Goal: Task Accomplishment & Management: Complete application form

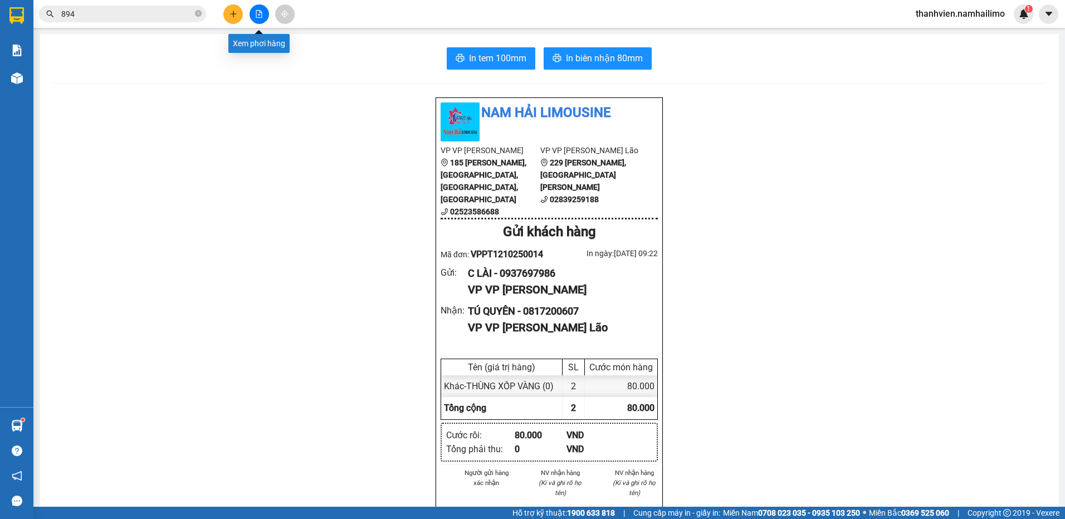
click at [259, 17] on icon "file-add" at bounding box center [259, 14] width 6 height 8
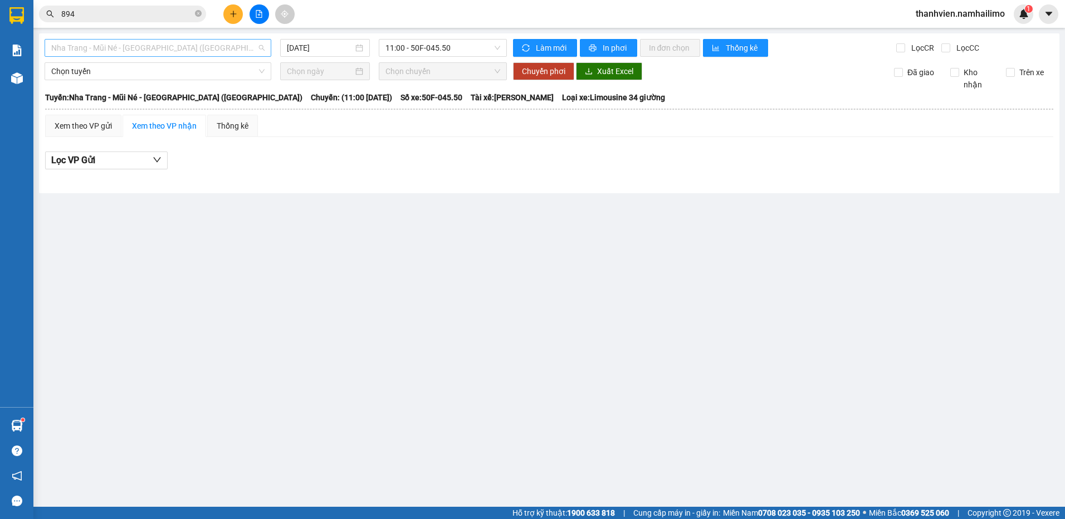
click at [196, 49] on span "Nha Trang - Mũi Né - [GEOGRAPHIC_DATA] ([GEOGRAPHIC_DATA])" at bounding box center [157, 48] width 213 height 17
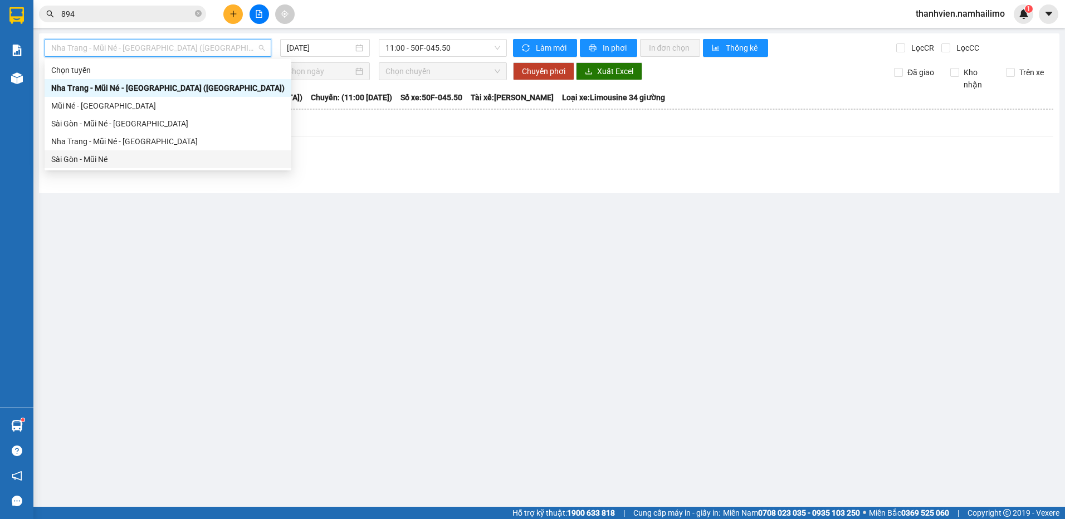
click at [124, 156] on div "Sài Gòn - Mũi Né" at bounding box center [167, 159] width 233 height 12
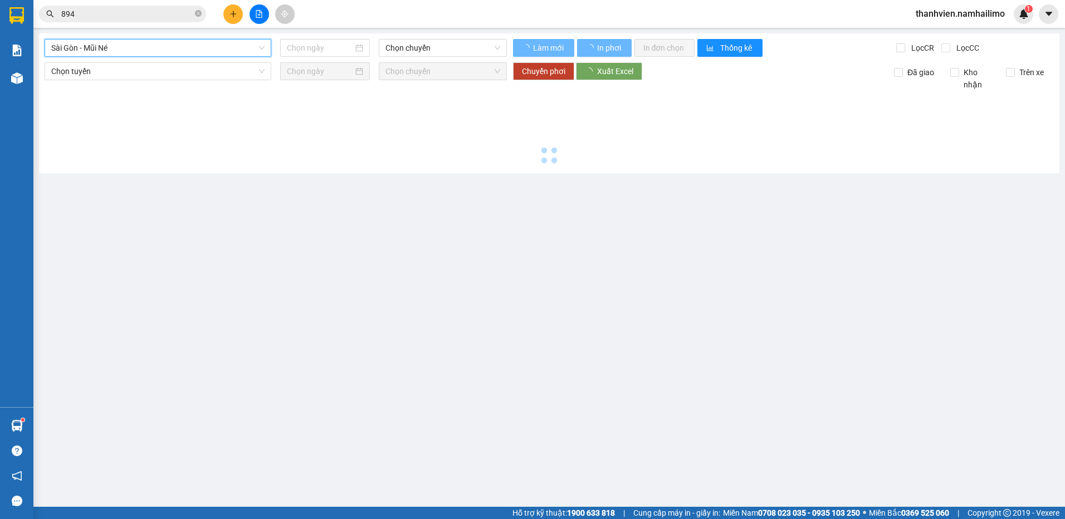
type input "[DATE]"
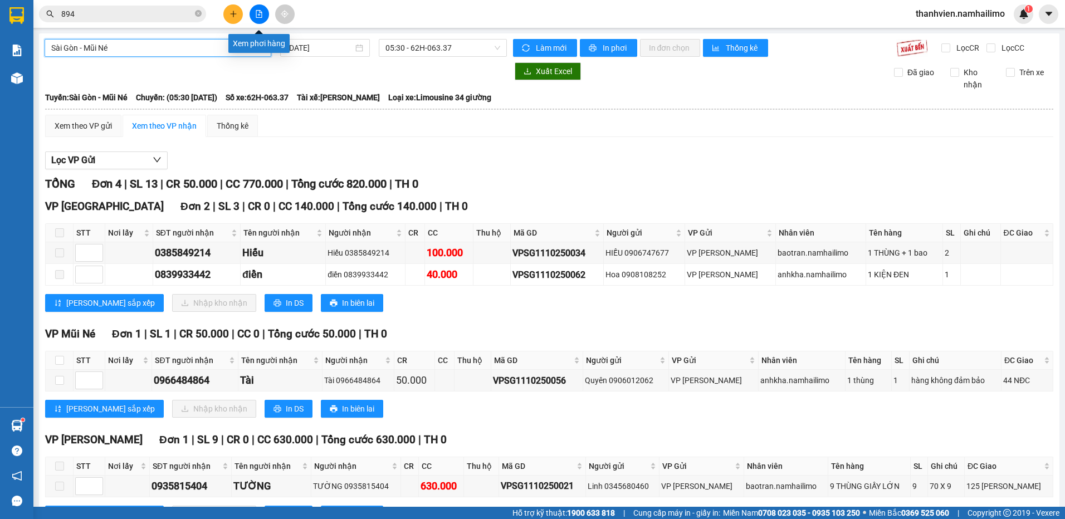
click at [258, 15] on icon "file-add" at bounding box center [259, 14] width 8 height 8
click at [259, 23] on button at bounding box center [259, 13] width 19 height 19
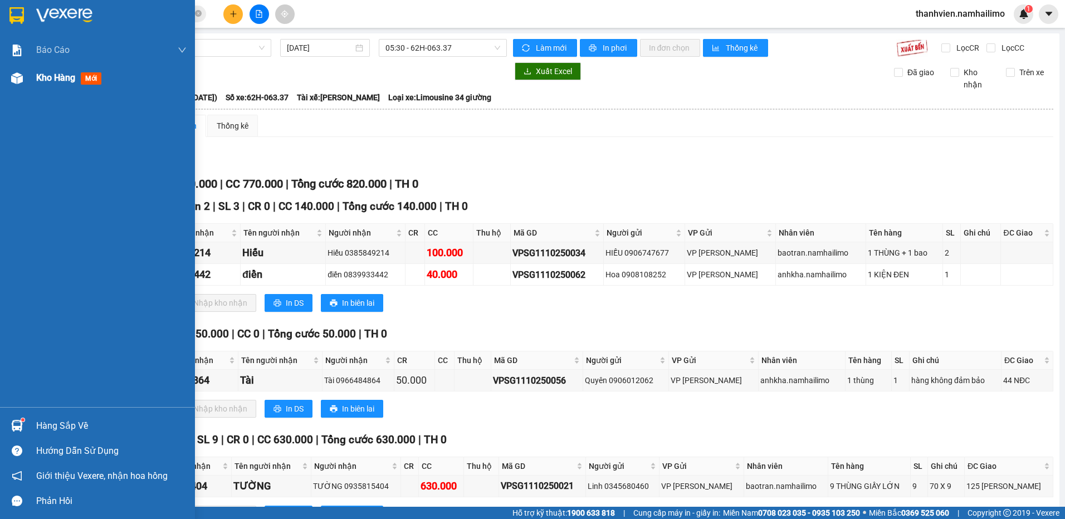
click at [32, 76] on div "Kho hàng mới" at bounding box center [97, 78] width 195 height 28
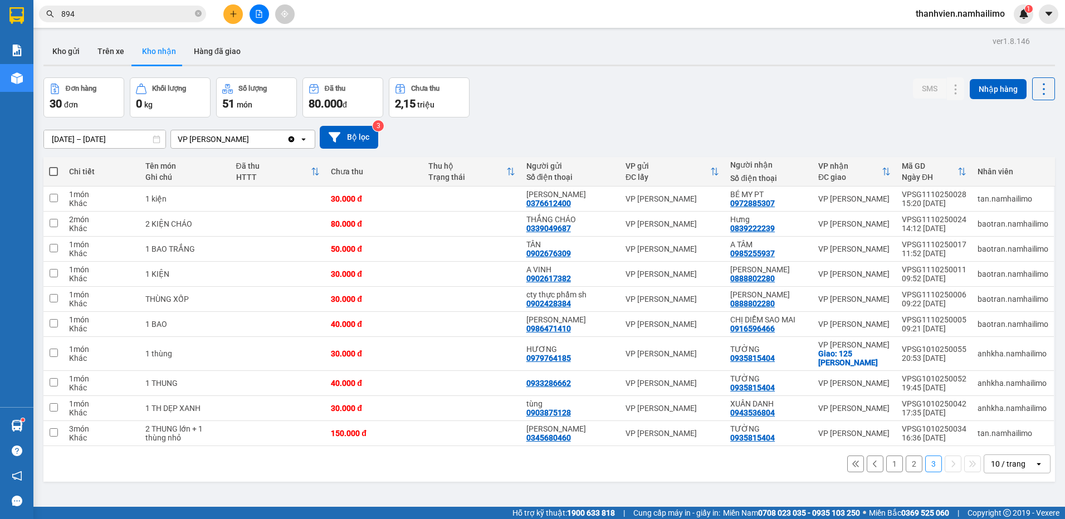
click at [906, 463] on button "2" at bounding box center [914, 464] width 17 height 17
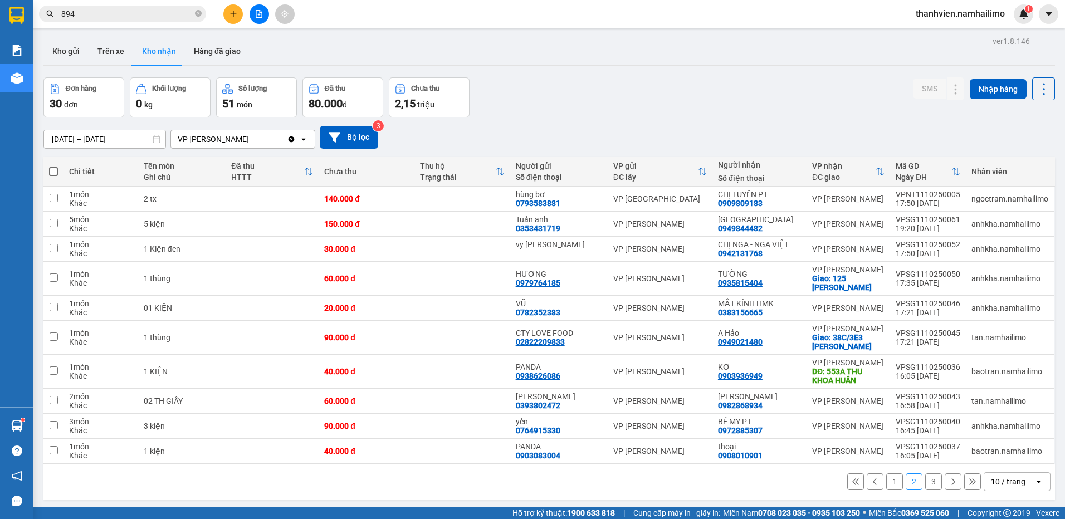
click at [890, 484] on button "1" at bounding box center [894, 482] width 17 height 17
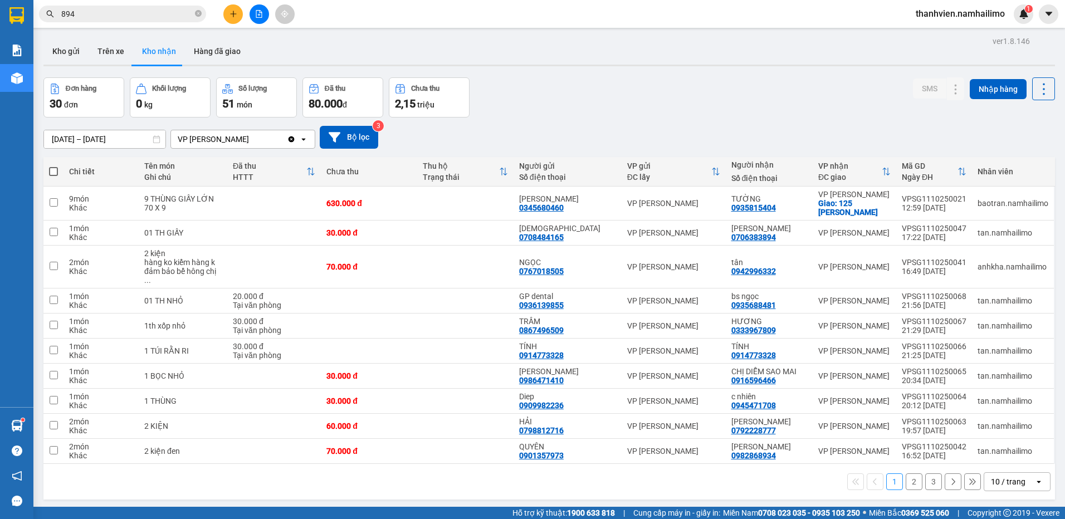
click at [928, 475] on button "3" at bounding box center [933, 482] width 17 height 17
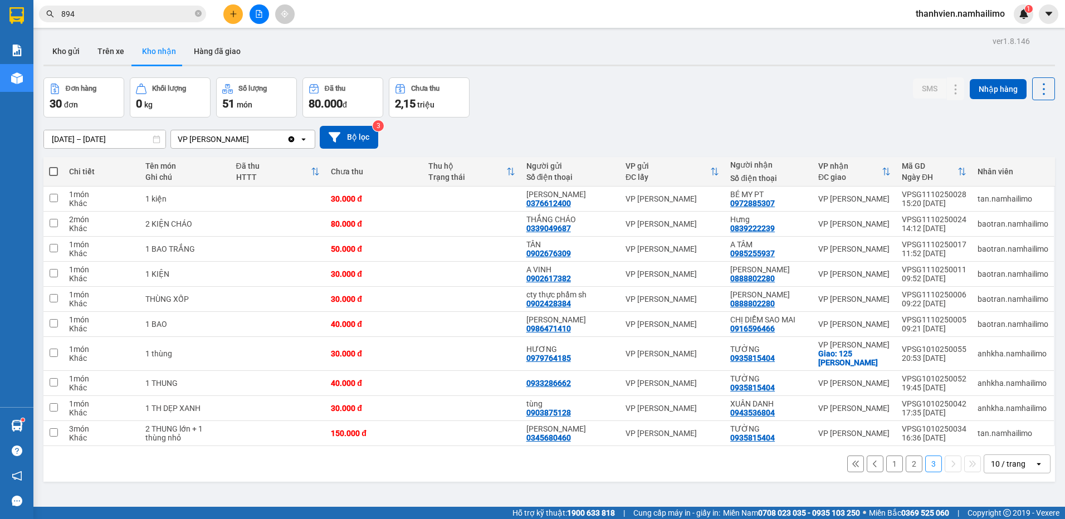
click at [890, 467] on button "1" at bounding box center [894, 464] width 17 height 17
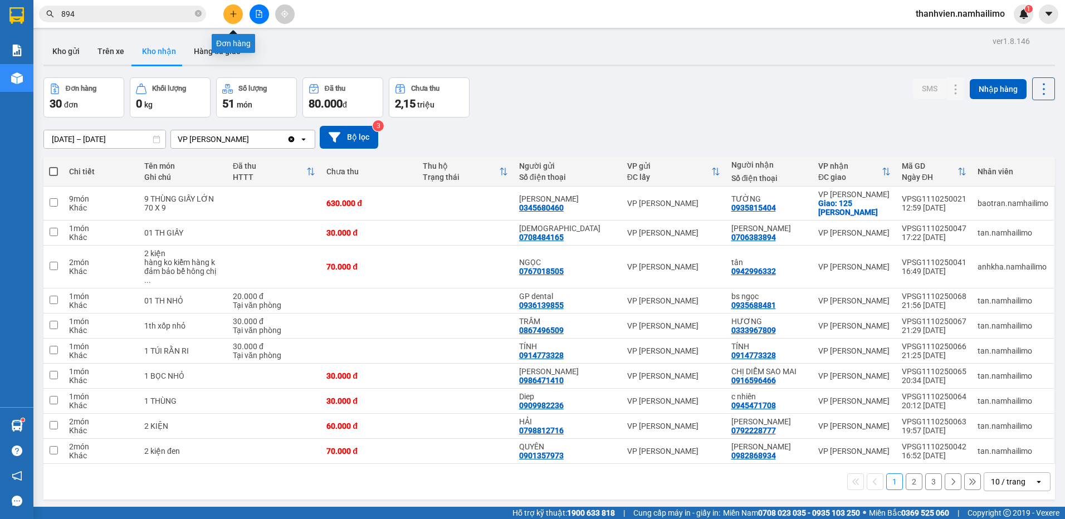
click at [235, 10] on icon "plus" at bounding box center [234, 14] width 8 height 8
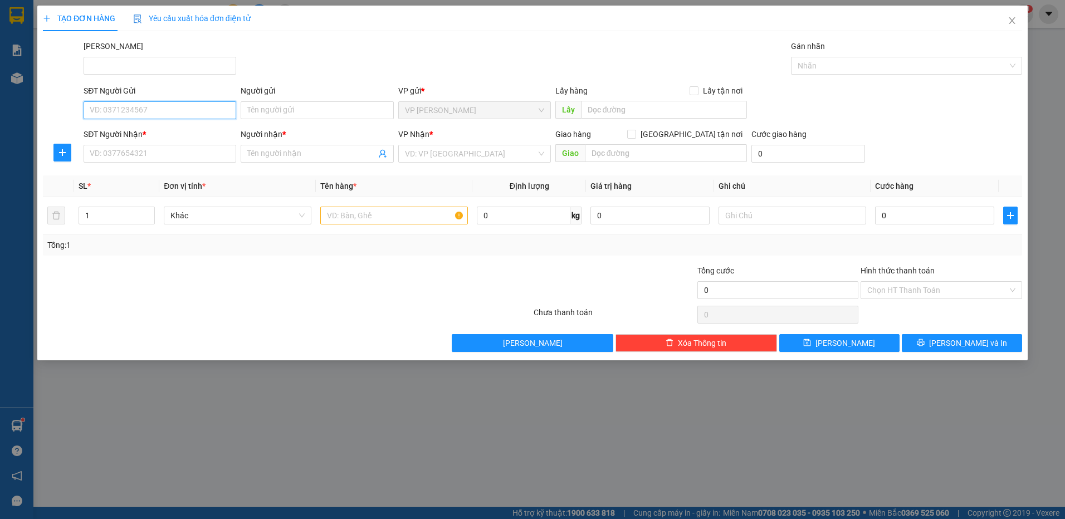
click at [173, 102] on input "SĐT Người Gửi" at bounding box center [160, 110] width 153 height 18
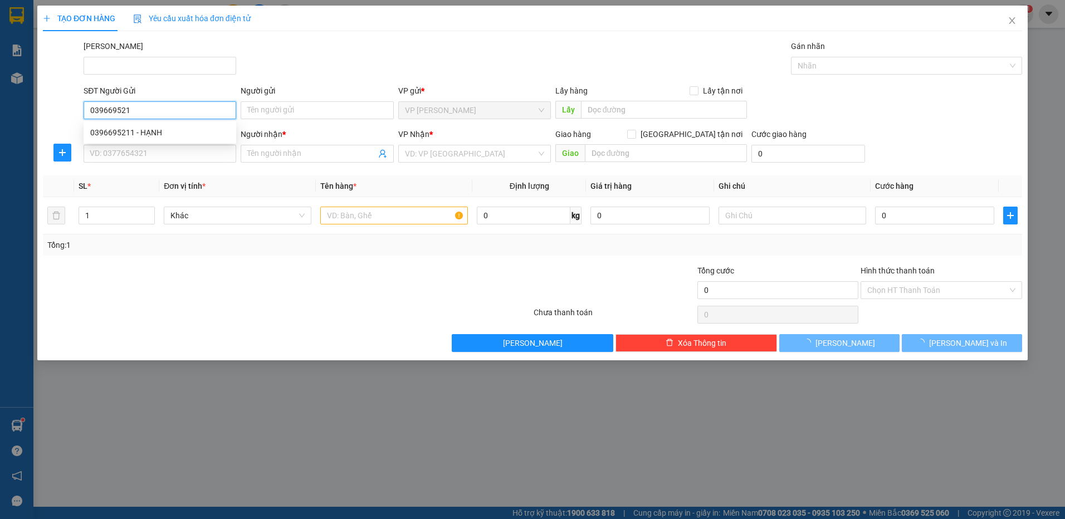
type input "0396695211"
click at [183, 125] on div "0396695211 - HẠNH" at bounding box center [160, 133] width 153 height 18
type input "HẠNH"
type input "0377500671"
type input "[PERSON_NAME]"
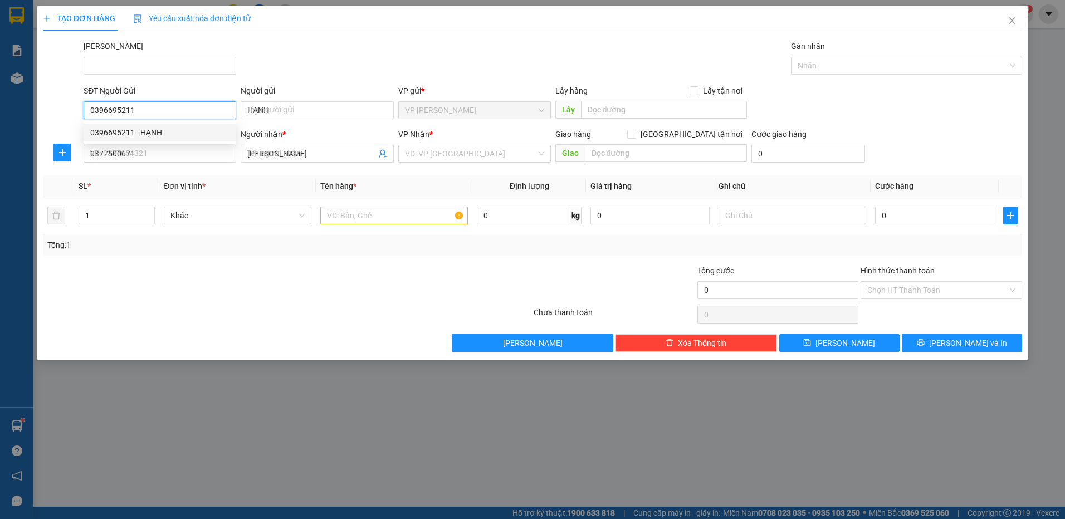
type input "30.000"
type input "0396695211"
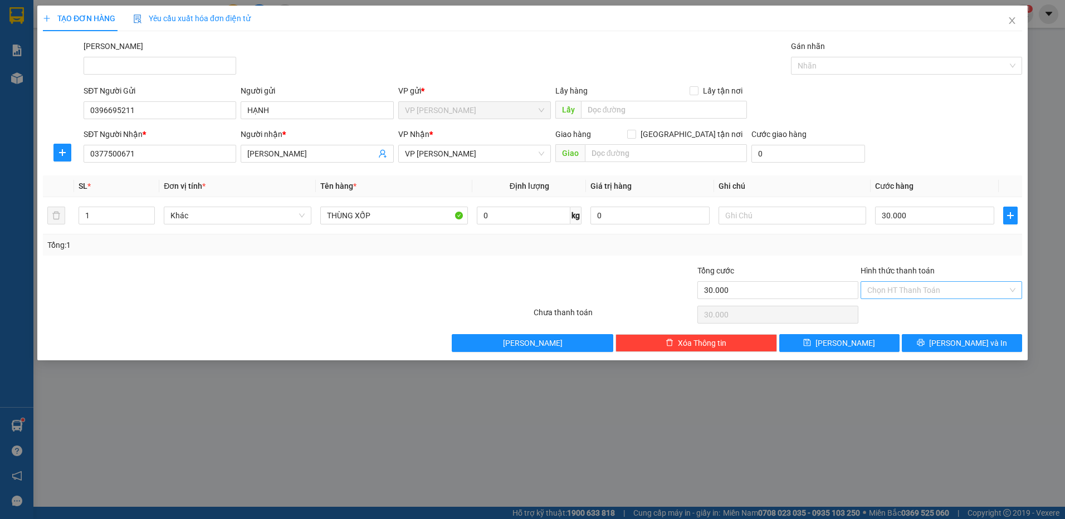
click at [936, 289] on input "Hình thức thanh toán" at bounding box center [937, 290] width 140 height 17
click at [938, 312] on div "Tại văn phòng" at bounding box center [941, 312] width 148 height 12
type input "0"
click at [936, 347] on button "[PERSON_NAME] và In" at bounding box center [962, 343] width 120 height 18
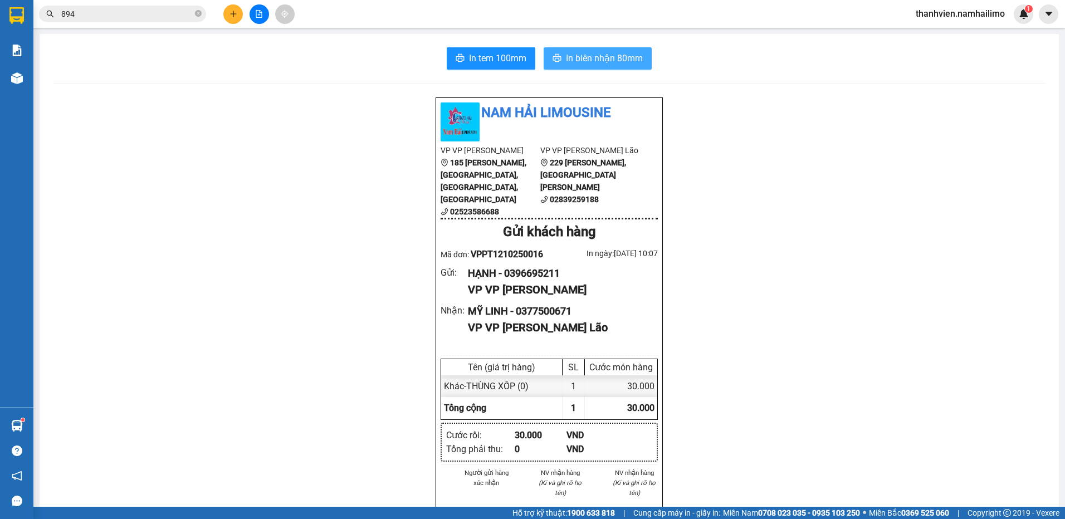
click at [633, 58] on span "In biên nhận 80mm" at bounding box center [604, 58] width 77 height 14
click at [495, 52] on span "In tem 100mm" at bounding box center [497, 58] width 57 height 14
click at [233, 10] on icon "plus" at bounding box center [234, 14] width 8 height 8
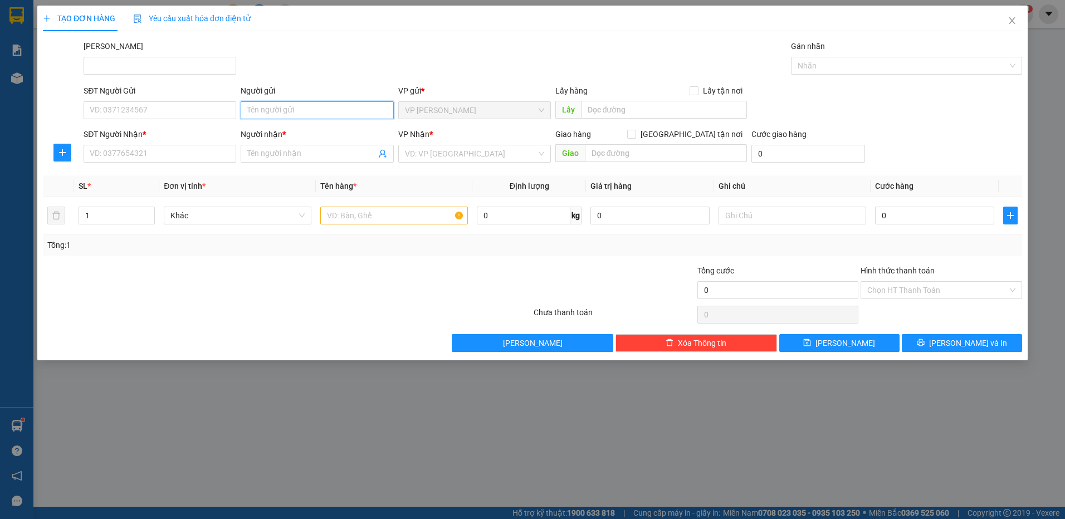
click at [275, 110] on input "Người gửi" at bounding box center [317, 110] width 153 height 18
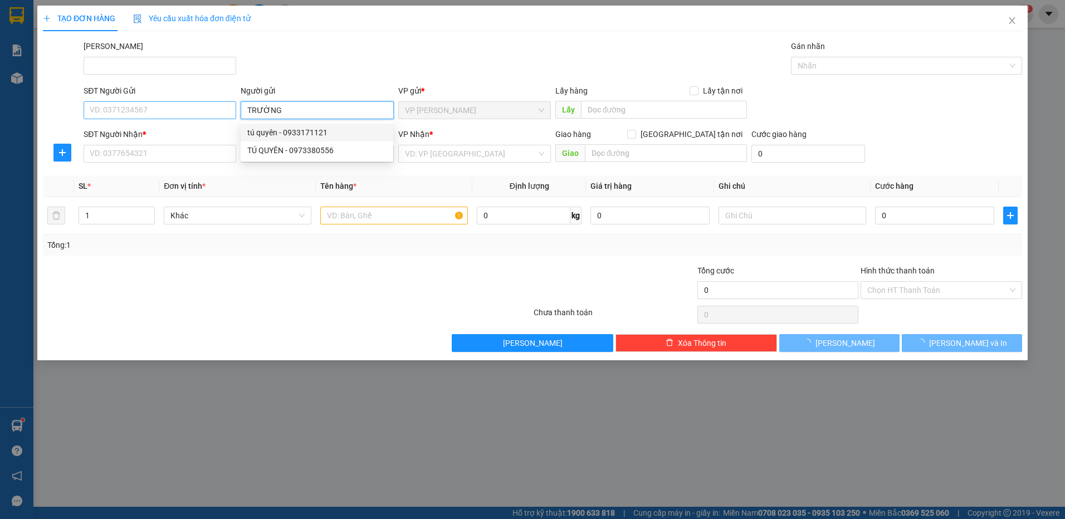
type input "TRƯỜNG"
click at [203, 109] on input "SĐT Người Gửi" at bounding box center [160, 110] width 153 height 18
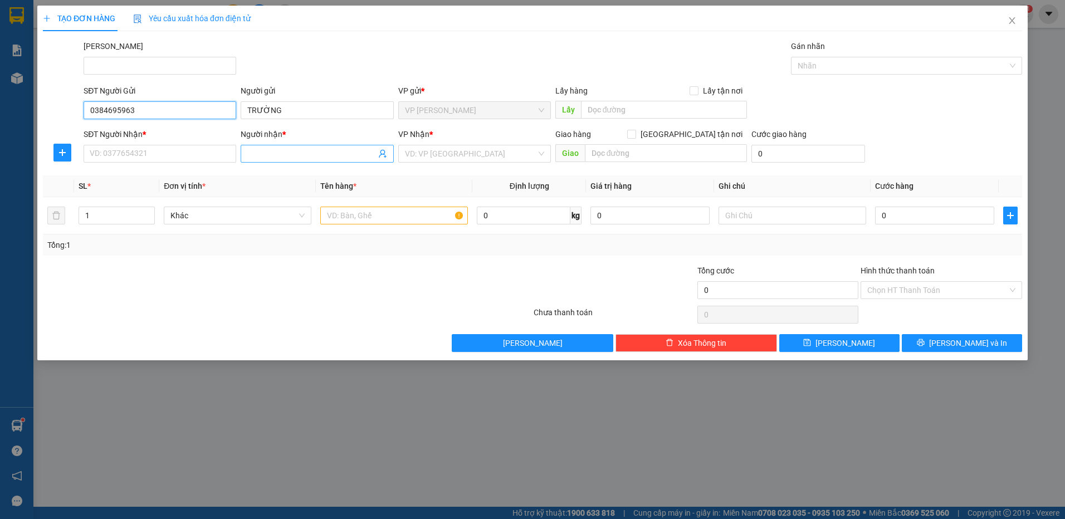
type input "0384695963"
click at [292, 153] on input "Người nhận *" at bounding box center [311, 154] width 128 height 12
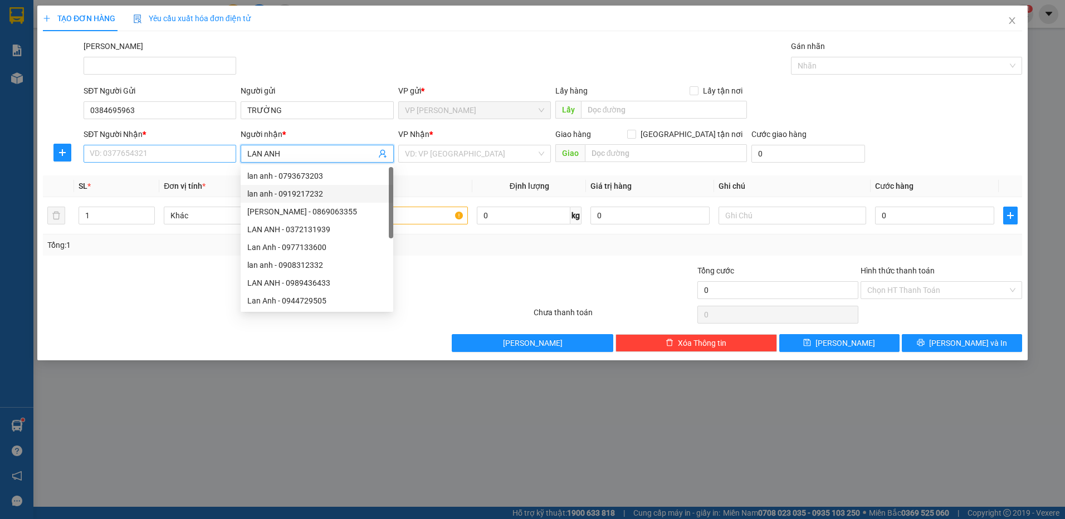
type input "LAN ANH"
click at [147, 154] on input "SĐT Người Nhận *" at bounding box center [160, 154] width 153 height 18
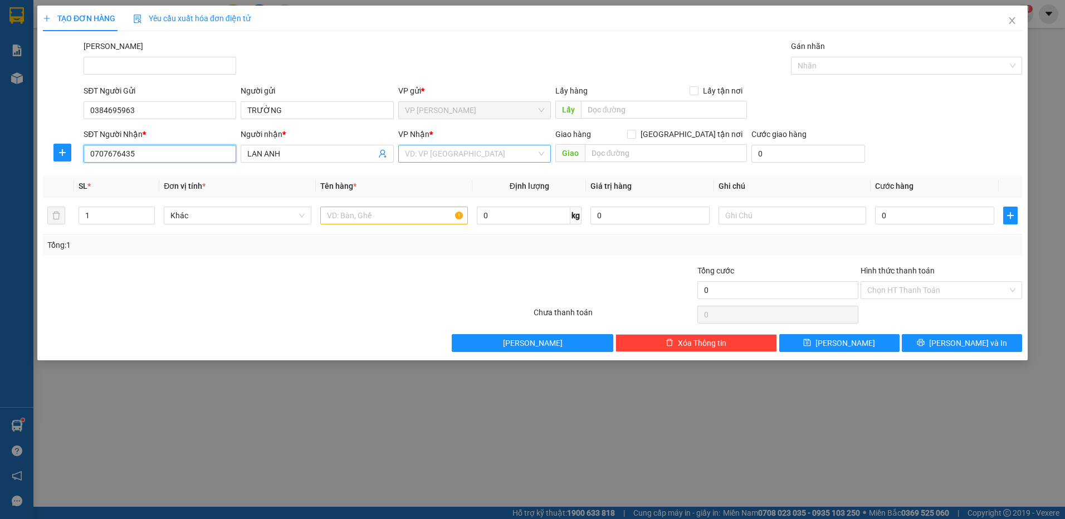
type input "0707676435"
click at [422, 149] on input "search" at bounding box center [470, 153] width 131 height 17
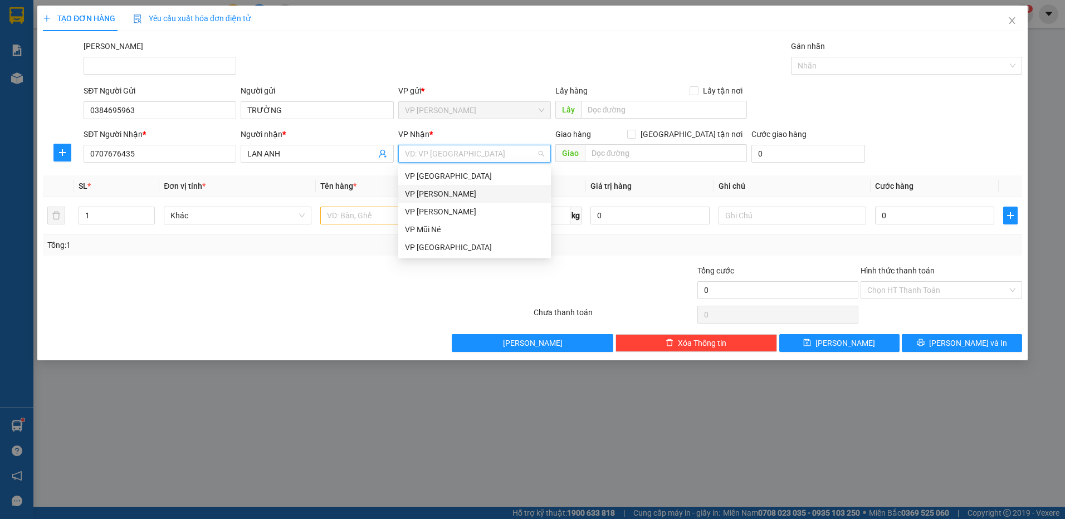
drag, startPoint x: 444, startPoint y: 193, endPoint x: 349, endPoint y: 235, distance: 103.5
click at [438, 201] on div "VP [PERSON_NAME]" at bounding box center [474, 194] width 153 height 18
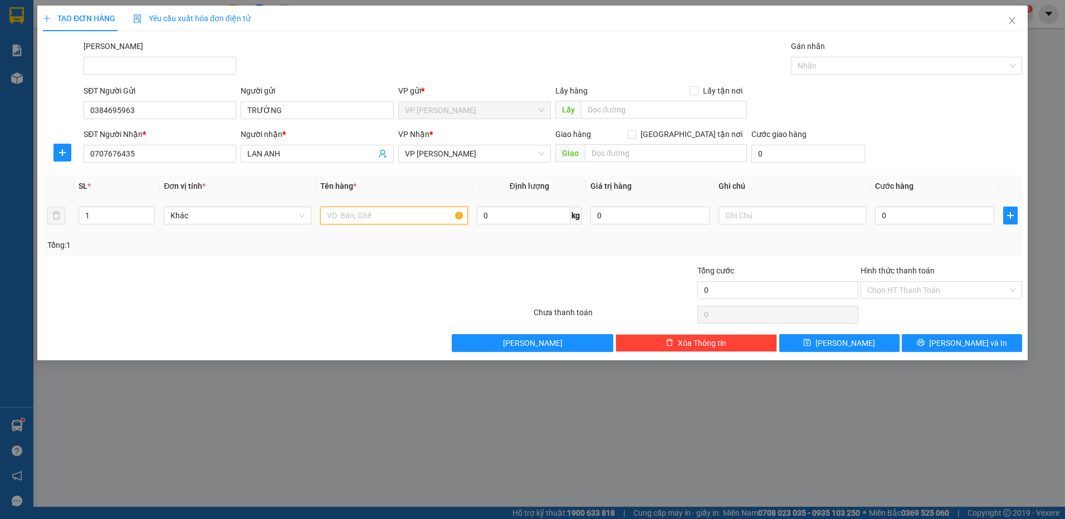
click at [386, 214] on input "text" at bounding box center [394, 216] width 148 height 18
type input "THÙNG XỐP"
click at [1012, 22] on icon "close" at bounding box center [1012, 20] width 6 height 7
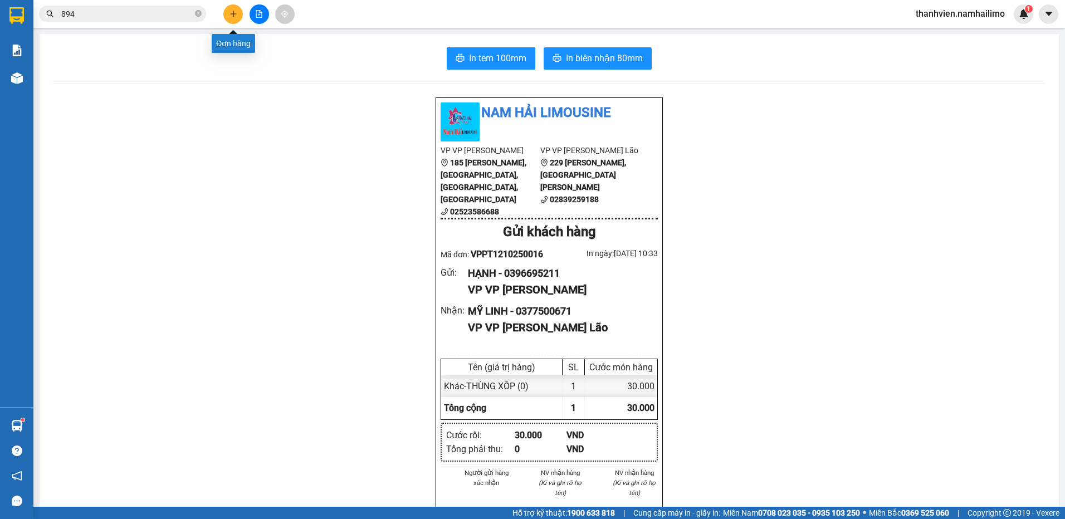
click at [237, 20] on button at bounding box center [232, 13] width 19 height 19
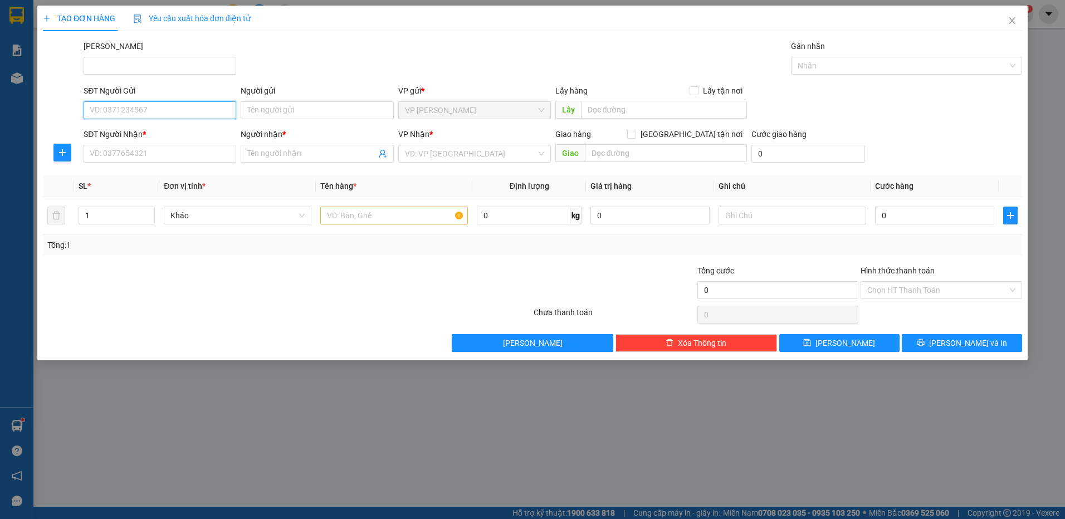
click at [179, 113] on input "SĐT Người Gửi" at bounding box center [160, 110] width 153 height 18
type input "0933166581"
click at [172, 134] on div "0933166581 - HIỀN" at bounding box center [159, 132] width 139 height 12
type input "HIỀN"
type input "0913461259"
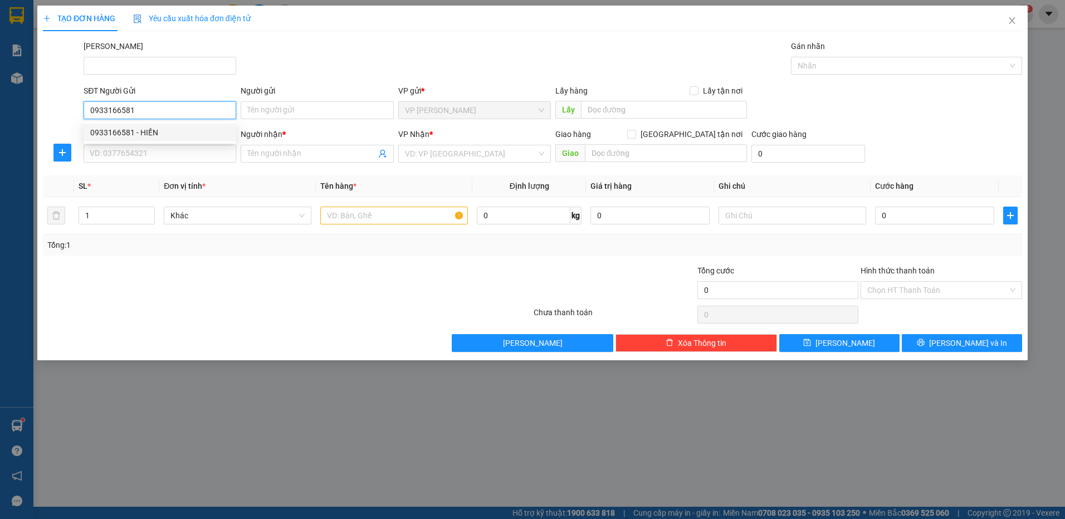
type input "[PERSON_NAME] NT"
click at [172, 133] on div "0933166581 - HIỀN" at bounding box center [159, 132] width 139 height 12
type input "100.000"
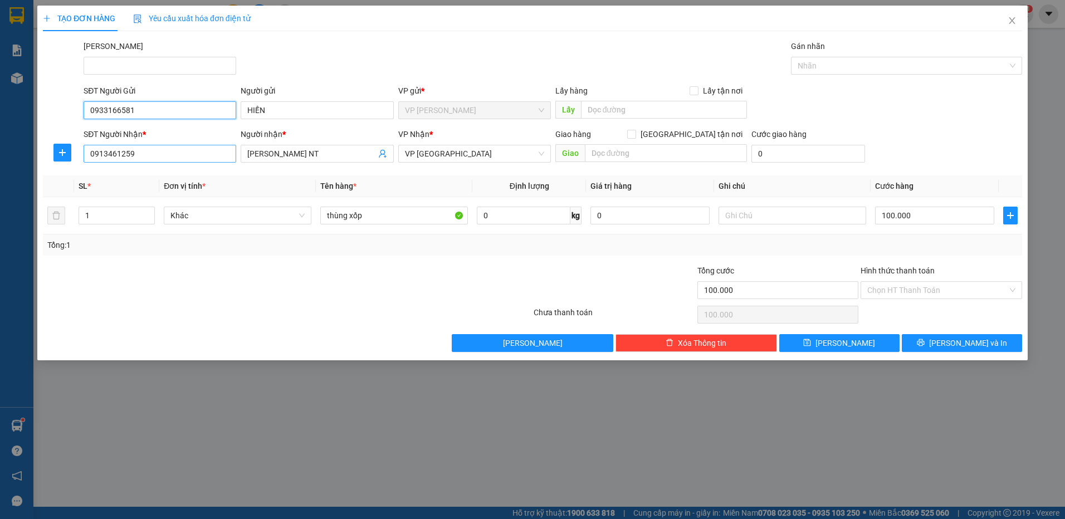
type input "0933166581"
click at [155, 159] on input "0913461259" at bounding box center [160, 154] width 153 height 18
type input "0905159043"
click at [159, 176] on div "0905159043 - XUÂN NT" at bounding box center [159, 176] width 139 height 12
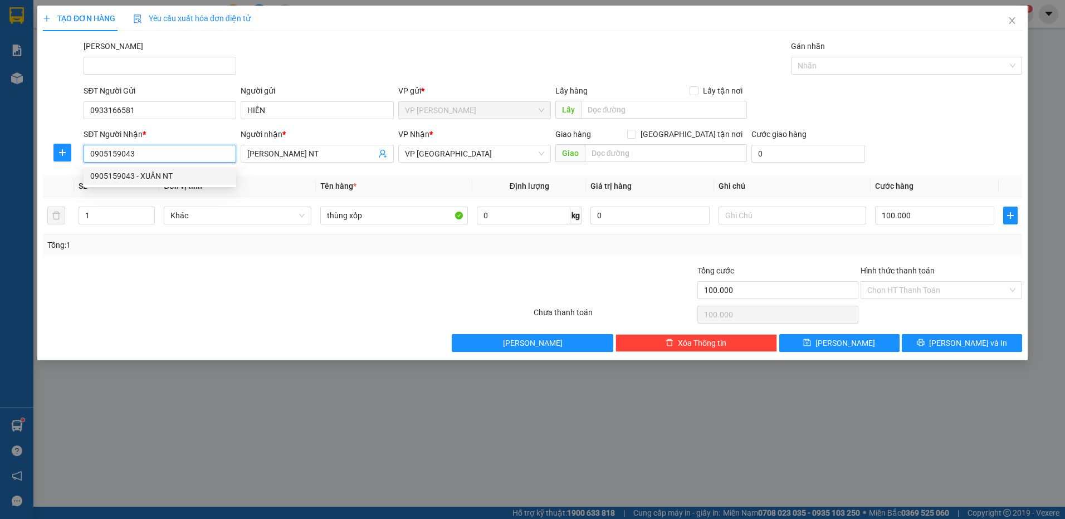
type input "XUÂN NT"
type input "860.000"
type input "0905159043"
click at [108, 213] on input "43" at bounding box center [116, 215] width 75 height 17
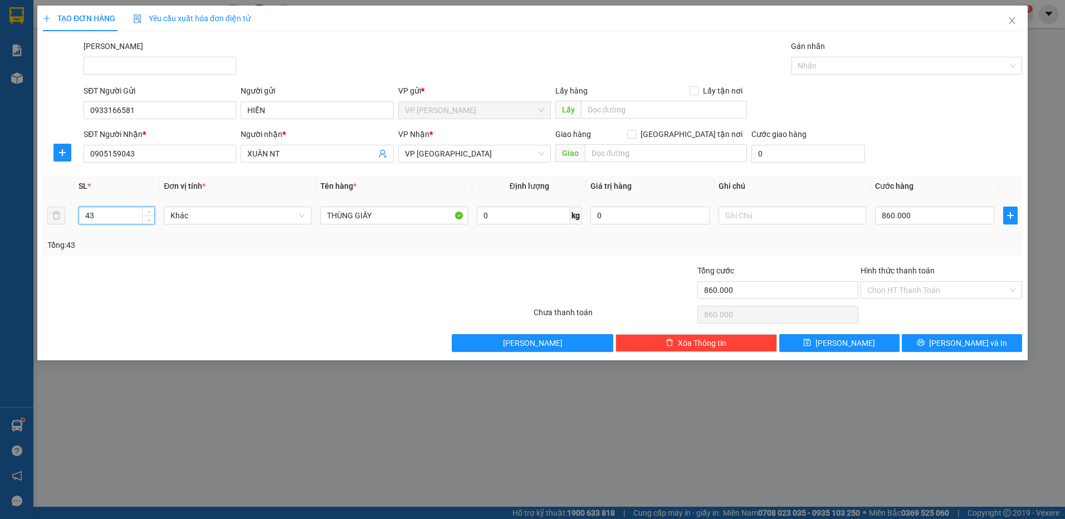
type input "4"
type input "5"
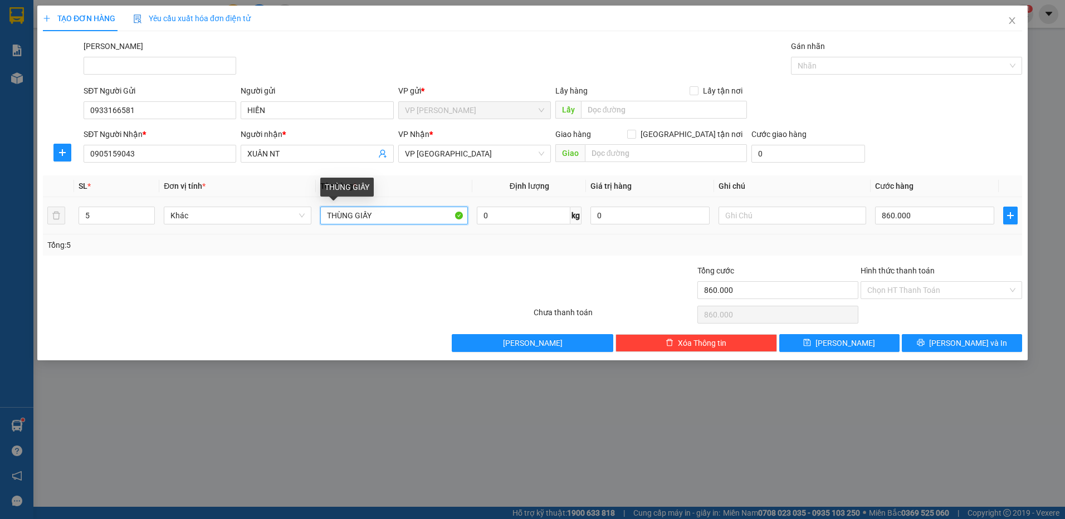
click at [384, 218] on input "THÙNG GIẤY" at bounding box center [394, 216] width 148 height 18
type input "THÙNG XỐP"
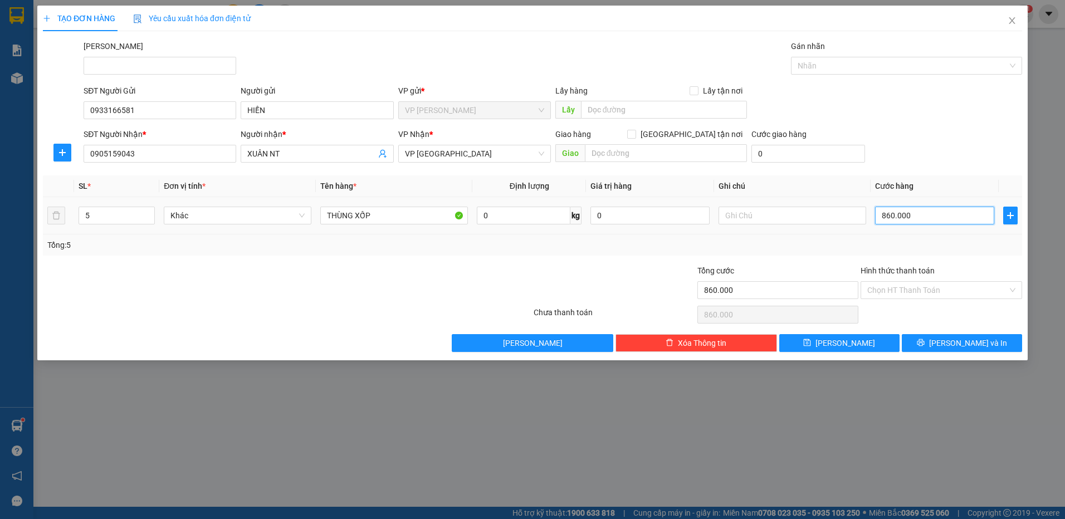
click at [914, 211] on input "860.000" at bounding box center [934, 216] width 119 height 18
type input "5"
type input "50"
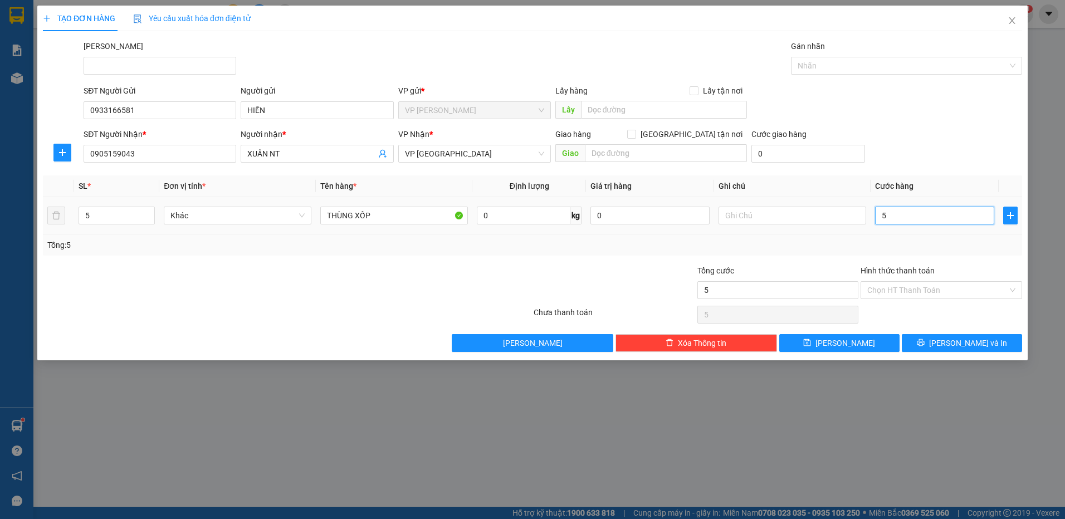
type input "50"
type input "500"
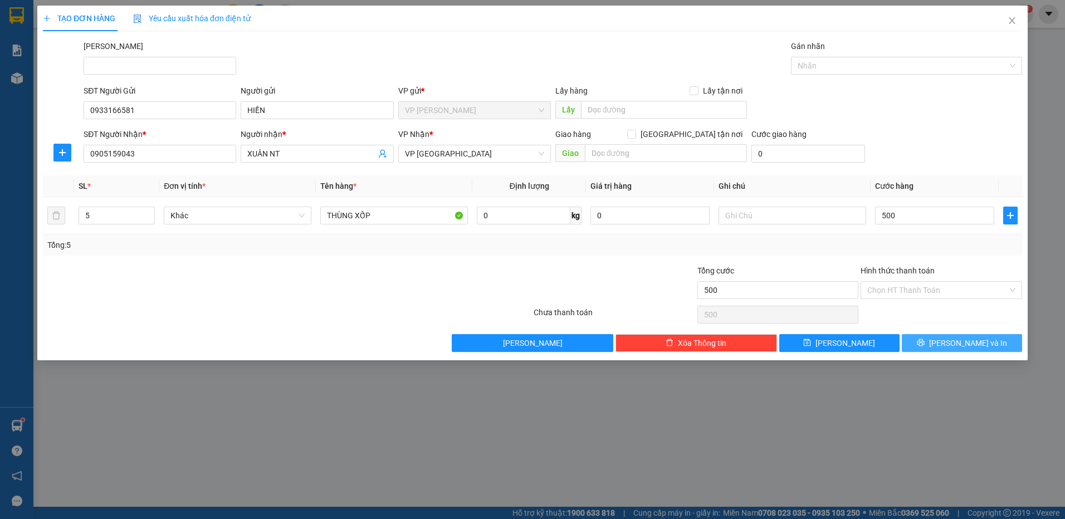
type input "500.000"
click at [929, 342] on button "[PERSON_NAME] và In" at bounding box center [962, 343] width 120 height 18
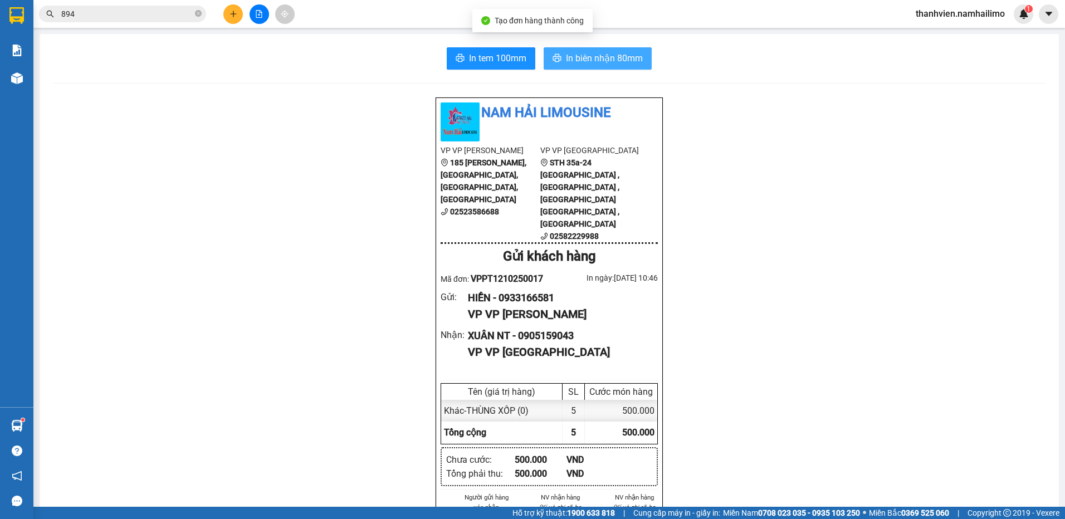
click at [597, 60] on span "In biên nhận 80mm" at bounding box center [604, 58] width 77 height 14
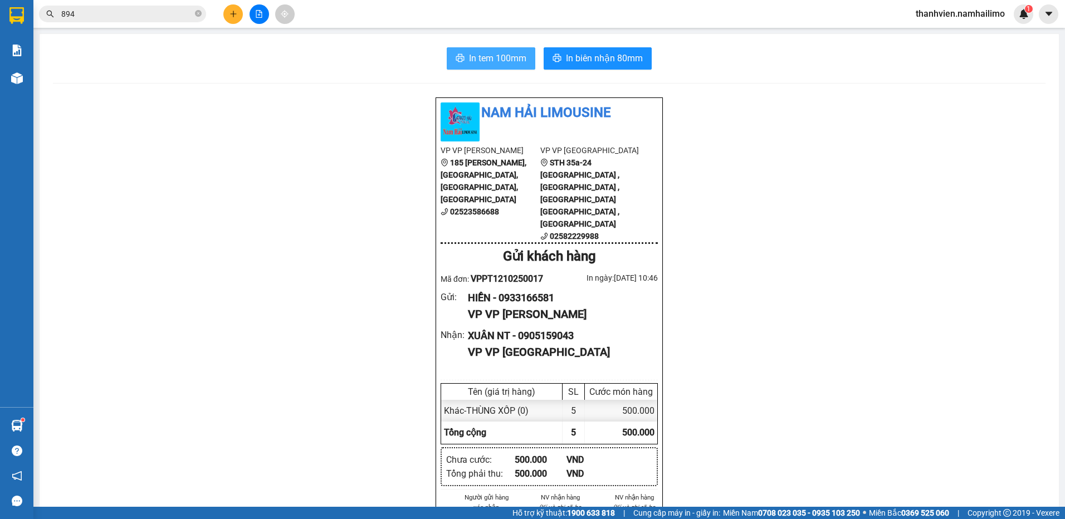
click at [500, 56] on span "In tem 100mm" at bounding box center [497, 58] width 57 height 14
click at [233, 15] on icon "plus" at bounding box center [233, 14] width 1 height 6
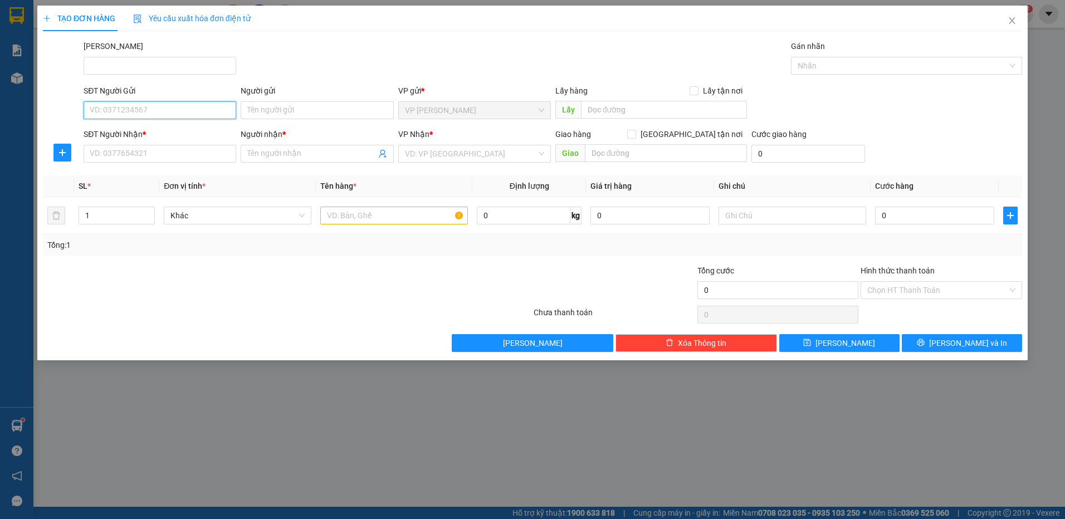
click at [132, 111] on input "SĐT Người Gửi" at bounding box center [160, 110] width 153 height 18
click at [182, 131] on div "0901294294 - [PERSON_NAME]" at bounding box center [159, 132] width 139 height 12
type input "0901294294"
type input "[PERSON_NAME]"
type input "0901294294"
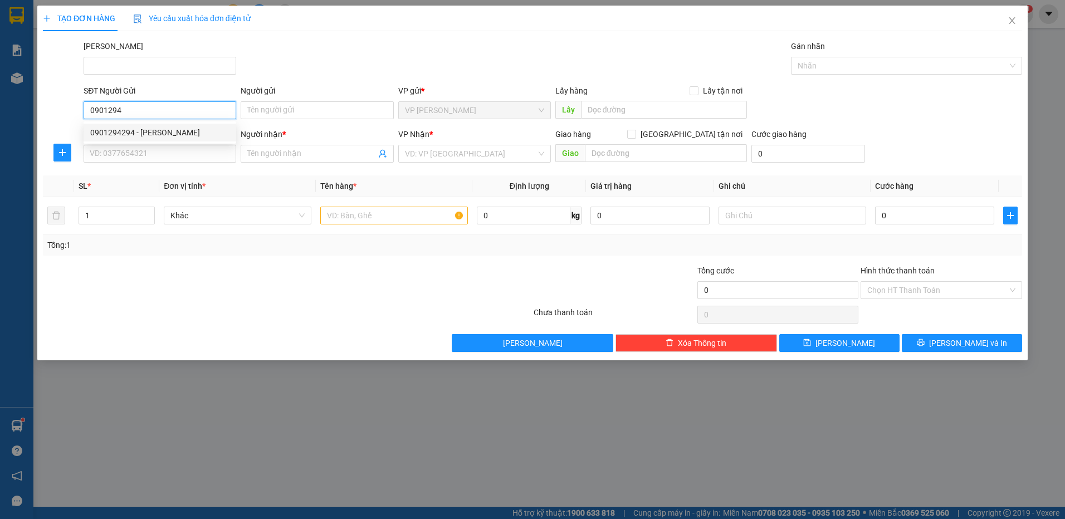
type input "[PERSON_NAME]"
type input "300.000"
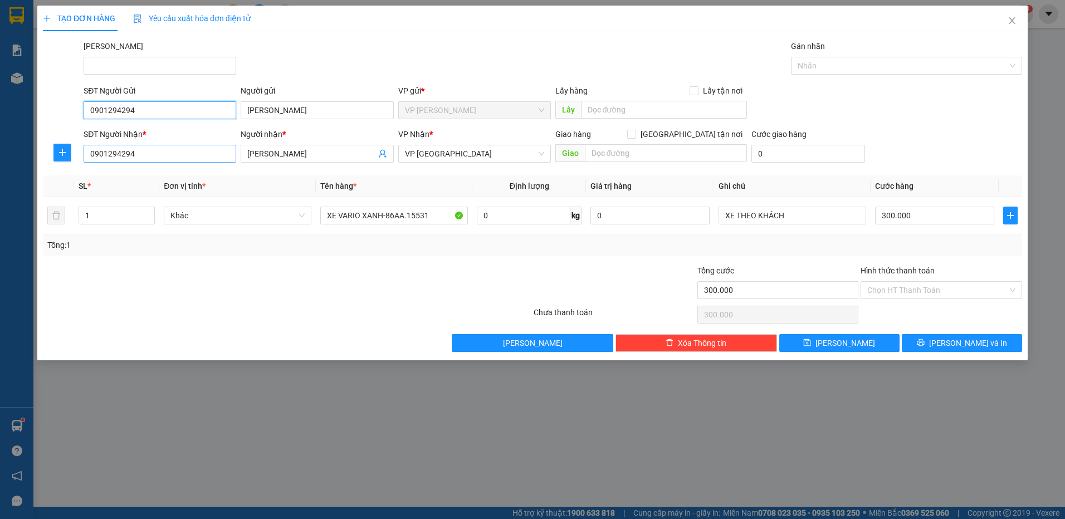
type input "0901294294"
click at [149, 151] on input "0901294294" at bounding box center [160, 154] width 153 height 18
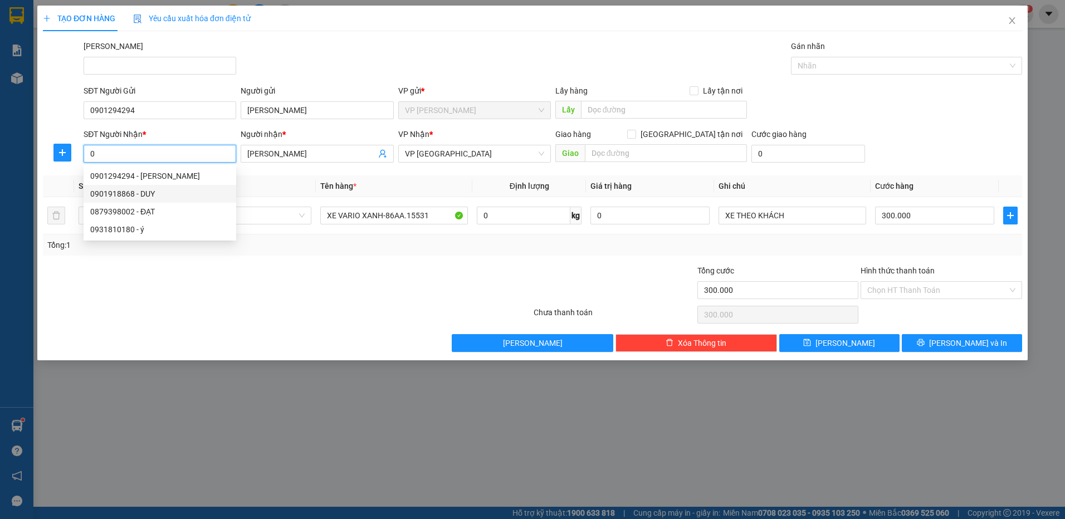
click at [166, 192] on div "0901918868 - DUY" at bounding box center [159, 194] width 139 height 12
type input "0901918868"
type input "DUY"
type input "40.000"
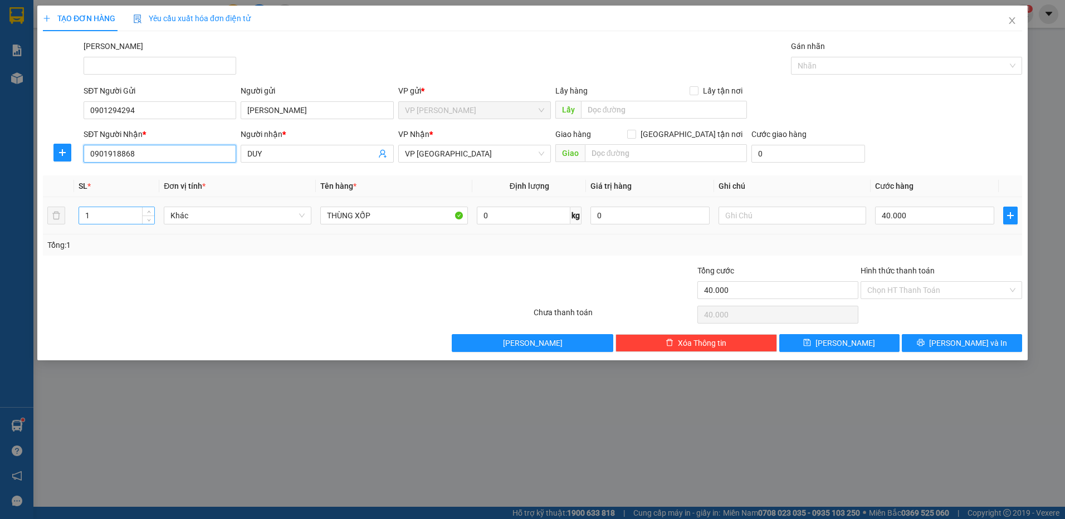
type input "0901918868"
click at [109, 215] on input "1" at bounding box center [116, 215] width 75 height 17
type input "7"
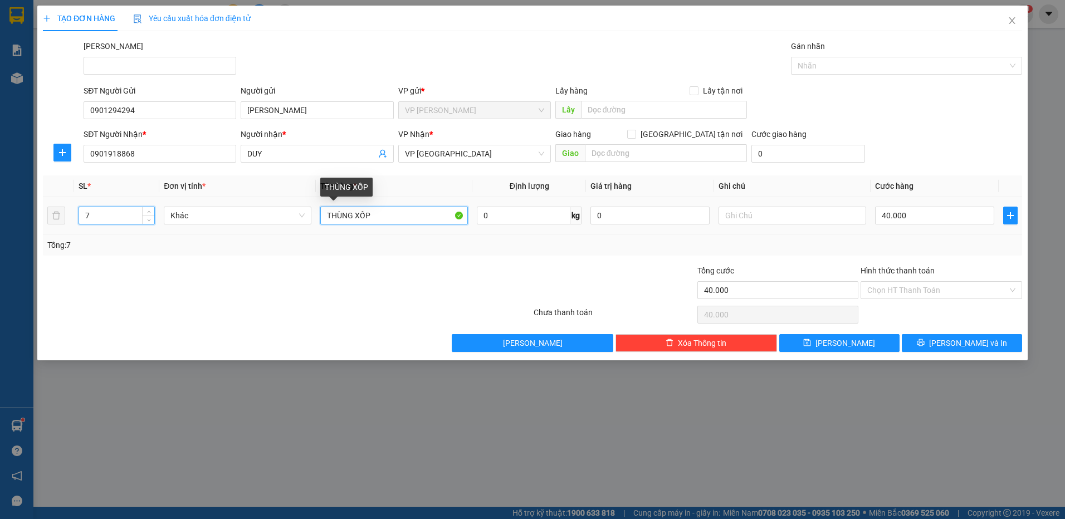
click at [325, 214] on input "THÙNG XỐP" at bounding box center [394, 216] width 148 height 18
click at [326, 215] on input "THÙNG XỐP" at bounding box center [394, 216] width 148 height 18
click at [386, 217] on input "1THÙNG XỐP" at bounding box center [394, 216] width 148 height 18
type input "1THÙNG XỐP+6 THÙNG GIẤY"
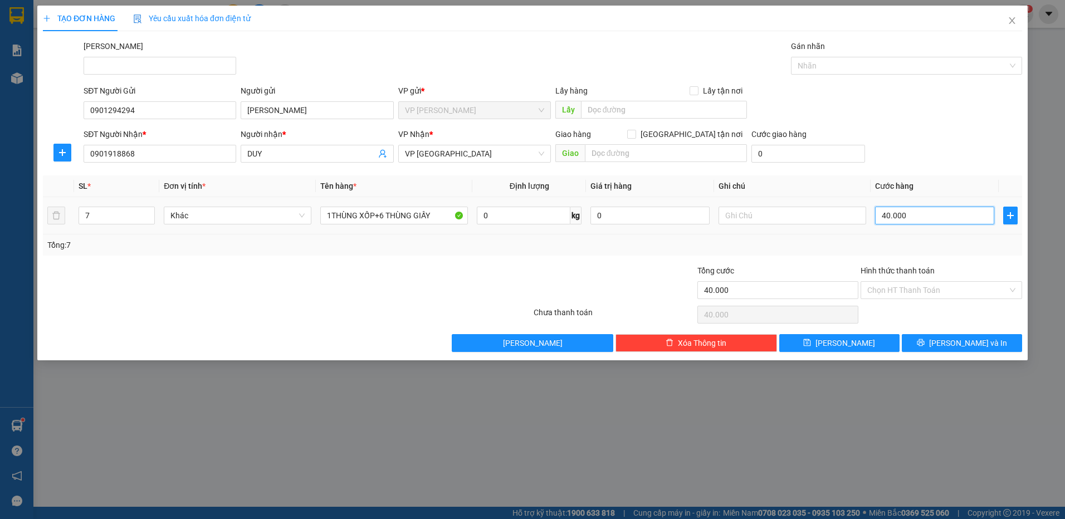
click at [920, 216] on input "40.000" at bounding box center [934, 216] width 119 height 18
type input "4"
type input "42"
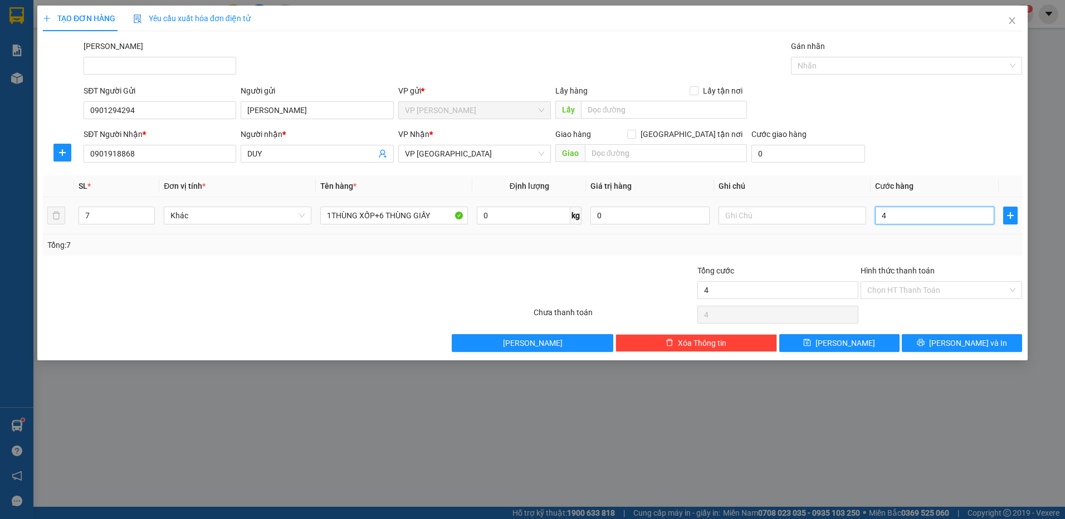
type input "42"
type input "4"
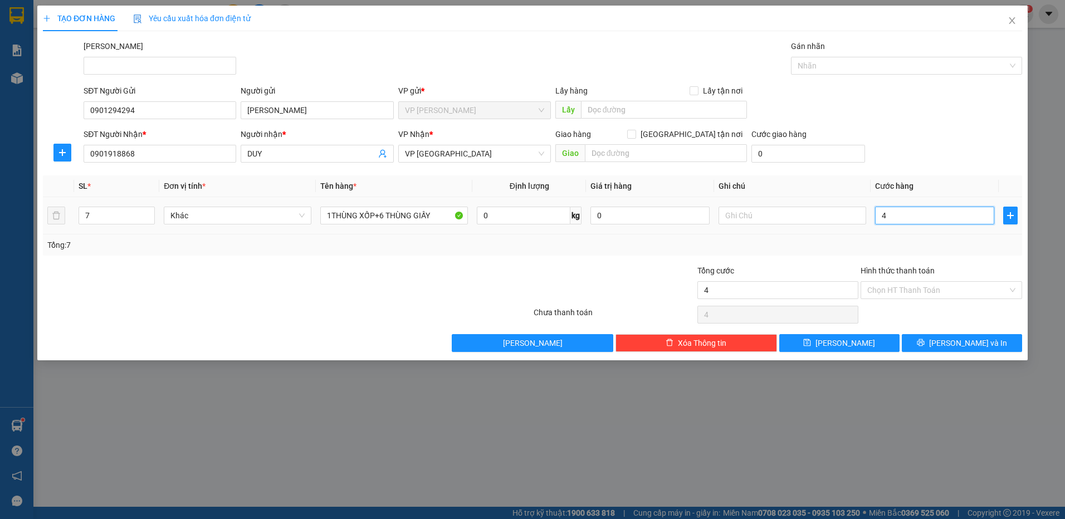
type input "0"
drag, startPoint x: 886, startPoint y: 214, endPoint x: 878, endPoint y: 222, distance: 11.8
click at [875, 217] on input "0" at bounding box center [934, 216] width 119 height 18
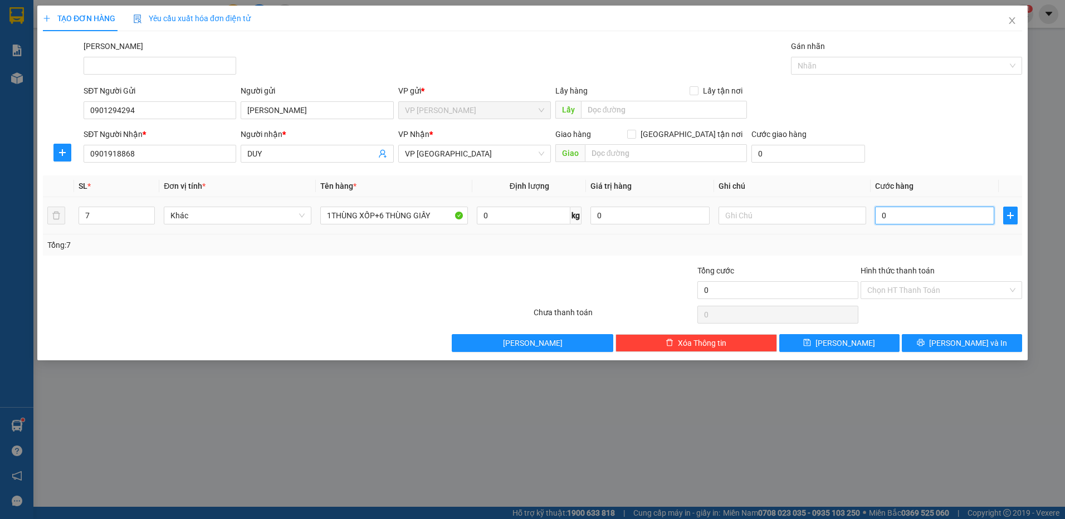
type input "2"
type input "28"
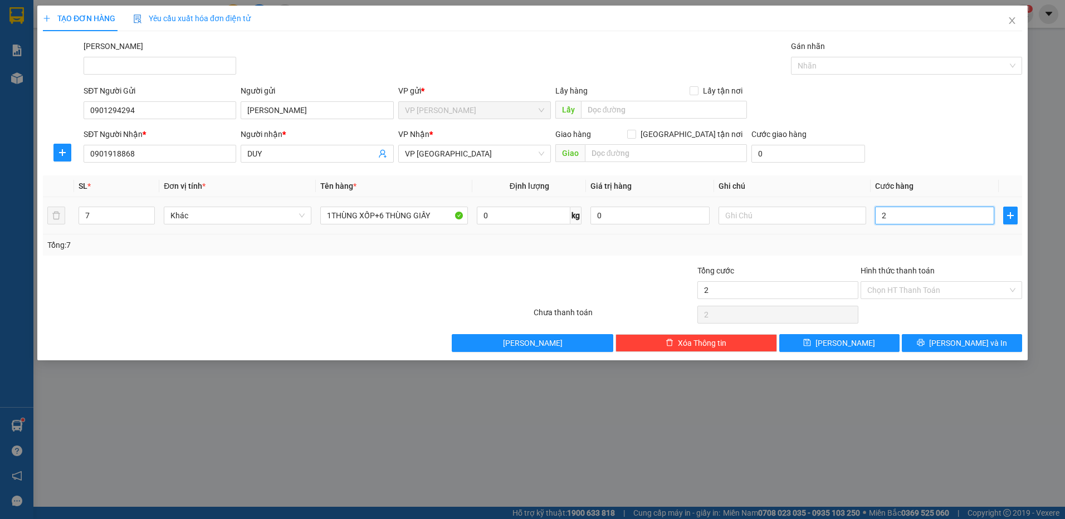
type input "28"
type input "280"
type input "280.000"
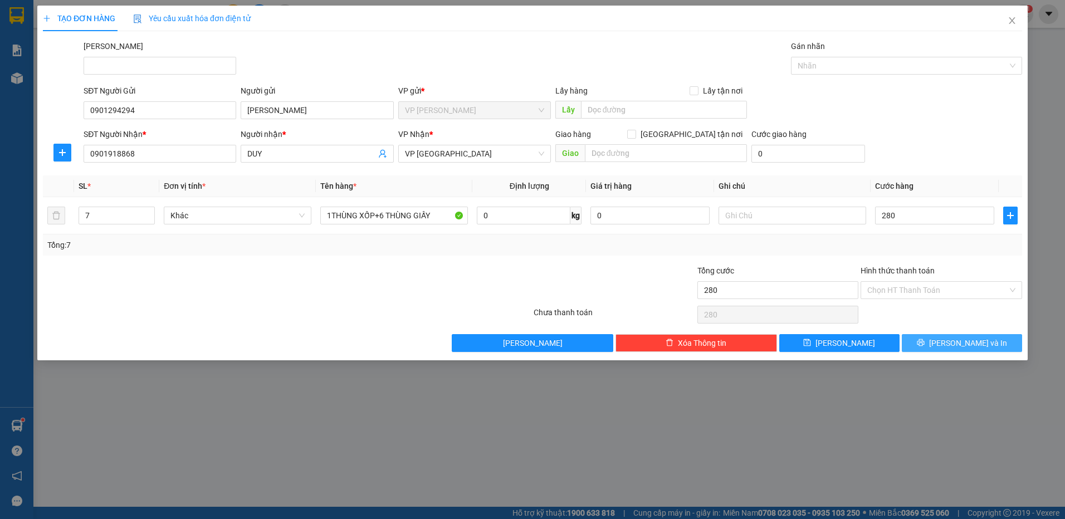
type input "280.000"
click at [925, 343] on button "[PERSON_NAME] và In" at bounding box center [962, 343] width 120 height 18
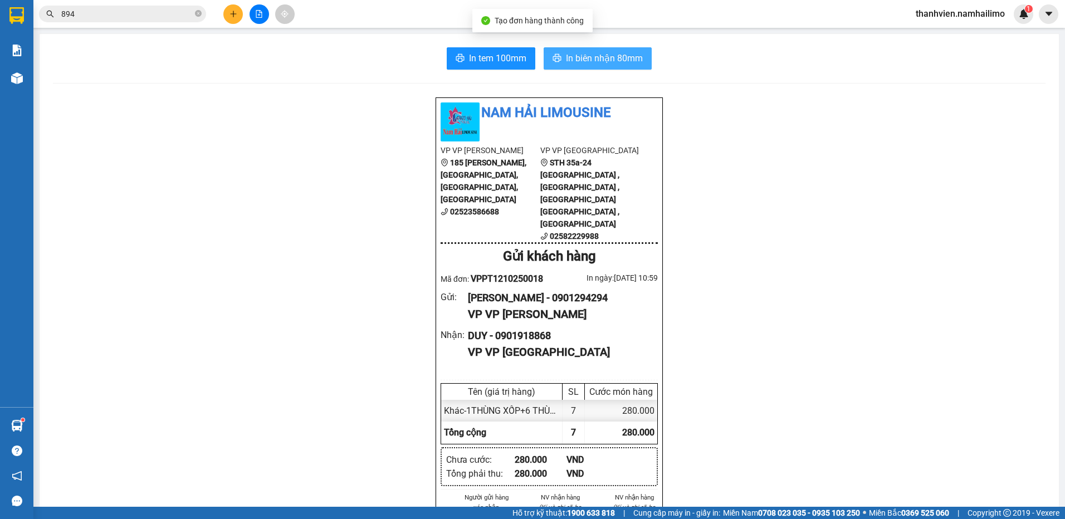
click at [622, 56] on span "In biên nhận 80mm" at bounding box center [604, 58] width 77 height 14
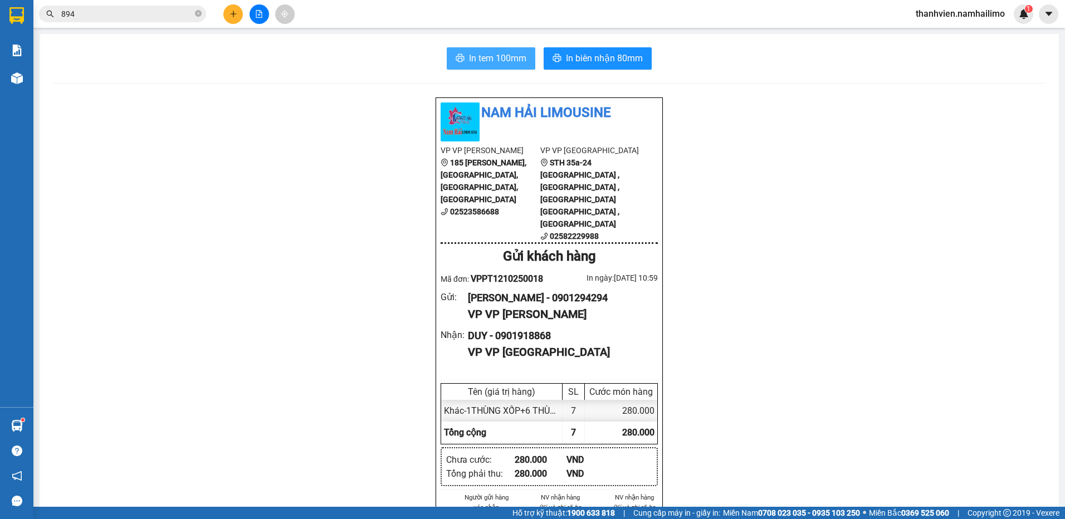
click at [508, 56] on span "In tem 100mm" at bounding box center [497, 58] width 57 height 14
click at [237, 14] on button at bounding box center [232, 13] width 19 height 19
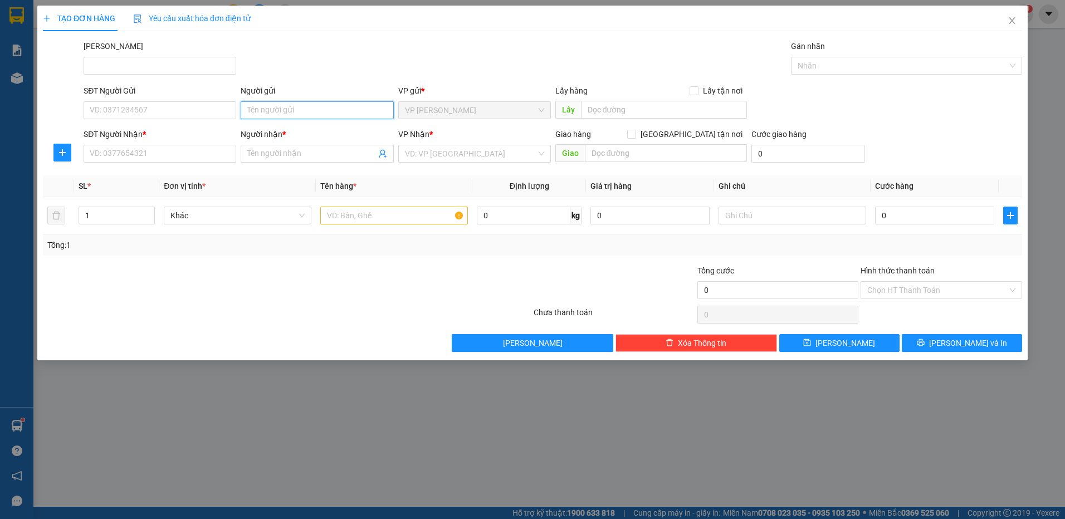
drag, startPoint x: 278, startPoint y: 111, endPoint x: 287, endPoint y: 110, distance: 8.9
click at [279, 111] on input "Người gửi" at bounding box center [317, 110] width 153 height 18
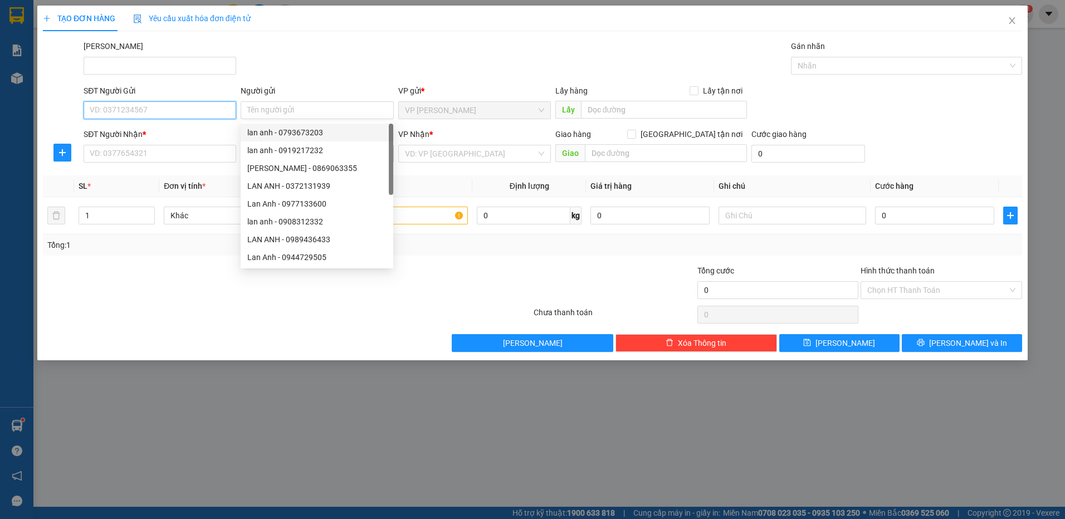
click at [178, 113] on input "SĐT Người Gửi" at bounding box center [160, 110] width 153 height 18
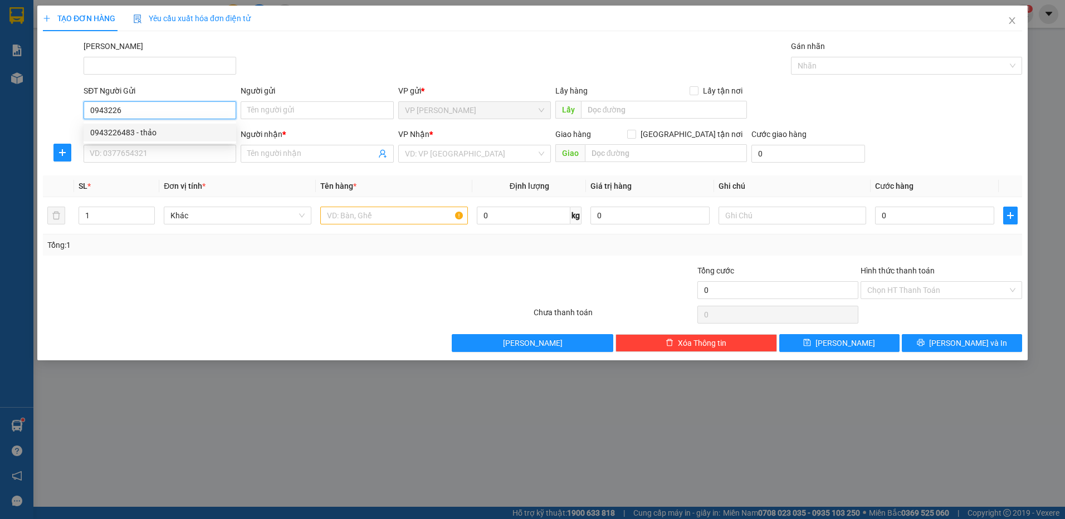
click at [174, 130] on div "0943226483 - thảo" at bounding box center [159, 132] width 139 height 12
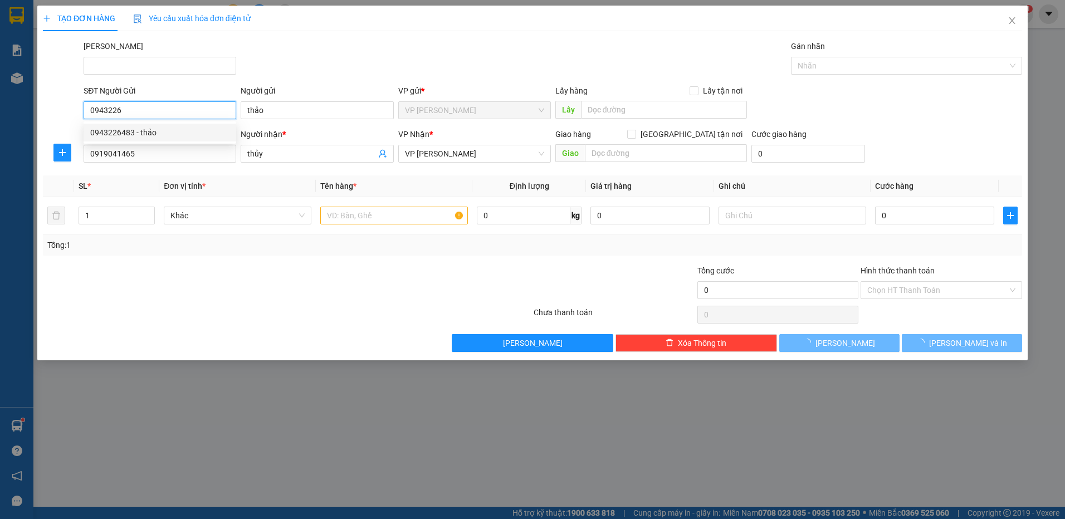
type input "0943226483"
type input "thảo"
type input "0919041465"
type input "thủy"
type input "40.000"
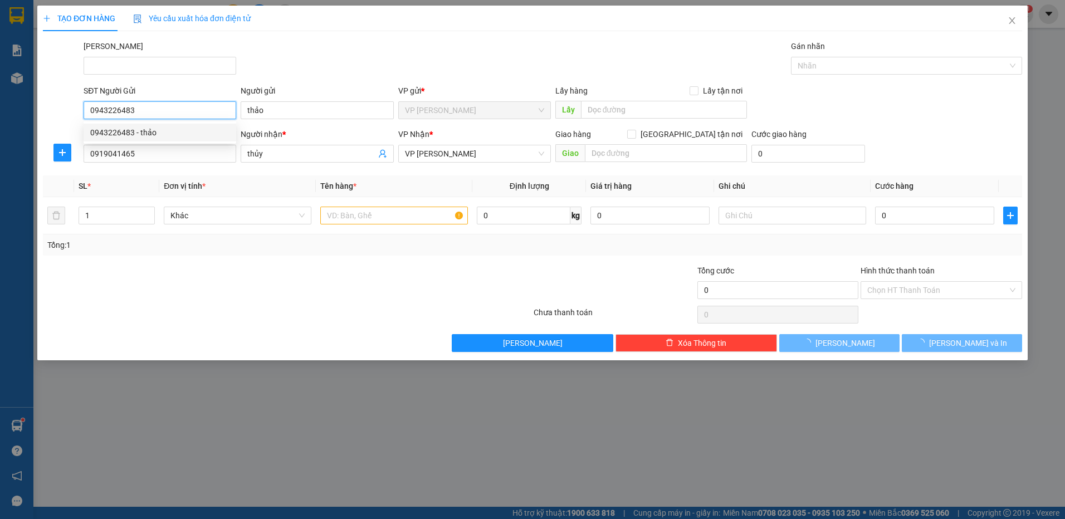
type input "40.000"
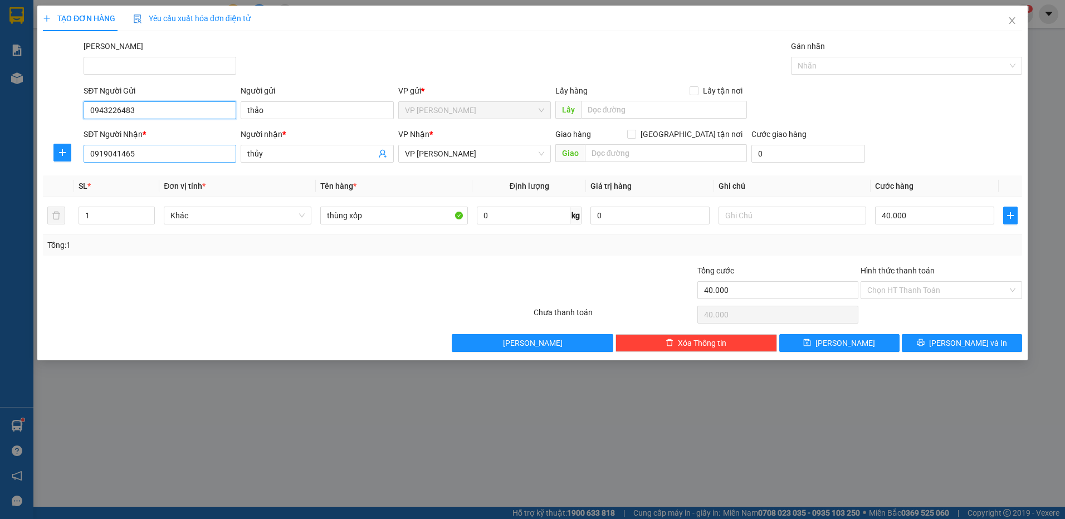
type input "0943226483"
click at [137, 157] on input "0919041465" at bounding box center [160, 154] width 153 height 18
click at [138, 173] on div "0944388809 - [PERSON_NAME]" at bounding box center [159, 176] width 139 height 12
type input "0944388809"
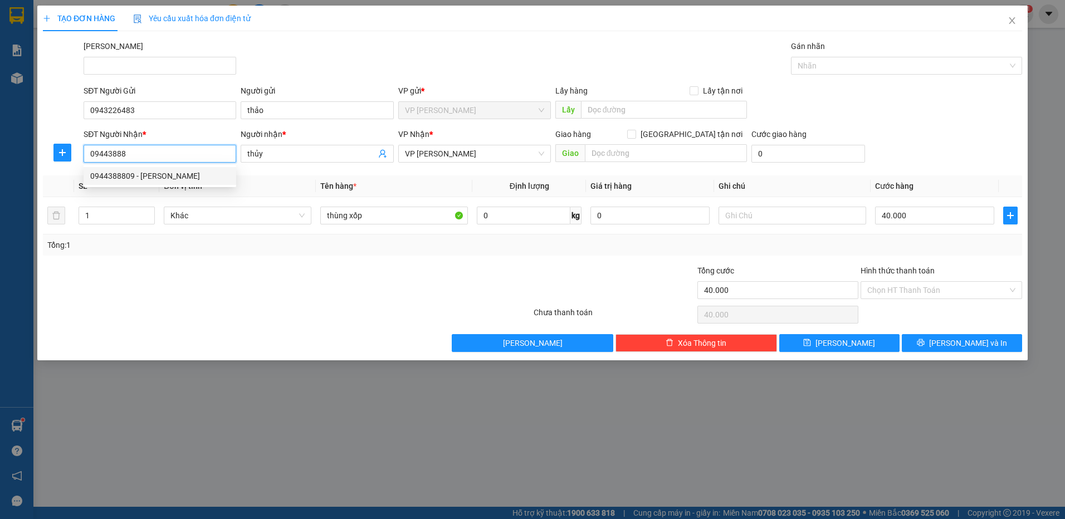
type input "TƯỜNG ANH"
type input "20.000"
type input "0944388809"
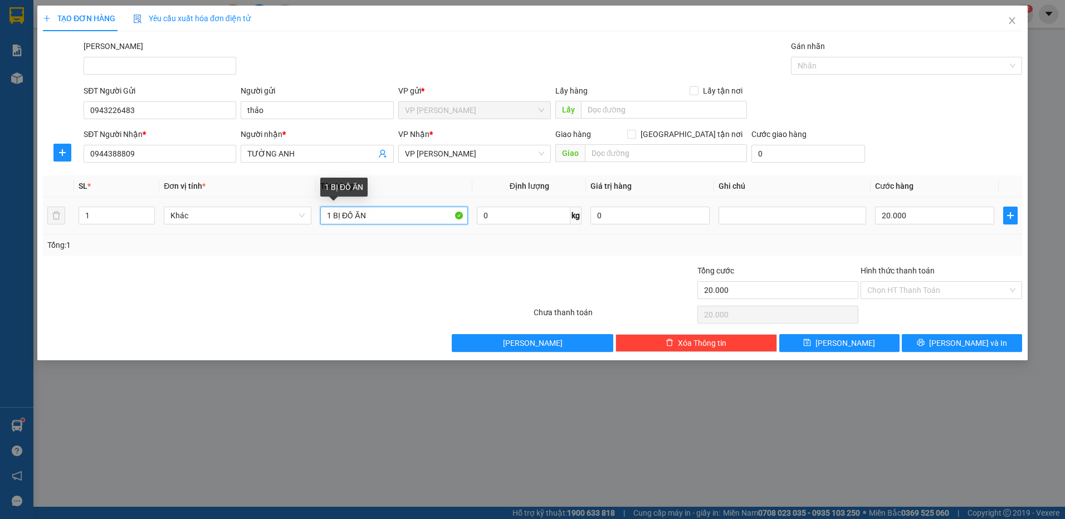
drag, startPoint x: 376, startPoint y: 218, endPoint x: 334, endPoint y: 218, distance: 41.8
click at [334, 218] on input "1 BỊ ĐỒ ĂN" at bounding box center [394, 216] width 148 height 18
type input "1"
type input "THÙNG XÔP VÀNG"
click at [921, 214] on input "20.000" at bounding box center [934, 216] width 119 height 18
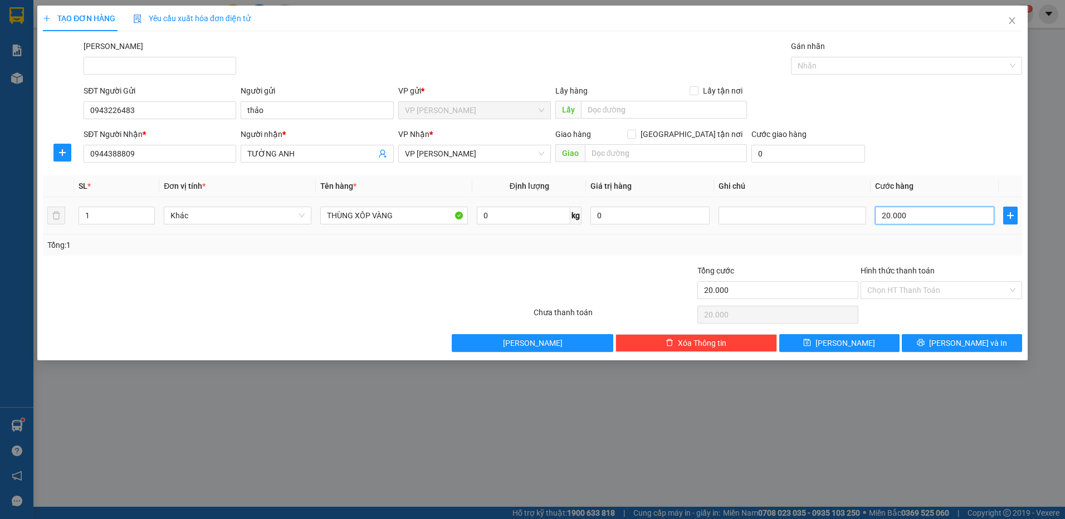
type input "3"
type input "30"
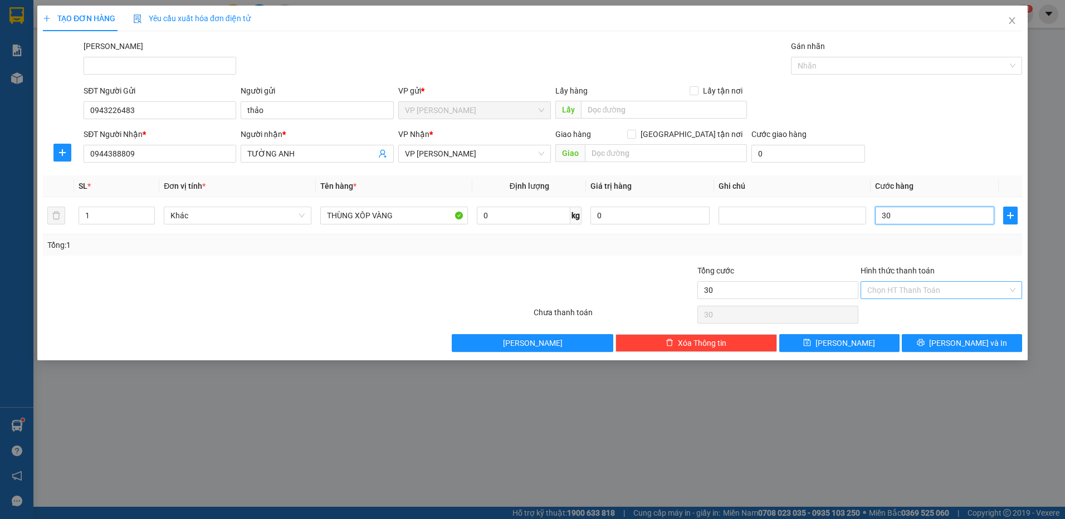
type input "30"
type input "30.000"
click at [921, 289] on input "Hình thức thanh toán" at bounding box center [937, 290] width 140 height 17
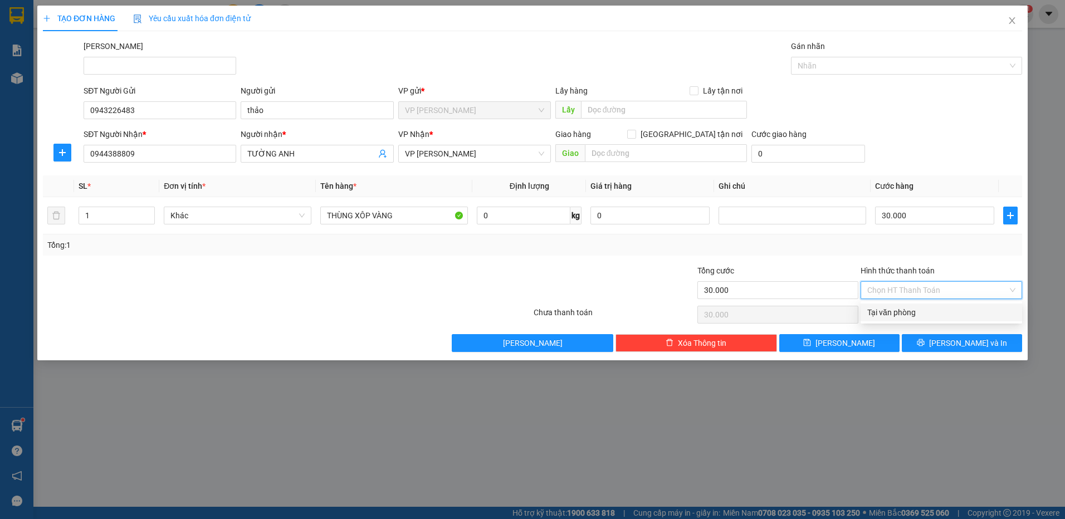
click at [906, 311] on div "Tại văn phòng" at bounding box center [941, 312] width 148 height 12
type input "0"
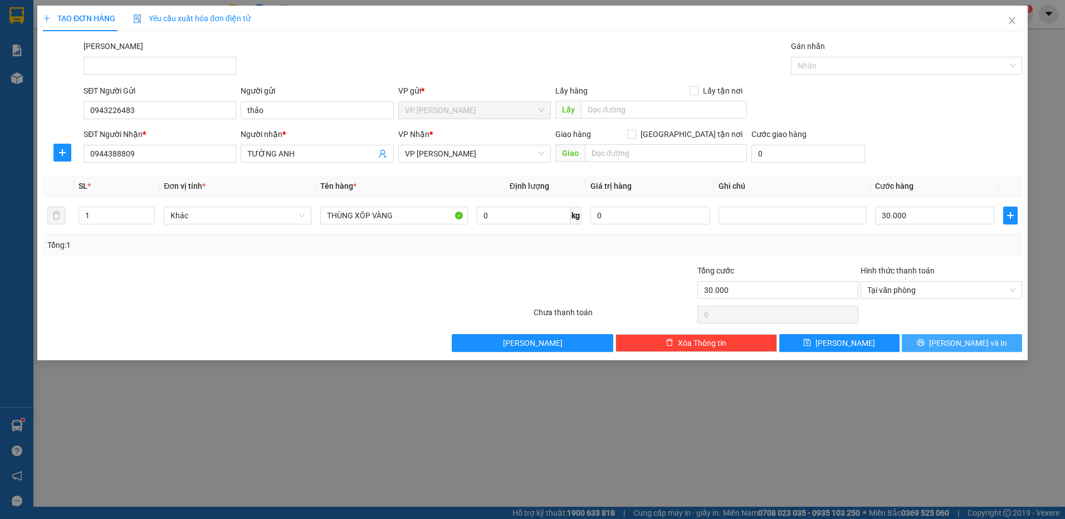
click at [927, 345] on button "[PERSON_NAME] và In" at bounding box center [962, 343] width 120 height 18
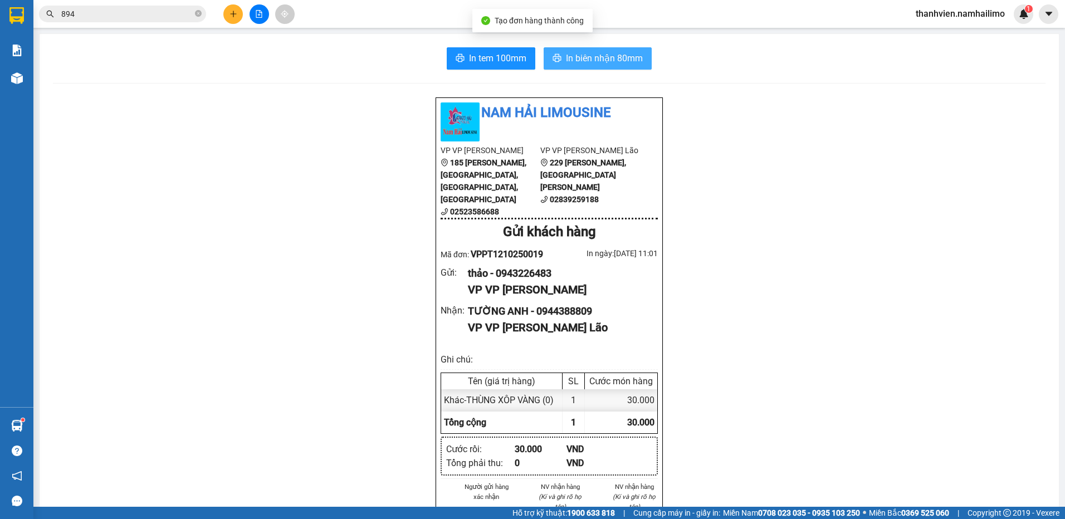
click at [621, 58] on span "In biên nhận 80mm" at bounding box center [604, 58] width 77 height 14
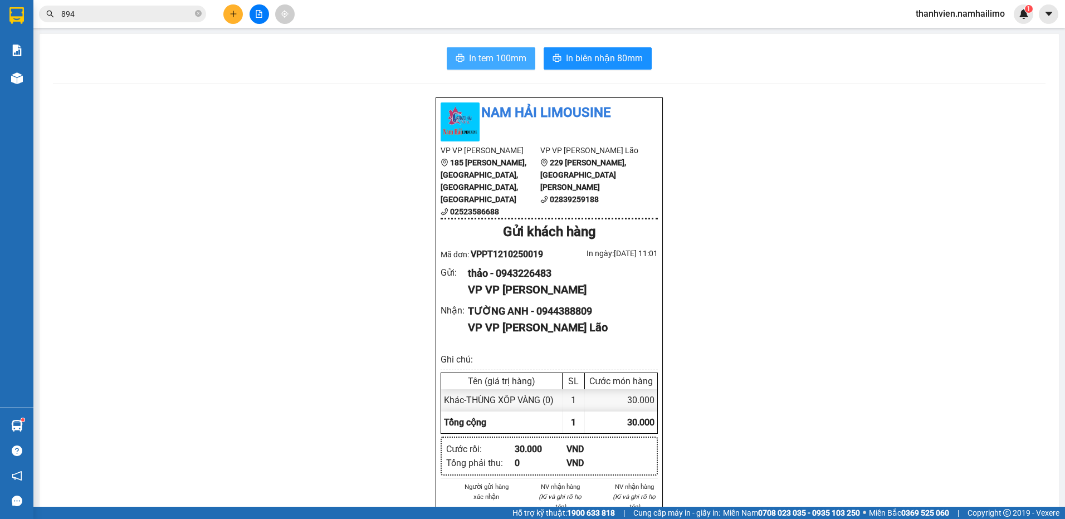
click at [508, 56] on span "In tem 100mm" at bounding box center [497, 58] width 57 height 14
click at [255, 14] on button at bounding box center [259, 13] width 19 height 19
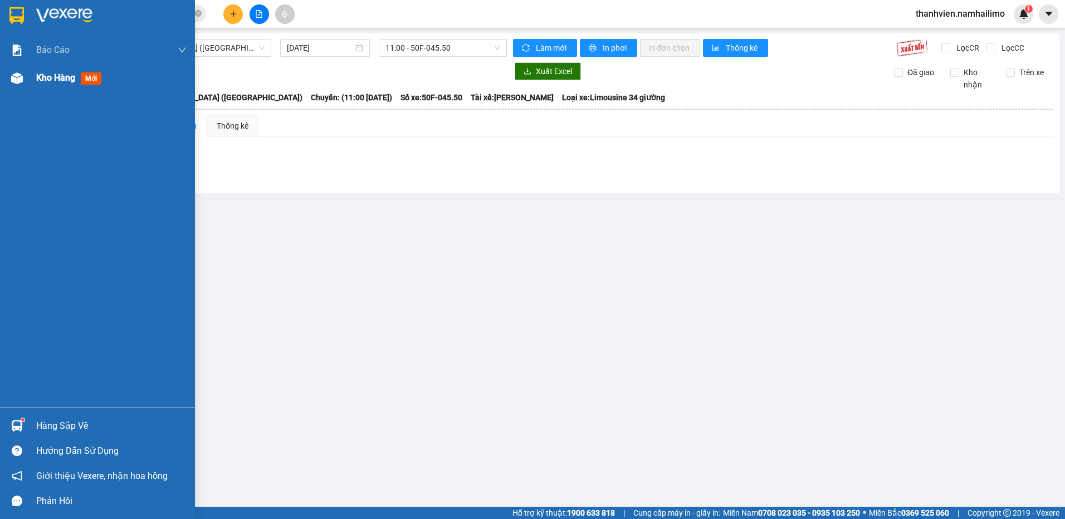
click at [48, 76] on span "Kho hàng" at bounding box center [55, 77] width 39 height 11
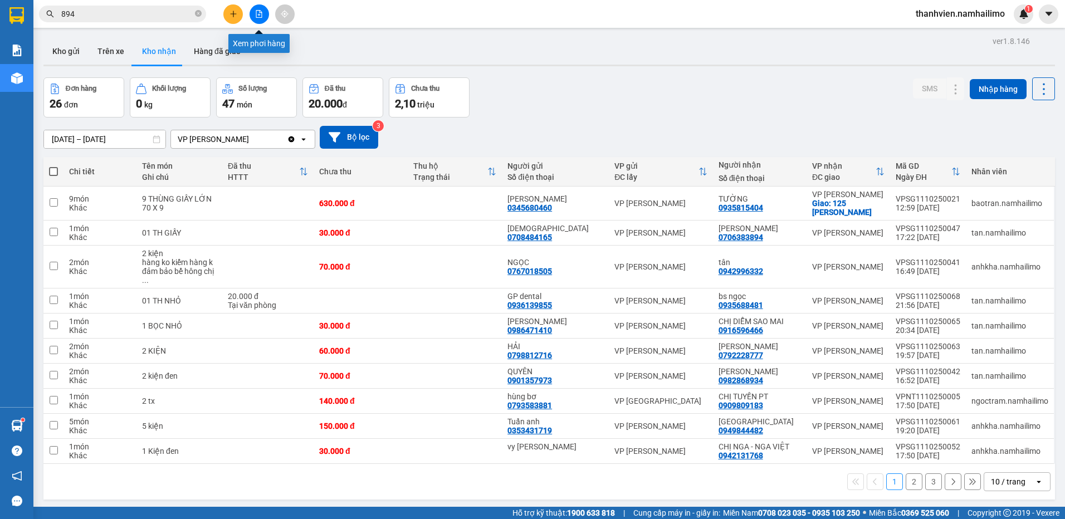
click at [260, 13] on icon "file-add" at bounding box center [259, 14] width 8 height 8
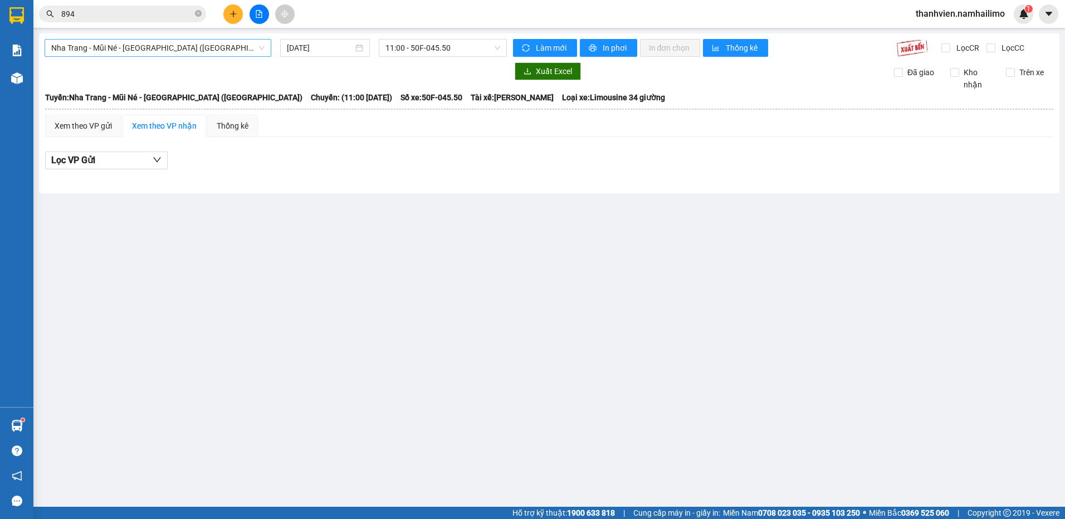
click at [241, 49] on span "Nha Trang - Mũi Né - [GEOGRAPHIC_DATA] ([GEOGRAPHIC_DATA])" at bounding box center [157, 48] width 213 height 17
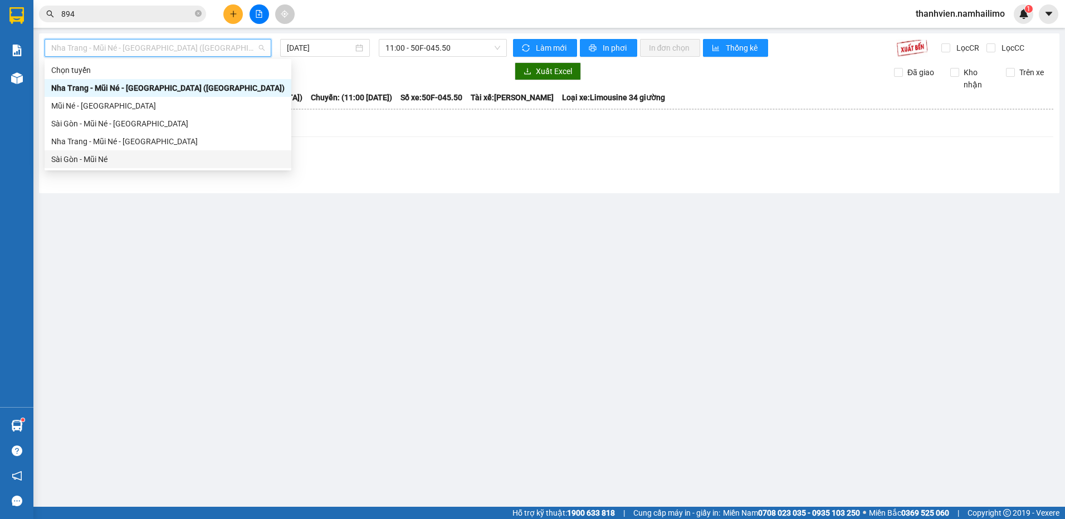
click at [117, 162] on div "Sài Gòn - Mũi Né" at bounding box center [167, 159] width 233 height 12
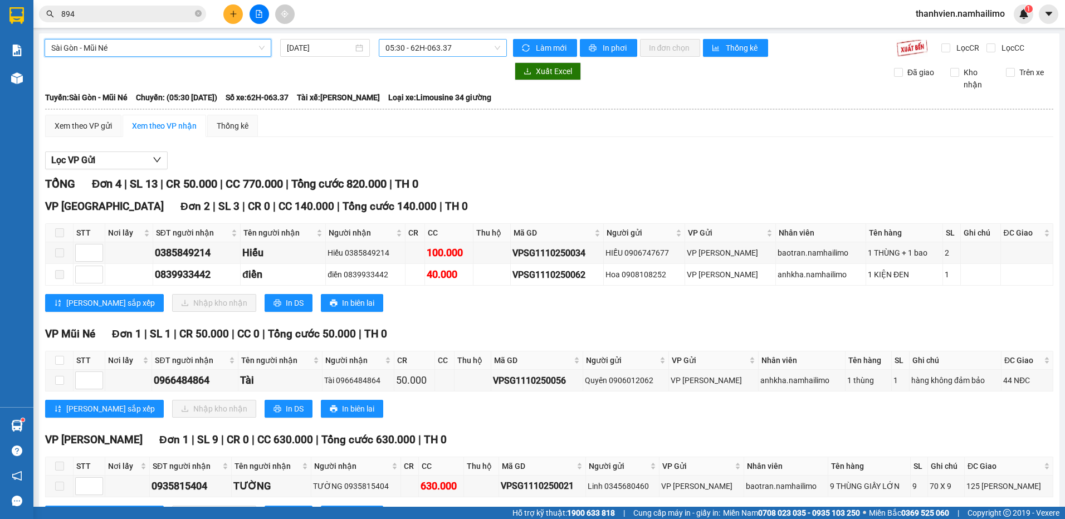
click at [460, 41] on span "05:30 - 62H-063.37" at bounding box center [443, 48] width 115 height 17
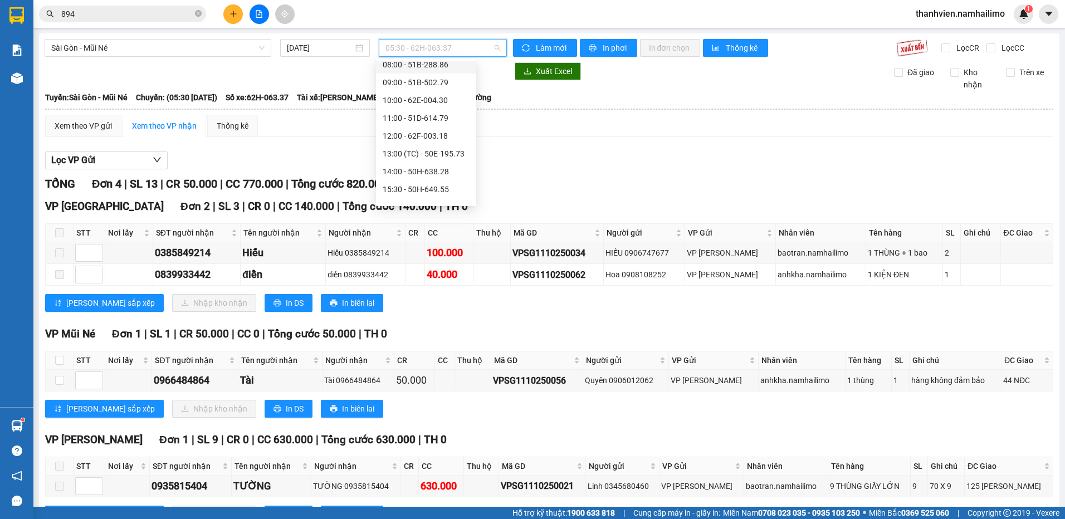
scroll to position [111, 0]
click at [454, 174] on div "18:00 - 51B-502.79" at bounding box center [426, 173] width 87 height 12
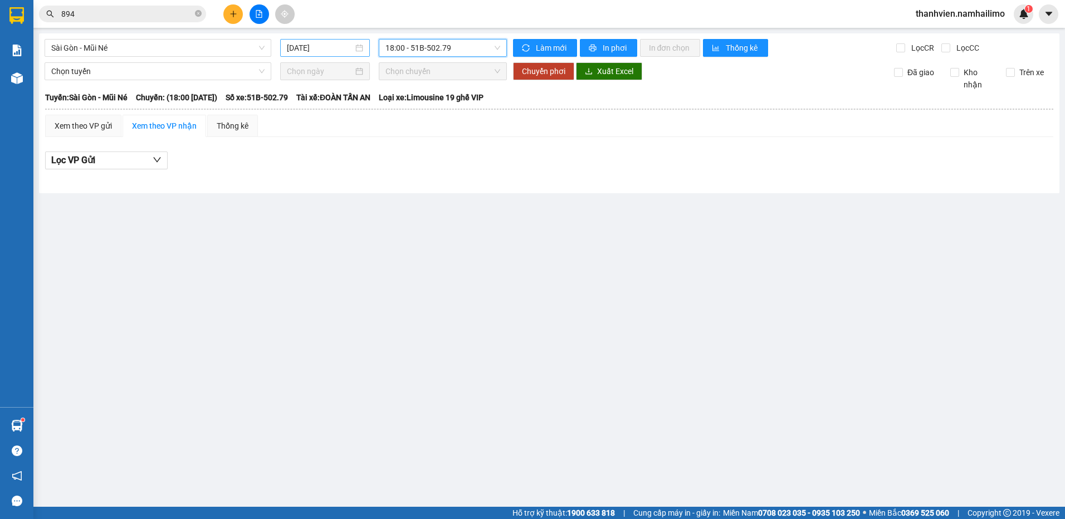
click at [338, 48] on input "[DATE]" at bounding box center [320, 48] width 66 height 12
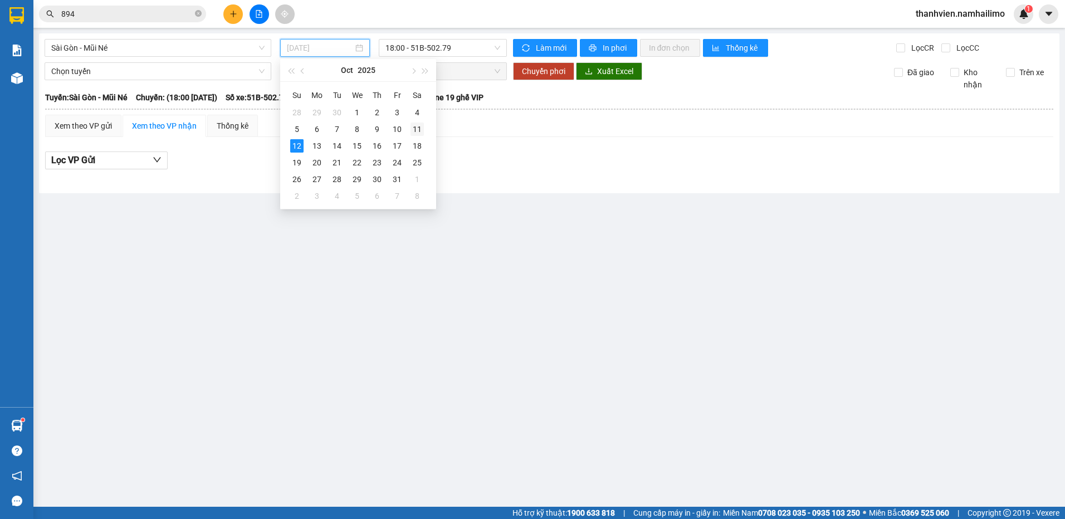
click at [420, 128] on div "11" at bounding box center [417, 129] width 13 height 13
type input "[DATE]"
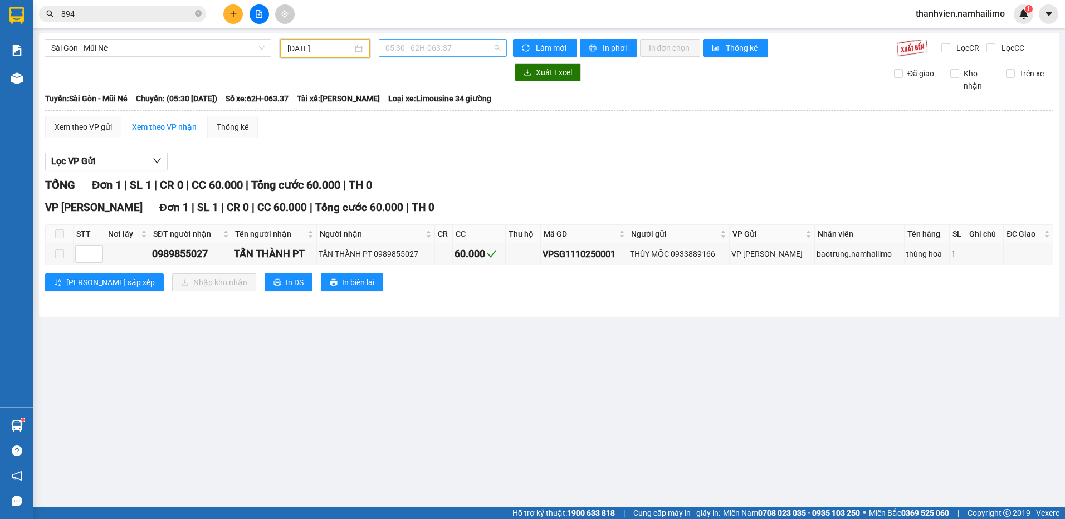
click at [473, 47] on span "05:30 - 62H-063.37" at bounding box center [443, 48] width 115 height 17
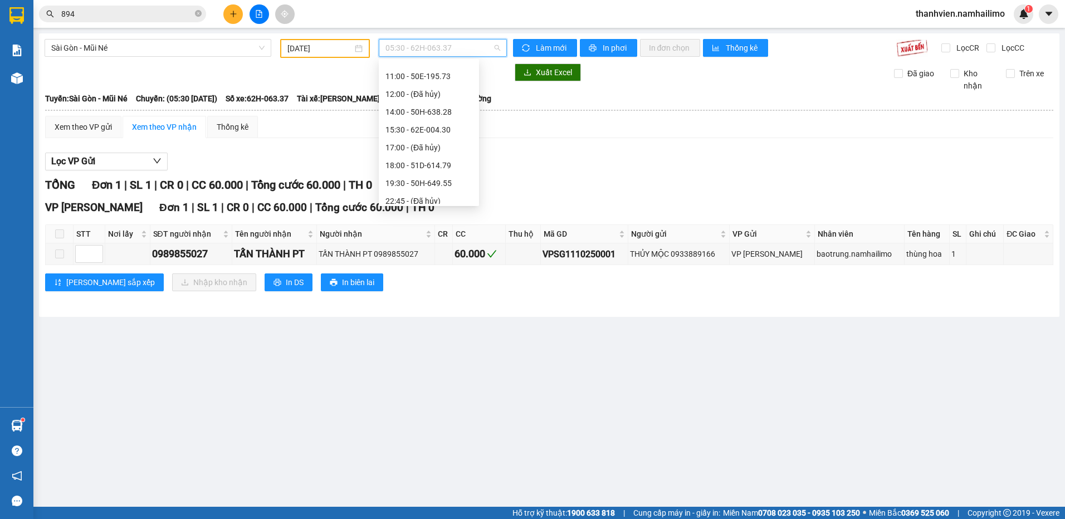
scroll to position [125, 0]
click at [446, 159] on div "18:00 - 51D-614.79" at bounding box center [429, 159] width 87 height 12
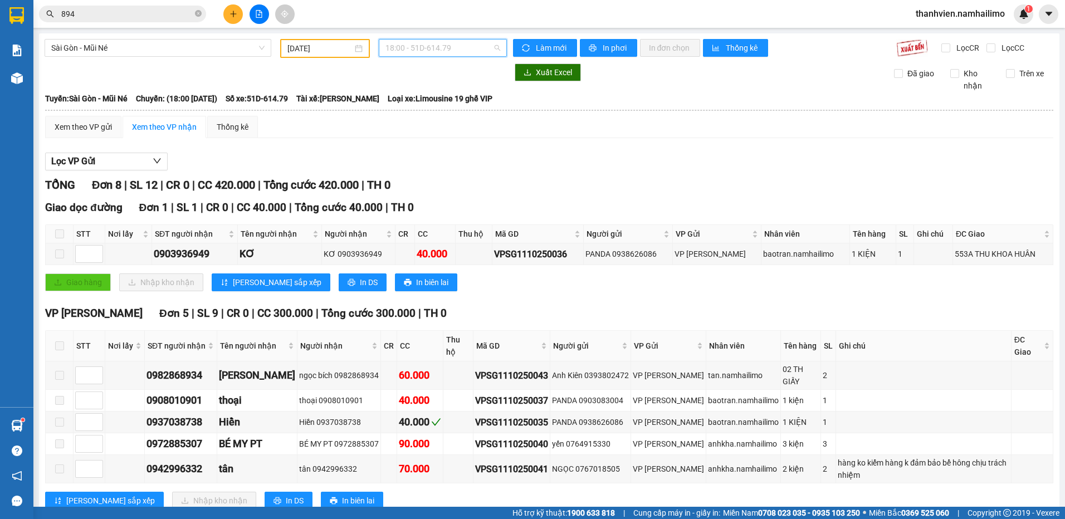
click at [463, 50] on span "18:00 - 51D-614.79" at bounding box center [443, 48] width 115 height 17
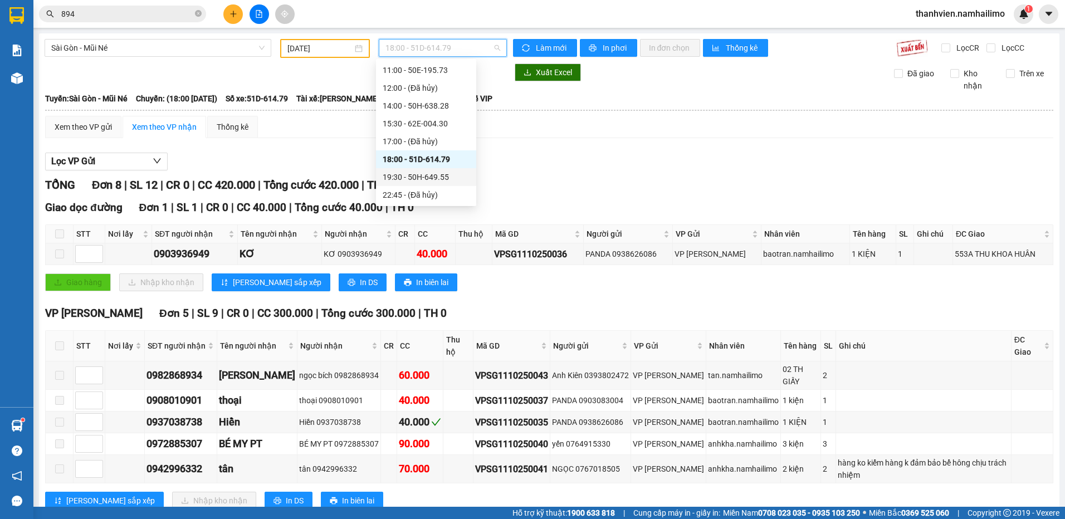
click at [448, 178] on div "19:30 - 50H-649.55" at bounding box center [426, 177] width 87 height 12
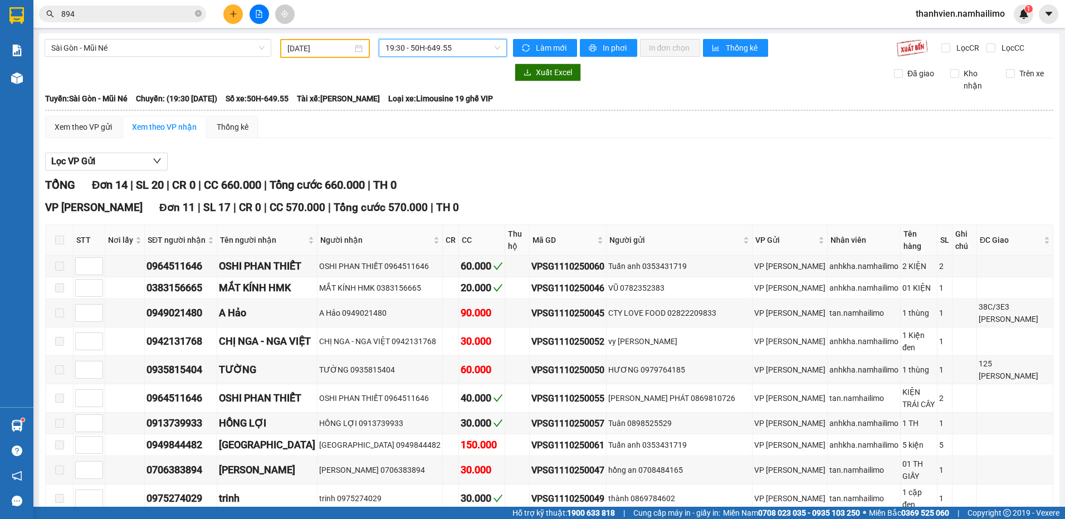
click at [448, 50] on span "19:30 - 50H-649.55" at bounding box center [443, 48] width 115 height 17
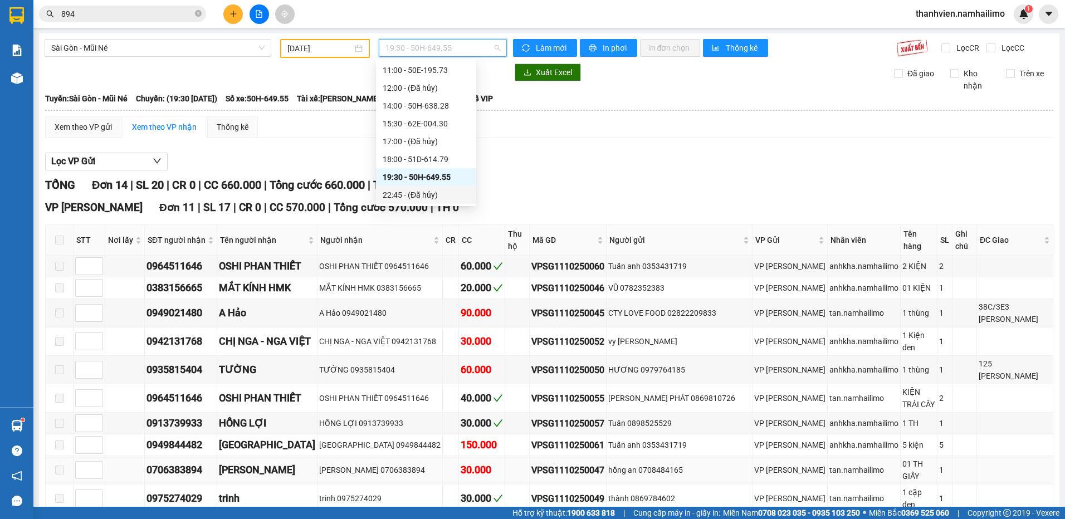
click at [700, 464] on div "hồng an 0708484165" at bounding box center [679, 470] width 142 height 12
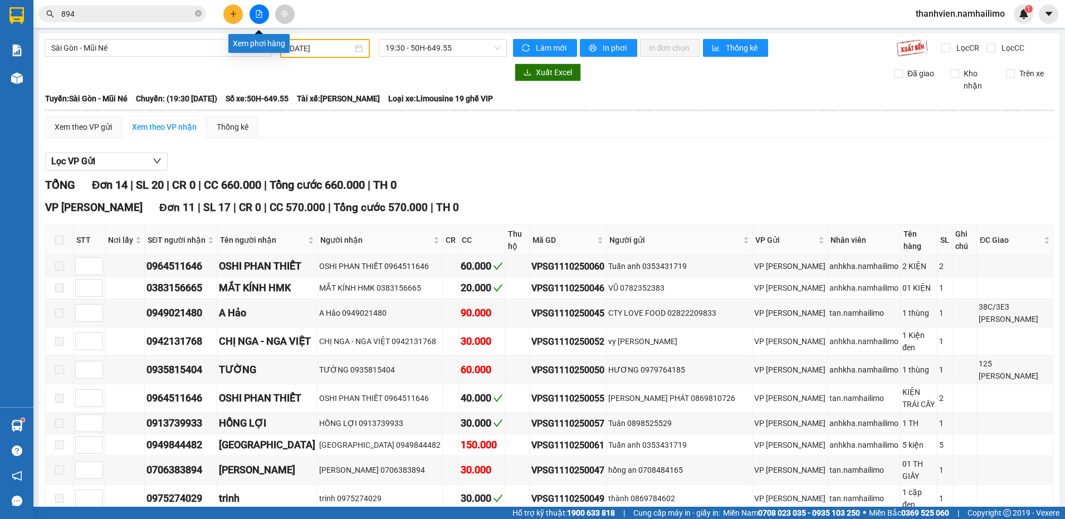
click at [255, 16] on button at bounding box center [259, 13] width 19 height 19
click at [262, 15] on icon "file-add" at bounding box center [259, 14] width 6 height 8
click at [262, 15] on icon "file-add" at bounding box center [259, 14] width 8 height 8
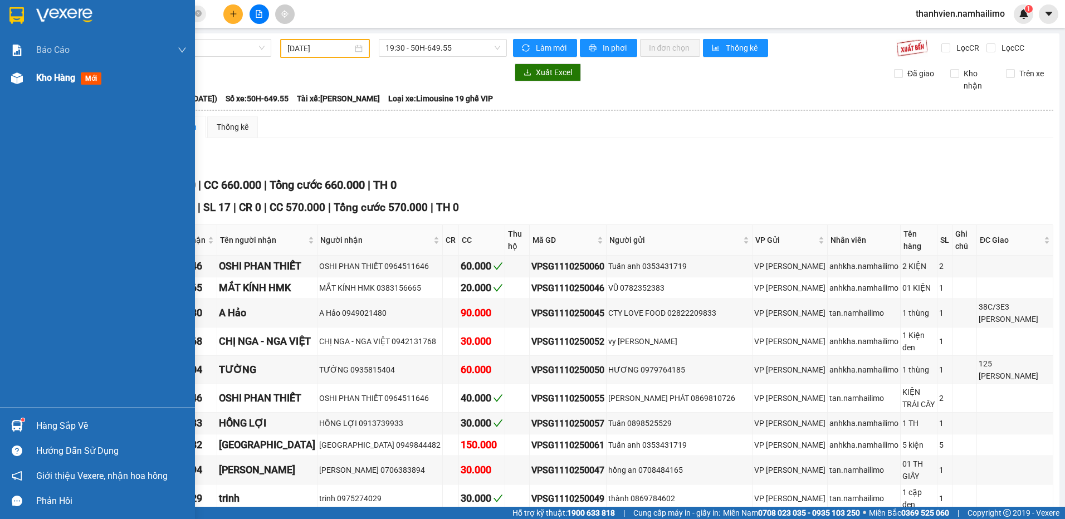
click at [54, 78] on span "Kho hàng" at bounding box center [55, 77] width 39 height 11
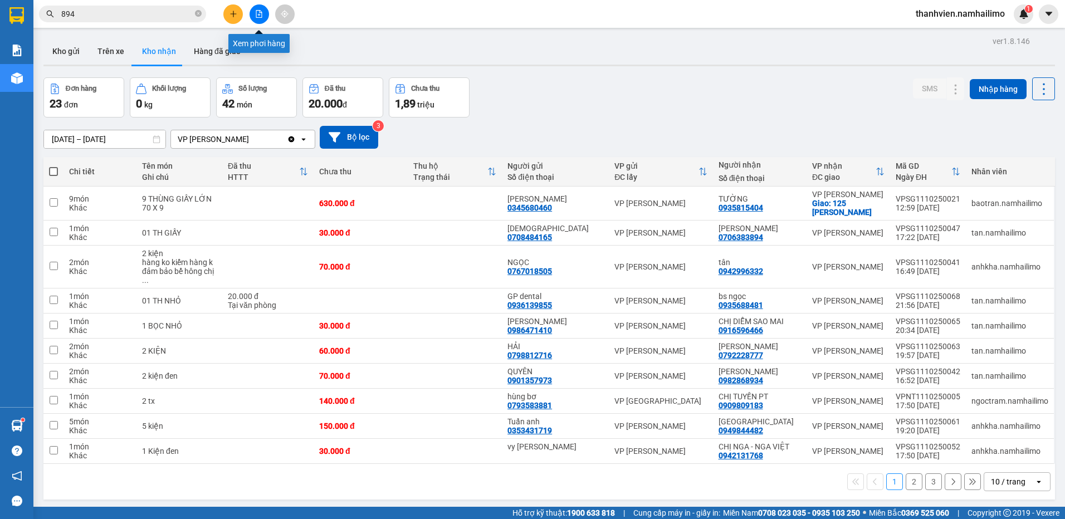
click at [260, 15] on icon "file-add" at bounding box center [259, 14] width 6 height 8
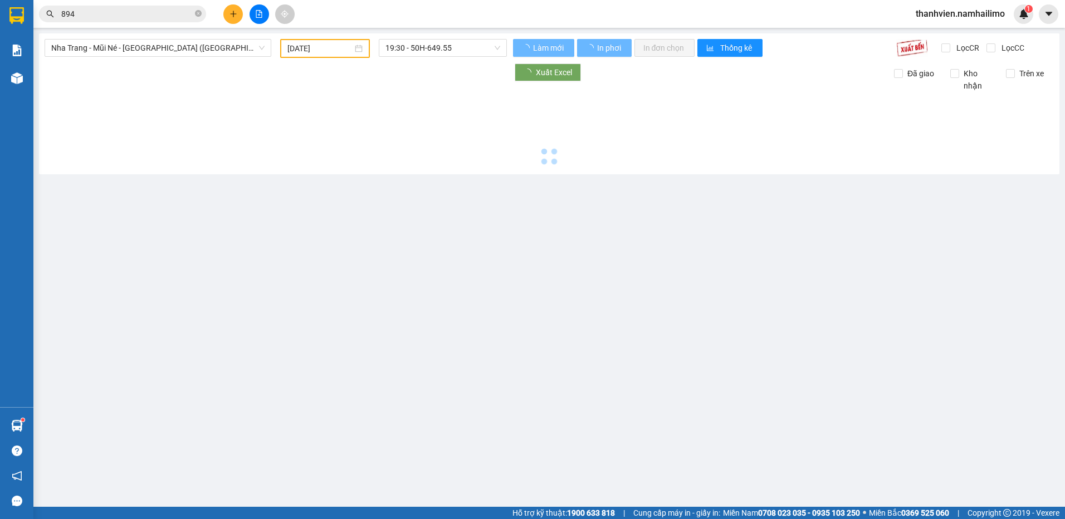
type input "[DATE]"
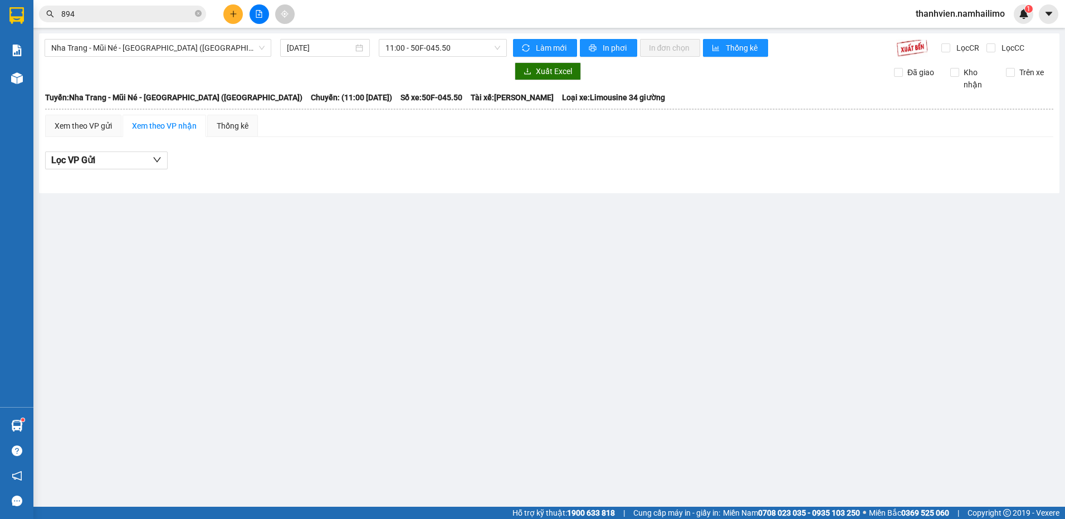
drag, startPoint x: 199, startPoint y: 446, endPoint x: 194, endPoint y: 441, distance: 7.1
click at [199, 446] on main "[GEOGRAPHIC_DATA] - Mũi Né - [GEOGRAPHIC_DATA] ([GEOGRAPHIC_DATA]) [DATE] 11:00…" at bounding box center [532, 253] width 1065 height 507
click at [228, 16] on button at bounding box center [232, 13] width 19 height 19
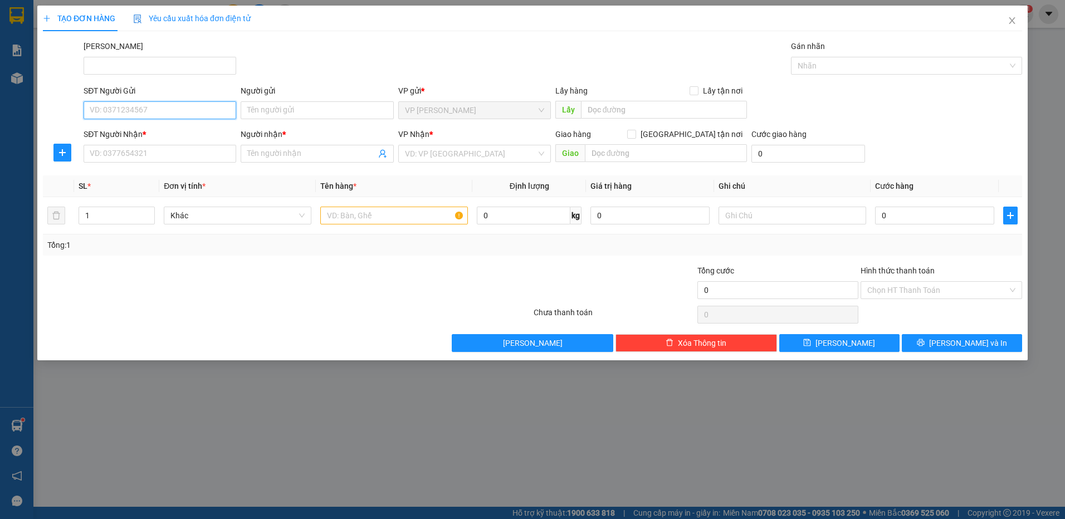
click at [176, 102] on input "SĐT Người Gửi" at bounding box center [160, 110] width 153 height 18
type input "0"
click at [183, 152] on input "SĐT Người Nhận *" at bounding box center [160, 154] width 153 height 18
type input "0"
click at [1015, 19] on icon "close" at bounding box center [1012, 20] width 6 height 7
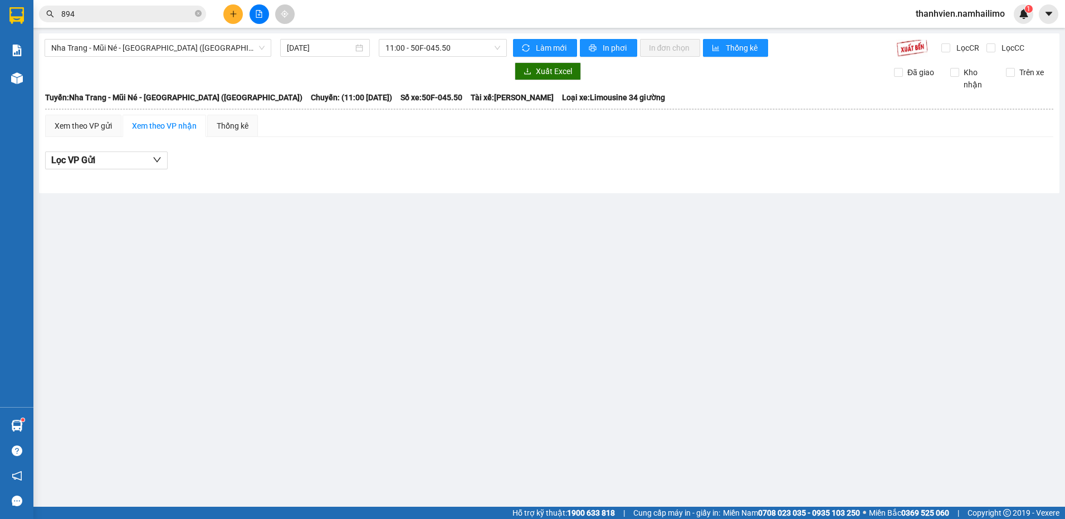
click at [127, 13] on input "894" at bounding box center [126, 14] width 131 height 12
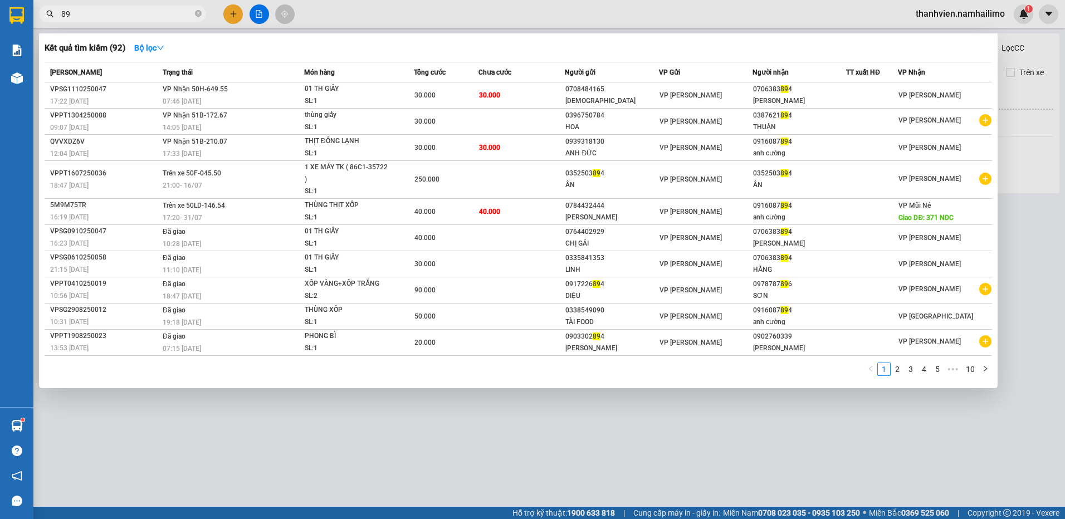
type input "8"
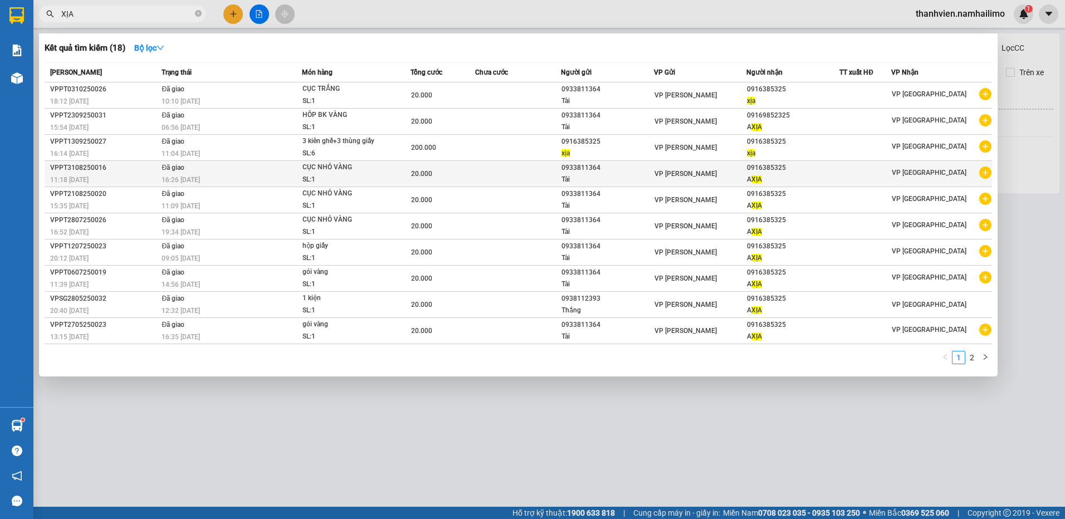
type input "XỊA"
click at [988, 177] on icon "plus-circle" at bounding box center [985, 173] width 12 height 12
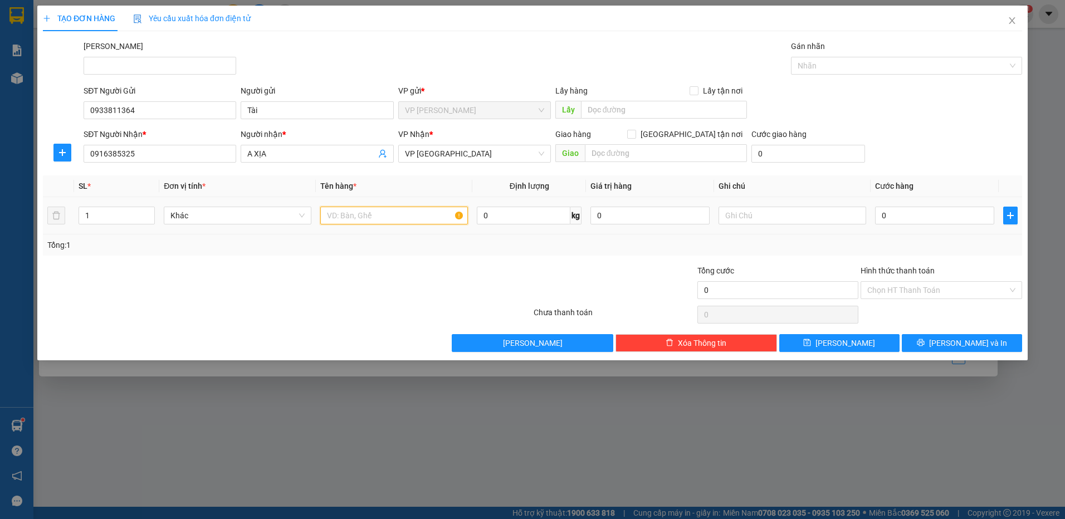
click at [398, 221] on input "text" at bounding box center [394, 216] width 148 height 18
type input "GÓI NHỎ VÀNG"
click at [149, 153] on input "0916385325" at bounding box center [160, 154] width 153 height 18
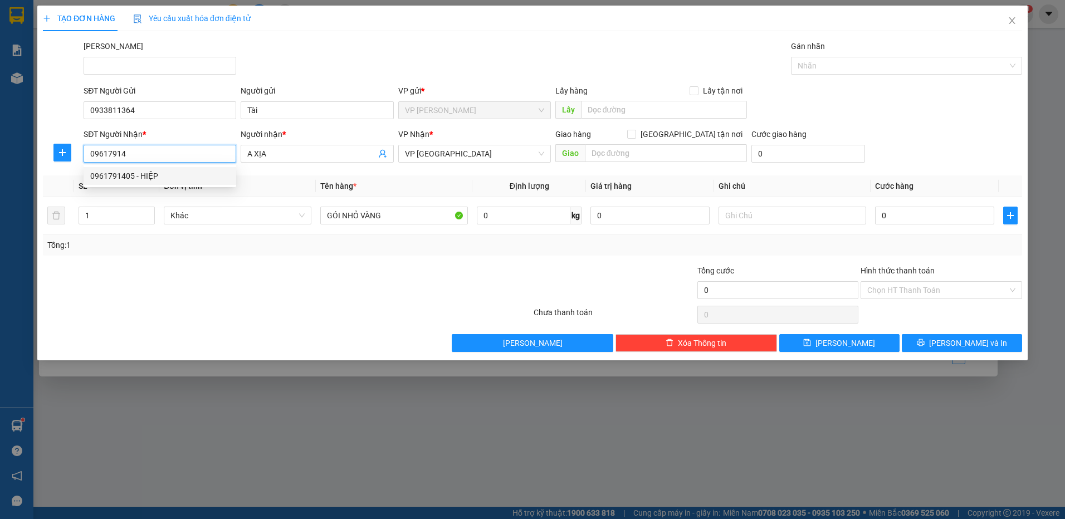
click at [163, 174] on div "0961791405 - HIỆP" at bounding box center [159, 176] width 139 height 12
type input "0961791405"
type input "HIỆP"
type input "20.000"
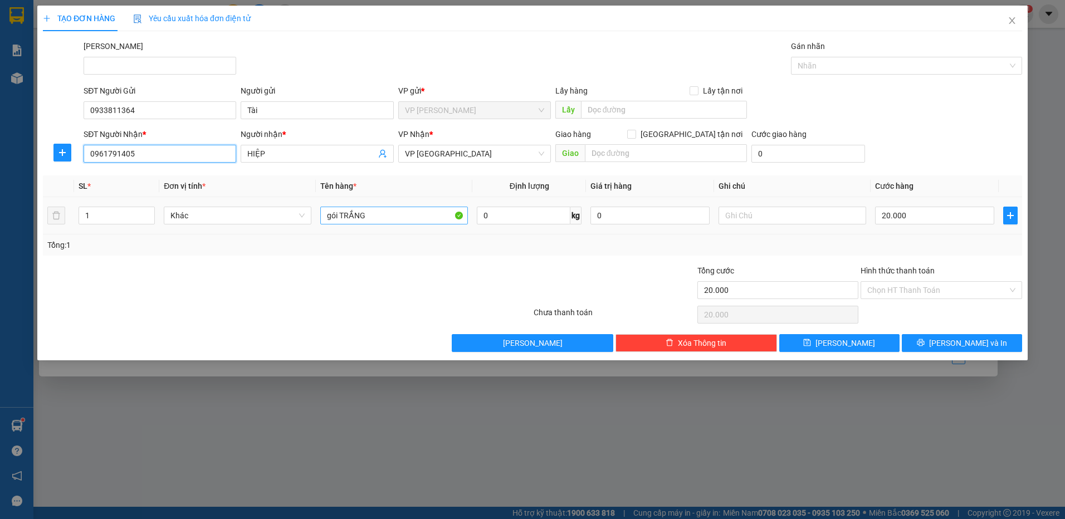
type input "0961791405"
click at [387, 214] on input "gói TRẮNG" at bounding box center [394, 216] width 148 height 18
type input "g"
type input "H"
type input "GÓI VÀNG NHỎ"
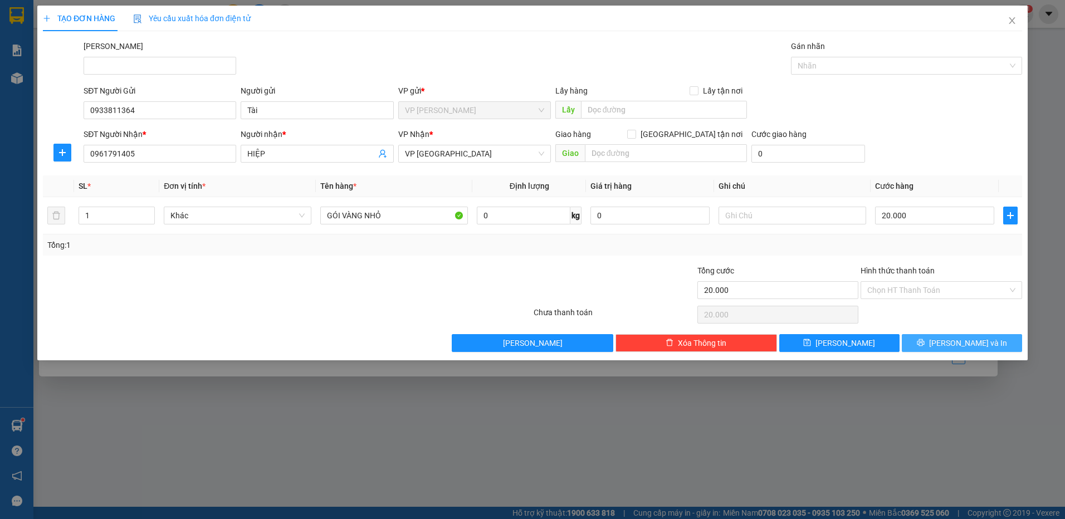
click at [987, 344] on button "[PERSON_NAME] và In" at bounding box center [962, 343] width 120 height 18
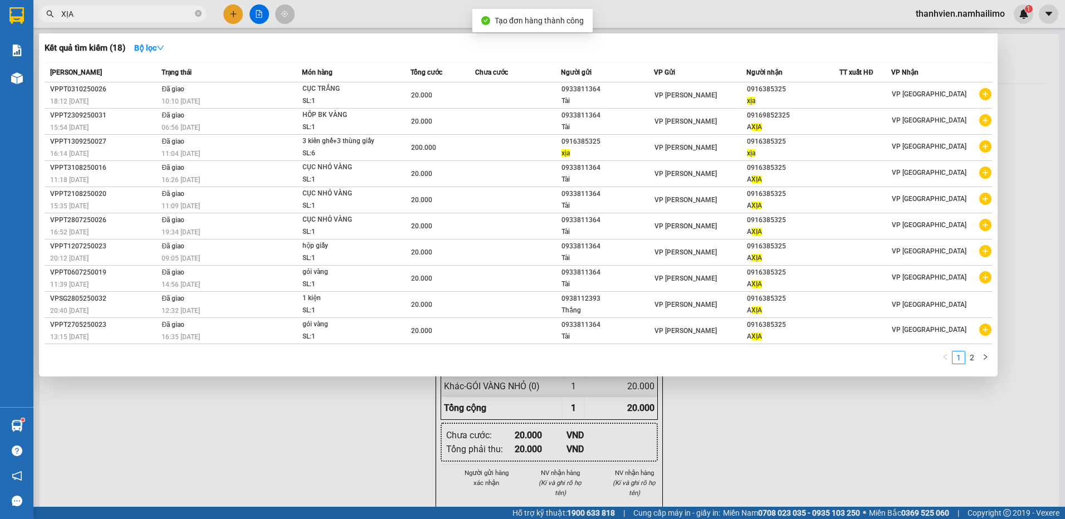
drag, startPoint x: 732, startPoint y: 451, endPoint x: 750, endPoint y: 421, distance: 36.0
click at [739, 437] on div at bounding box center [532, 259] width 1065 height 519
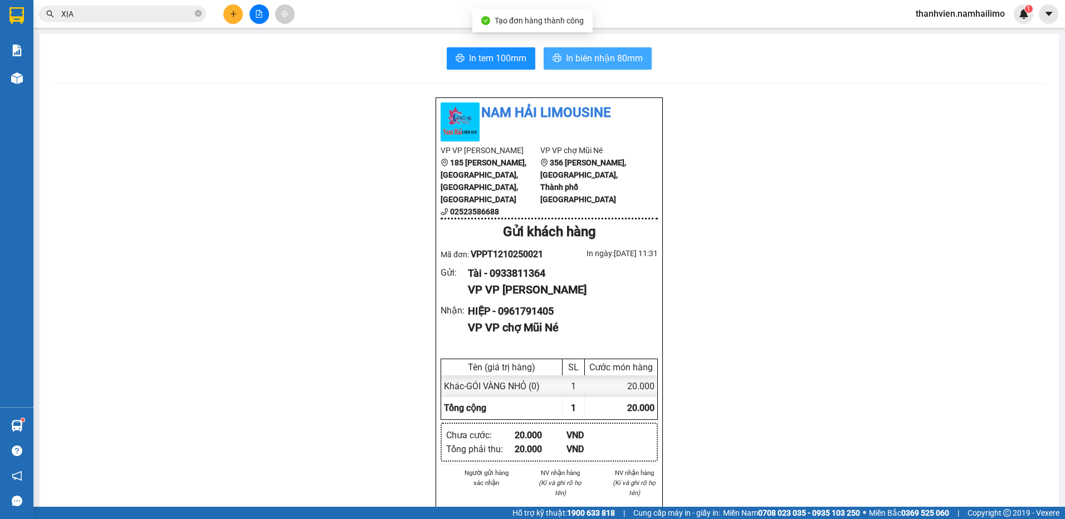
click at [611, 56] on span "In biên nhận 80mm" at bounding box center [604, 58] width 77 height 14
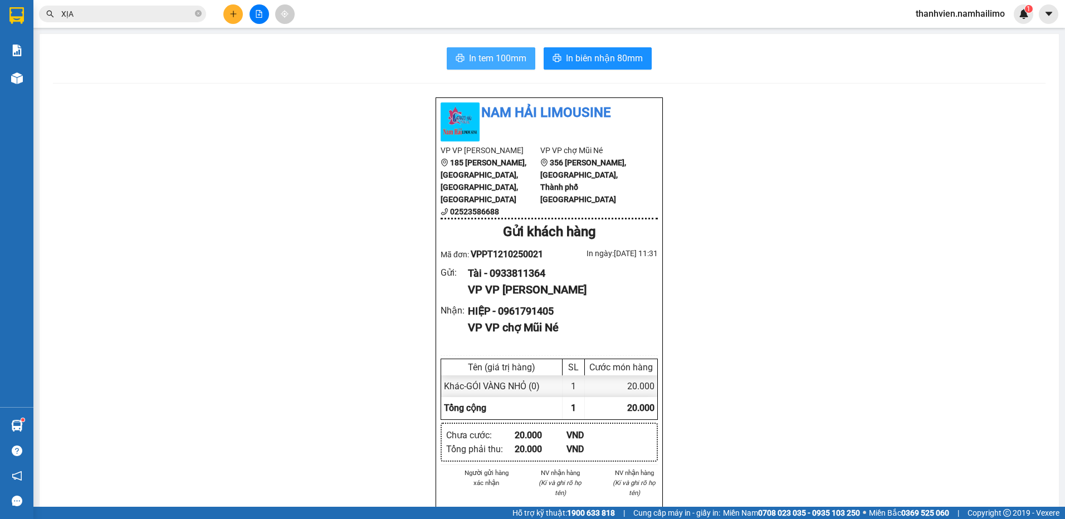
click at [508, 61] on span "In tem 100mm" at bounding box center [497, 58] width 57 height 14
click at [262, 14] on icon "file-add" at bounding box center [259, 14] width 6 height 8
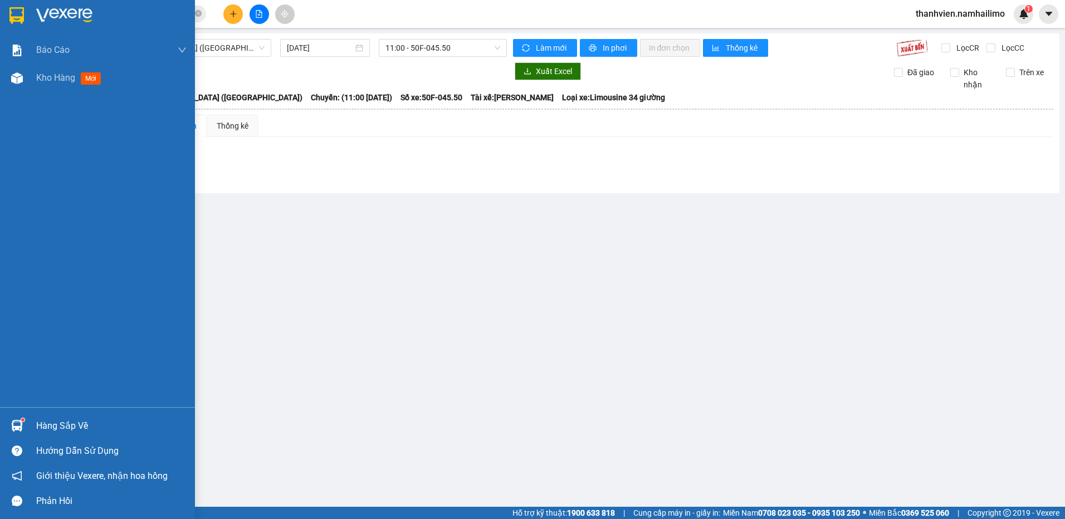
click at [23, 81] on div at bounding box center [16, 78] width 19 height 19
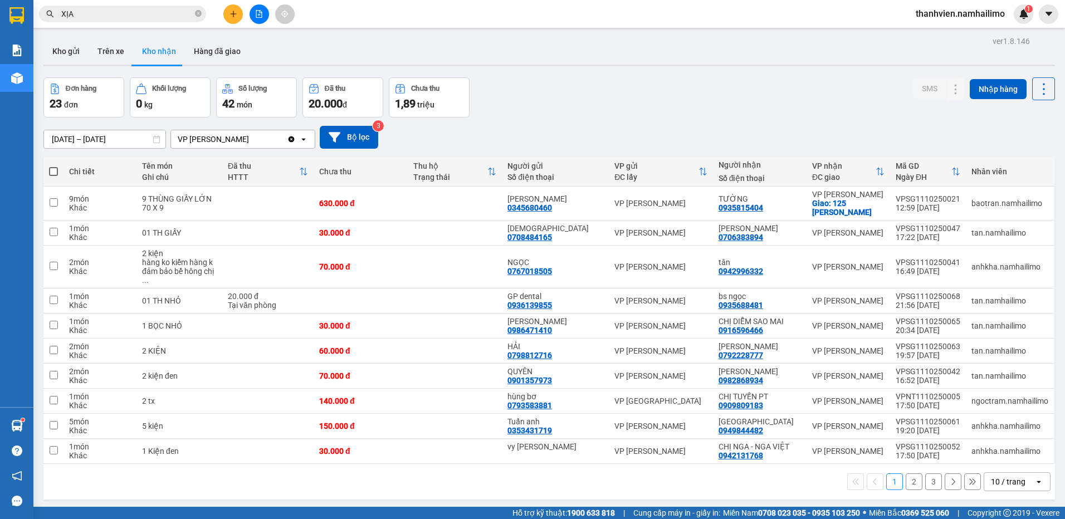
click at [907, 474] on button "2" at bounding box center [914, 482] width 17 height 17
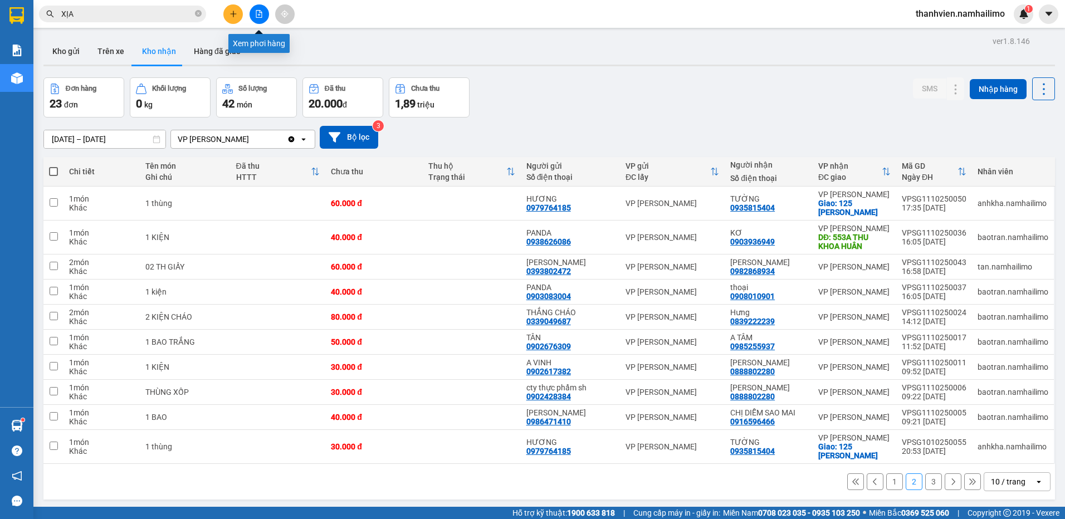
click at [261, 14] on icon "file-add" at bounding box center [259, 14] width 8 height 8
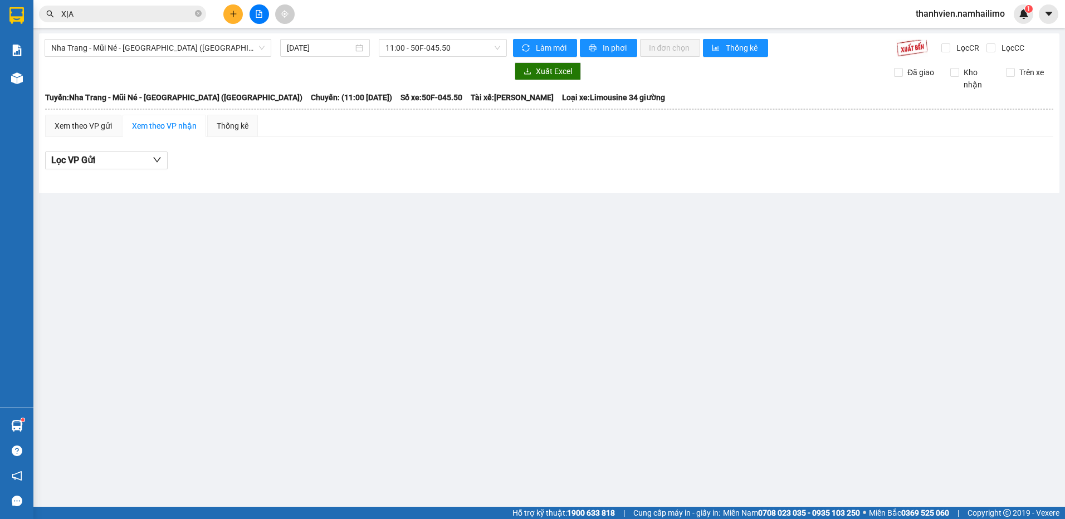
click at [191, 36] on div "[GEOGRAPHIC_DATA] - Mũi Né - [GEOGRAPHIC_DATA] ([GEOGRAPHIC_DATA]) [DATE] 11:00…" at bounding box center [549, 113] width 1021 height 160
click at [190, 46] on span "Nha Trang - Mũi Né - [GEOGRAPHIC_DATA] ([GEOGRAPHIC_DATA])" at bounding box center [157, 48] width 213 height 17
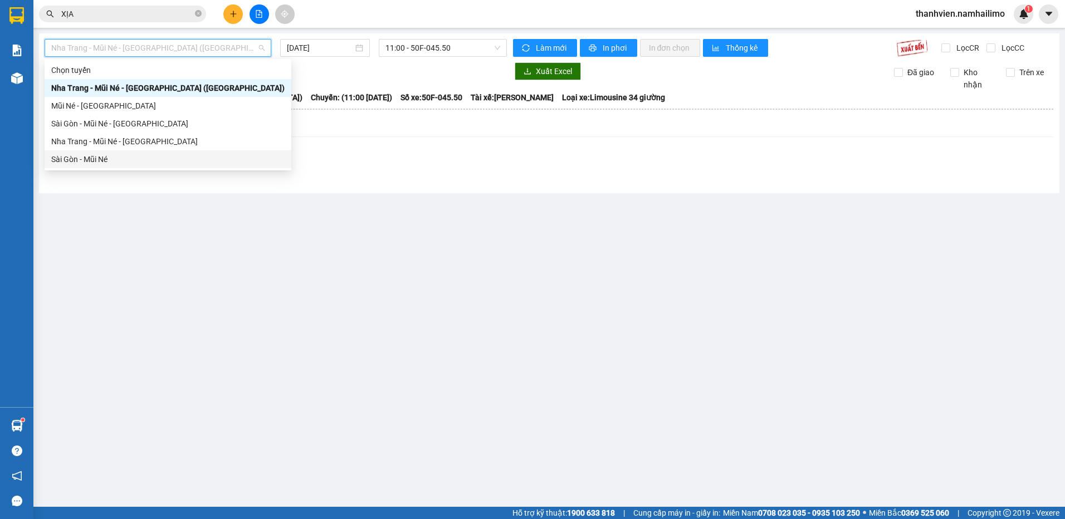
click at [135, 153] on div "Sài Gòn - Mũi Né" at bounding box center [168, 159] width 247 height 18
type input "[DATE]"
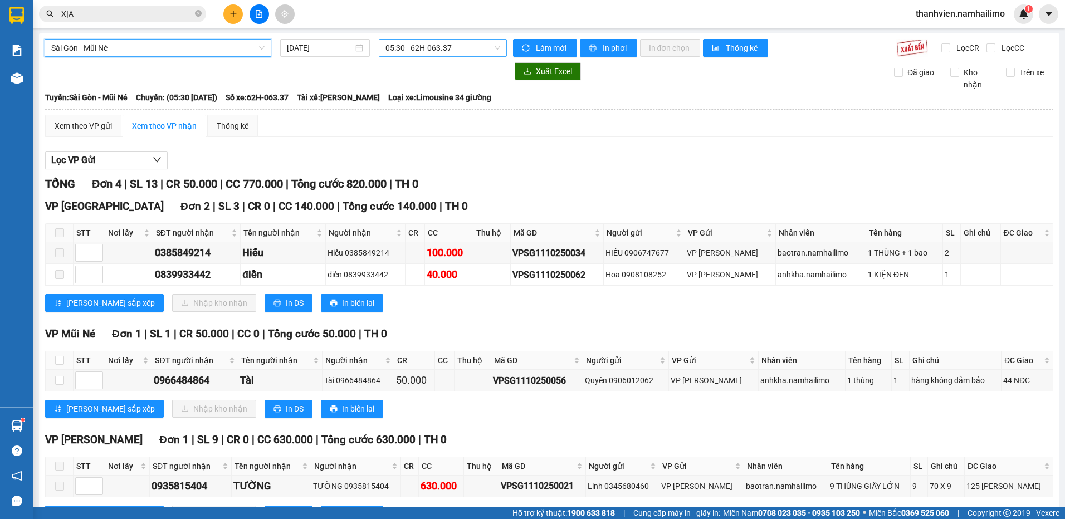
click at [466, 50] on span "05:30 - 62H-063.37" at bounding box center [443, 48] width 115 height 17
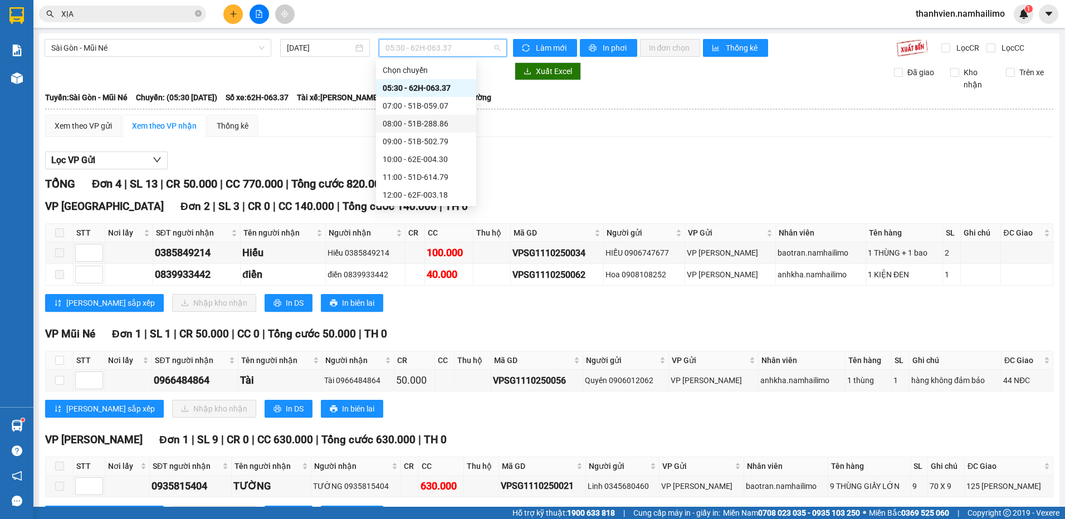
click at [450, 123] on div "08:00 - 51B-288.86" at bounding box center [426, 124] width 87 height 12
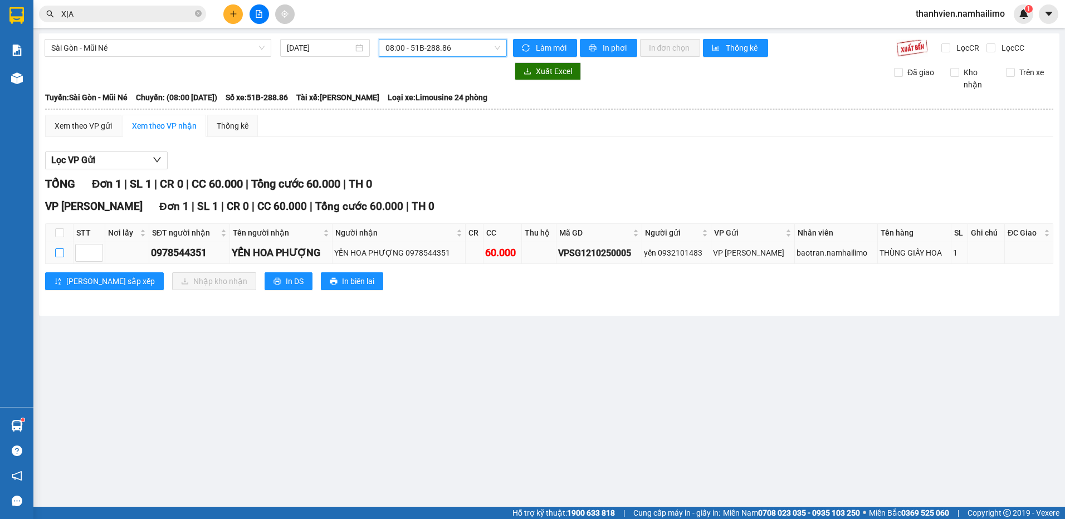
click at [61, 252] on input "checkbox" at bounding box center [59, 252] width 9 height 9
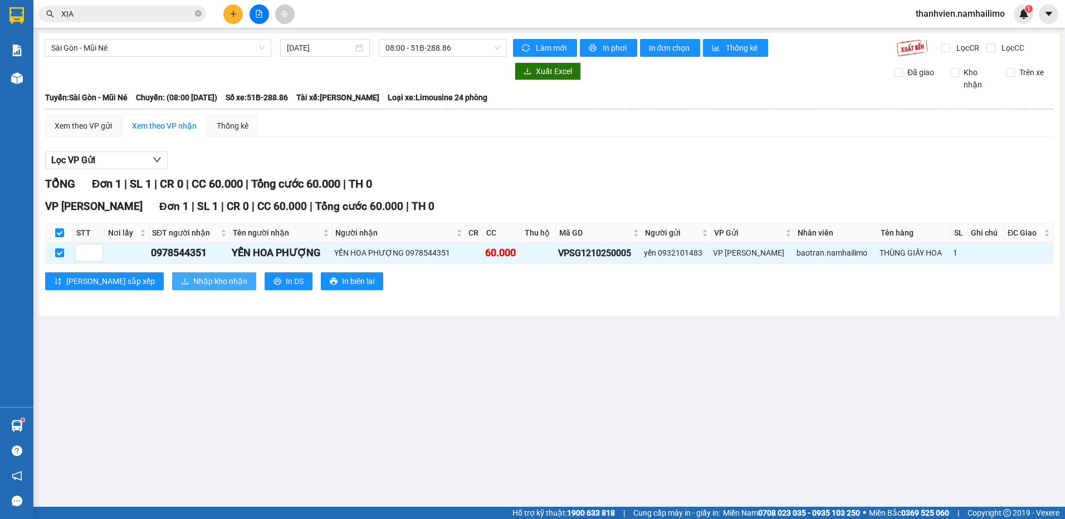
click at [193, 281] on span "Nhập kho nhận" at bounding box center [220, 281] width 54 height 12
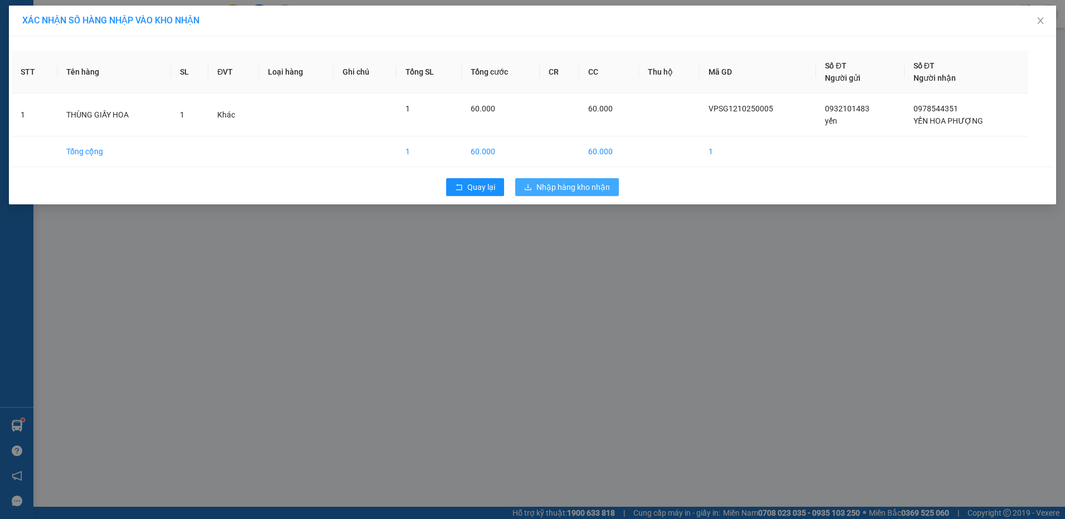
click at [565, 191] on span "Nhập hàng kho nhận" at bounding box center [574, 187] width 74 height 12
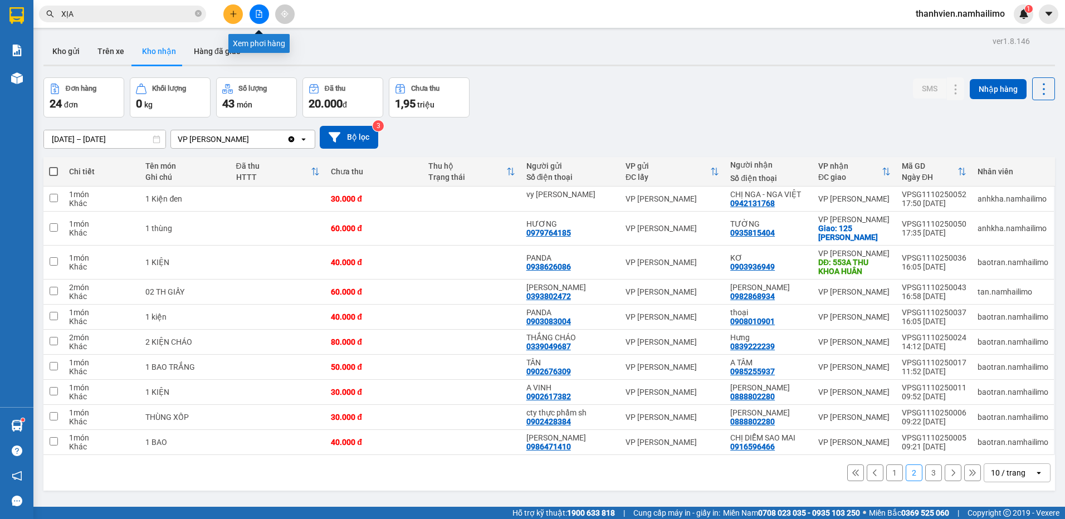
click at [264, 14] on button at bounding box center [259, 13] width 19 height 19
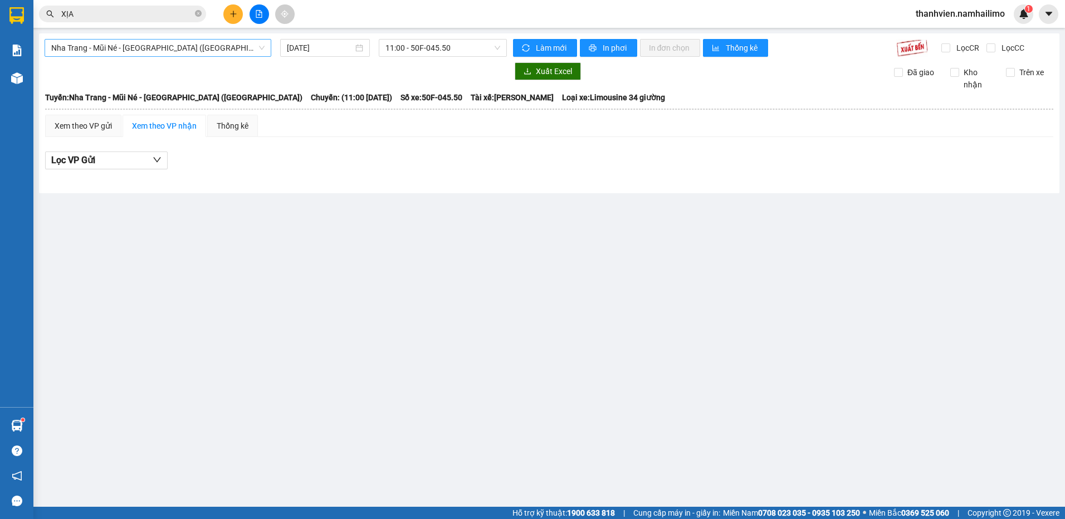
click at [192, 45] on span "Nha Trang - Mũi Né - [GEOGRAPHIC_DATA] ([GEOGRAPHIC_DATA])" at bounding box center [157, 48] width 213 height 17
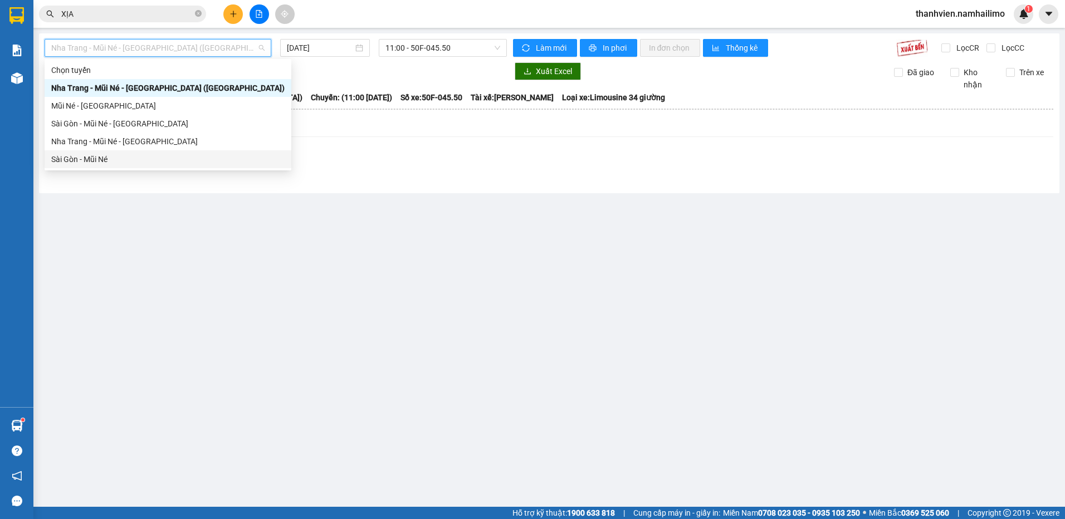
click at [127, 161] on div "Sài Gòn - Mũi Né" at bounding box center [167, 159] width 233 height 12
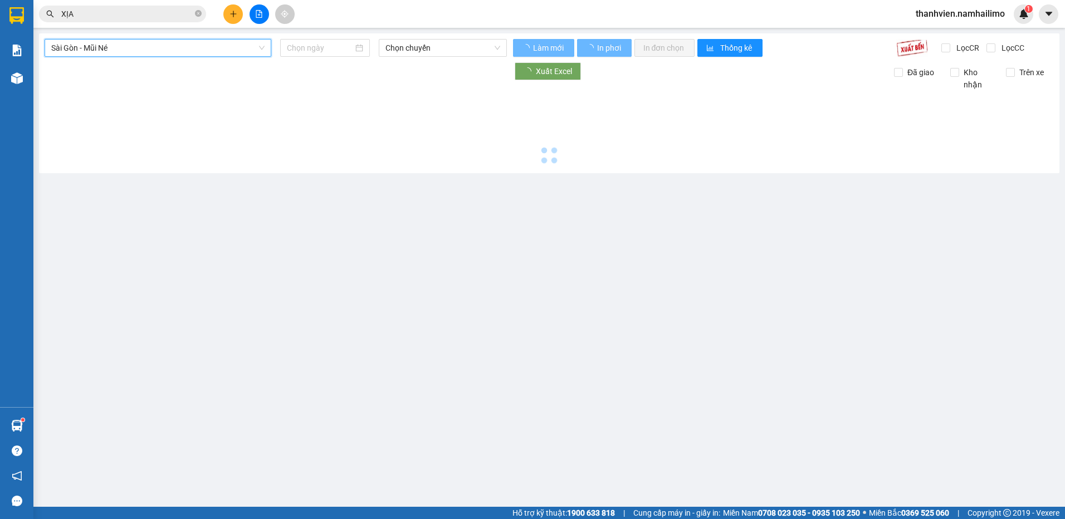
type input "[DATE]"
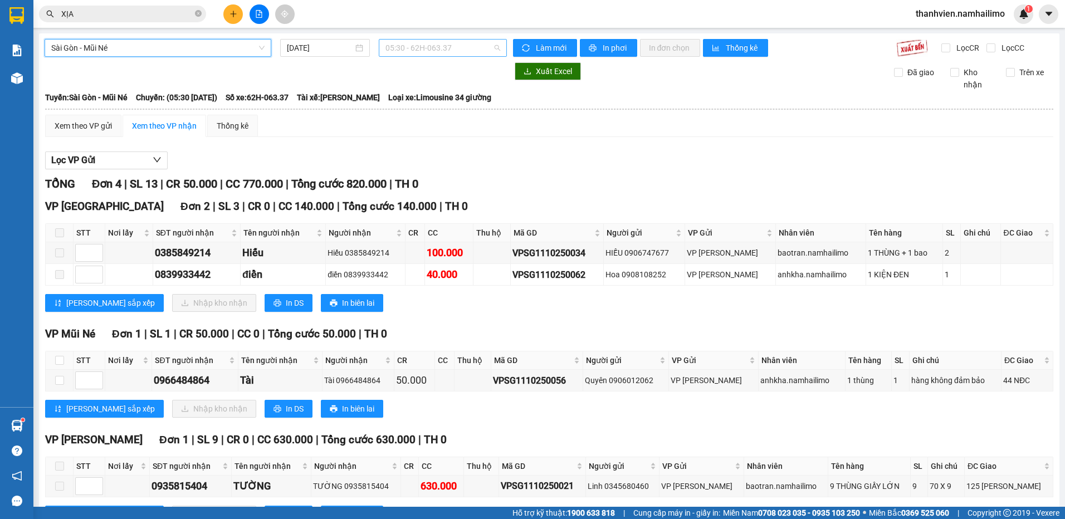
click at [450, 47] on span "05:30 - 62H-063.37" at bounding box center [443, 48] width 115 height 17
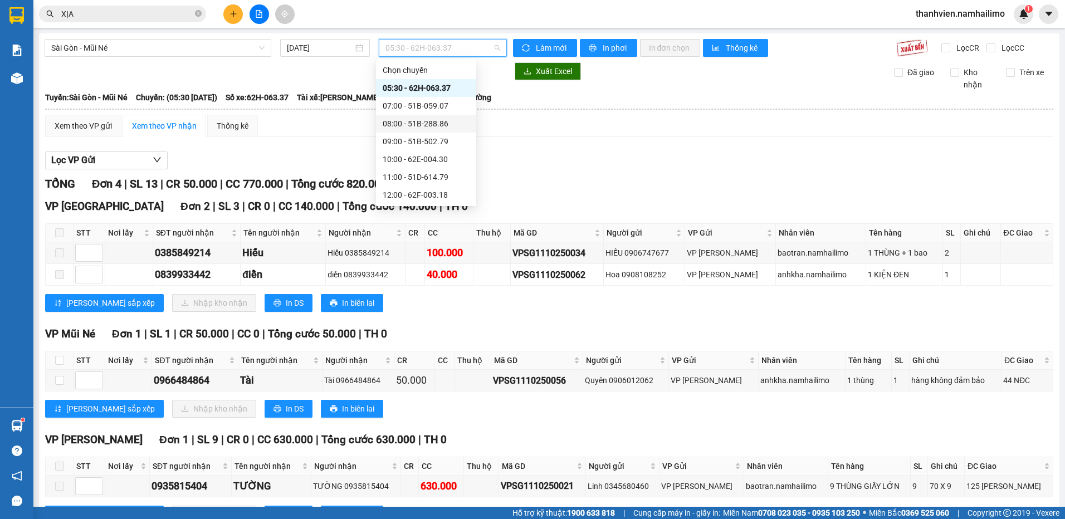
click at [445, 125] on div "08:00 - 51B-288.86" at bounding box center [426, 124] width 87 height 12
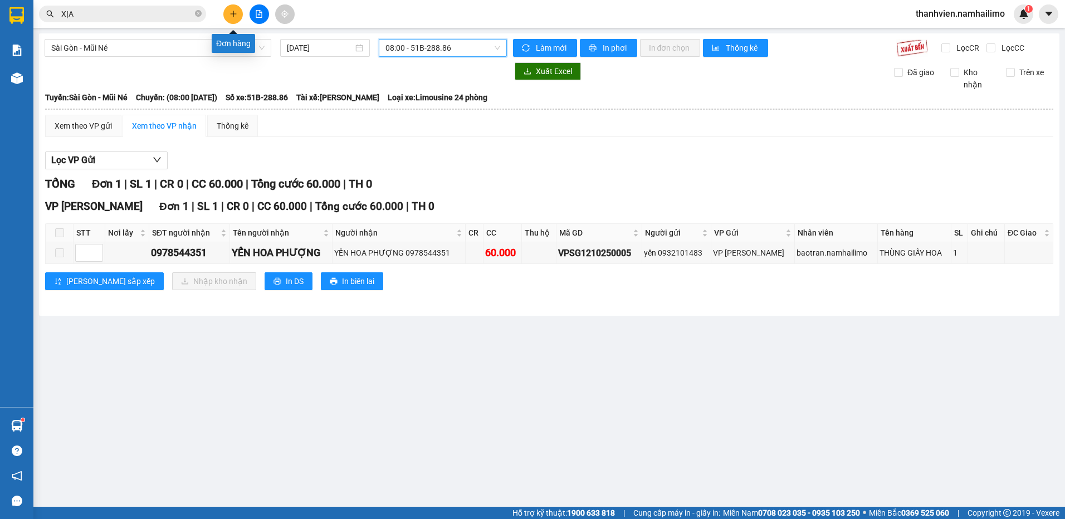
click at [236, 16] on icon "plus" at bounding box center [234, 14] width 8 height 8
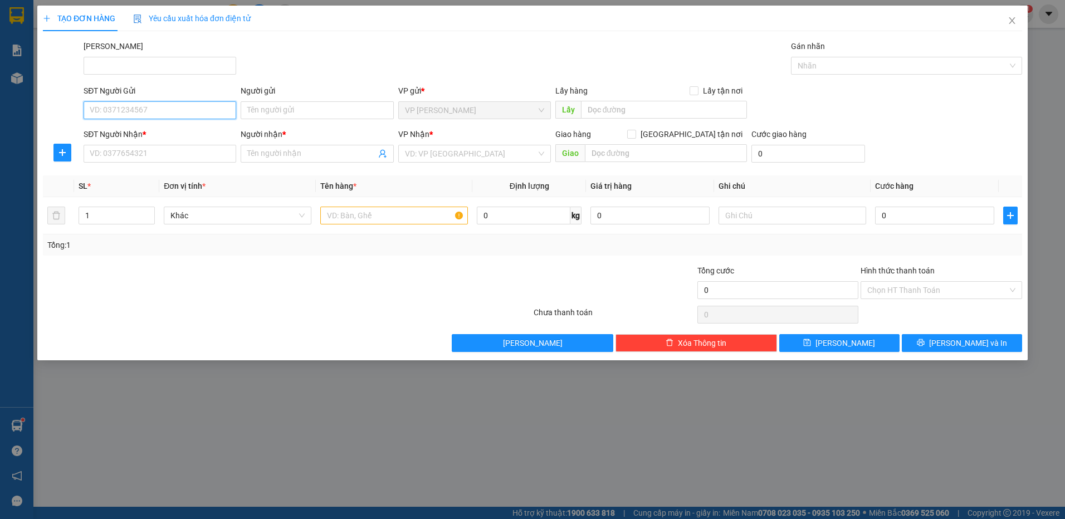
click at [135, 110] on input "SĐT Người Gửi" at bounding box center [160, 110] width 153 height 18
type input "0384196490"
click at [296, 108] on input "Người gửi" at bounding box center [317, 110] width 153 height 18
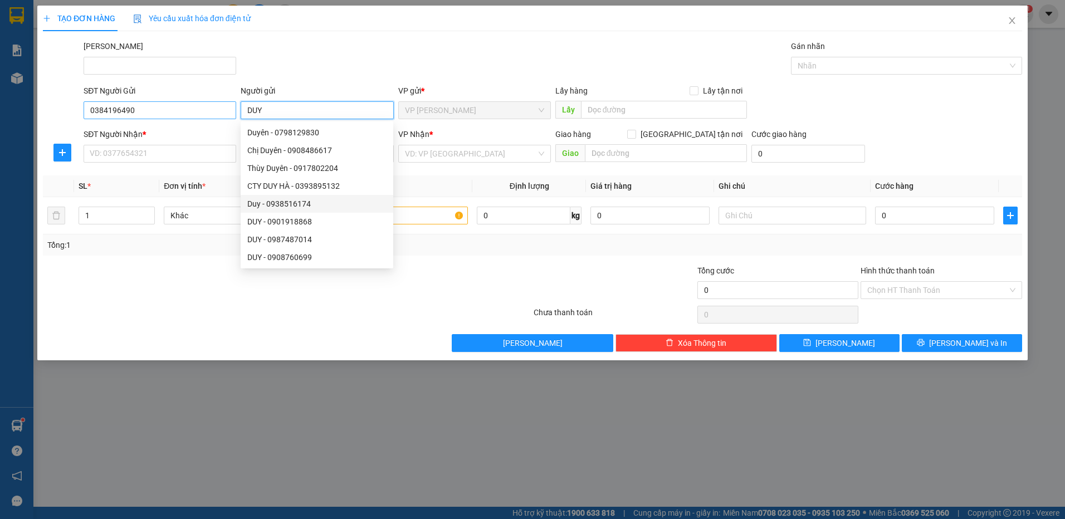
type input "DUY"
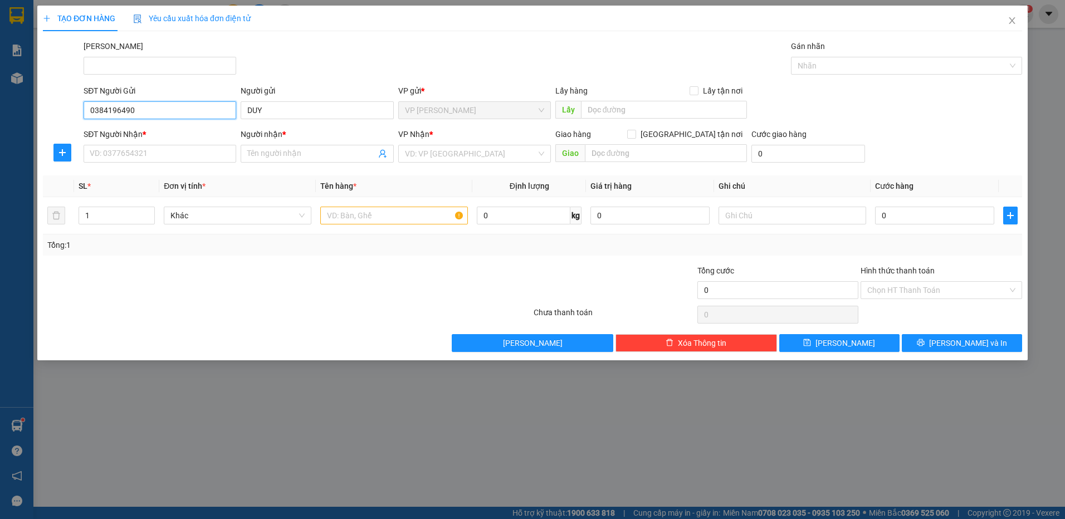
drag, startPoint x: 140, startPoint y: 109, endPoint x: 65, endPoint y: 109, distance: 75.2
click at [65, 109] on div "SĐT Người Gửi 0384196490 0384196490 Người gửi DUY VP gửi * VP [PERSON_NAME] Lấy…" at bounding box center [533, 104] width 982 height 39
click at [120, 152] on input "SĐT Người Nhận *" at bounding box center [160, 154] width 153 height 18
paste input "0384196490"
type input "0384196490"
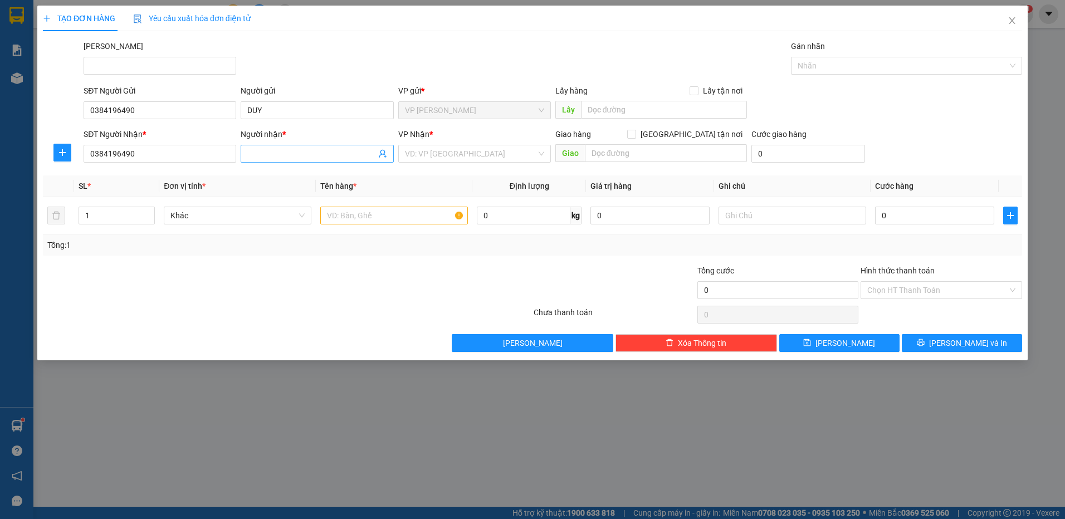
click at [253, 153] on input "Người nhận *" at bounding box center [311, 154] width 128 height 12
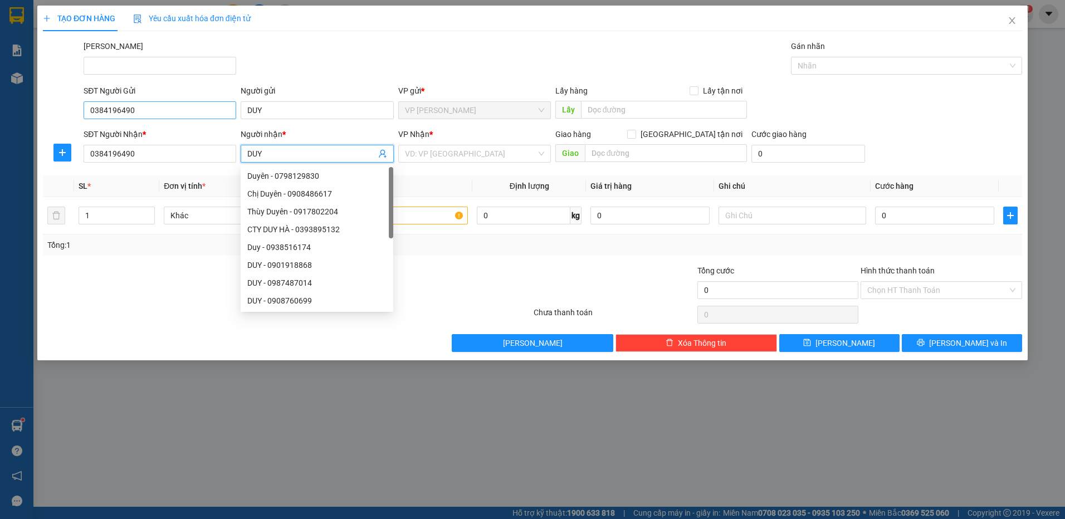
type input "DUY"
click at [163, 117] on input "0384196490" at bounding box center [160, 110] width 153 height 18
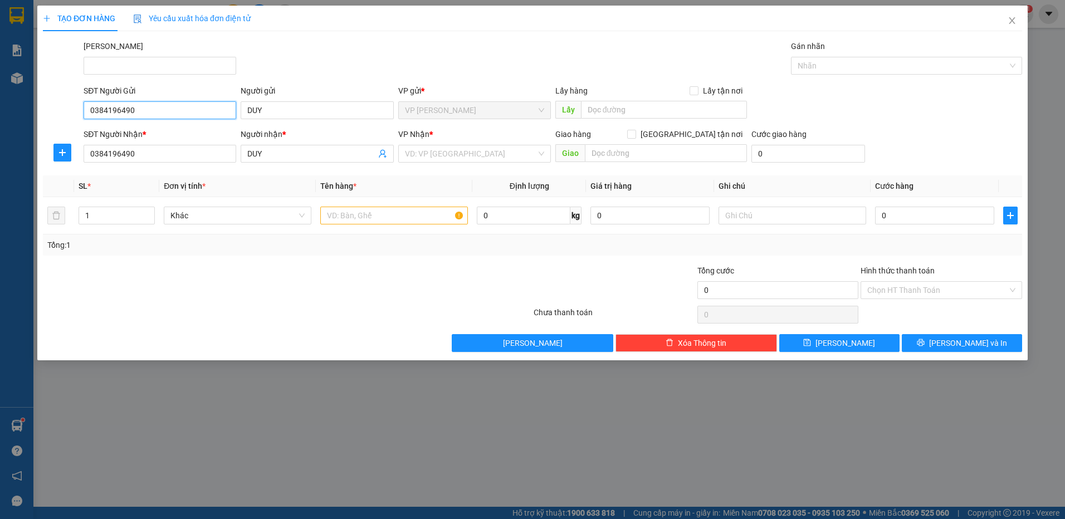
click at [163, 117] on input "0384196490" at bounding box center [160, 110] width 153 height 18
type input "0334797520"
click at [276, 113] on input "DUY" at bounding box center [317, 110] width 153 height 18
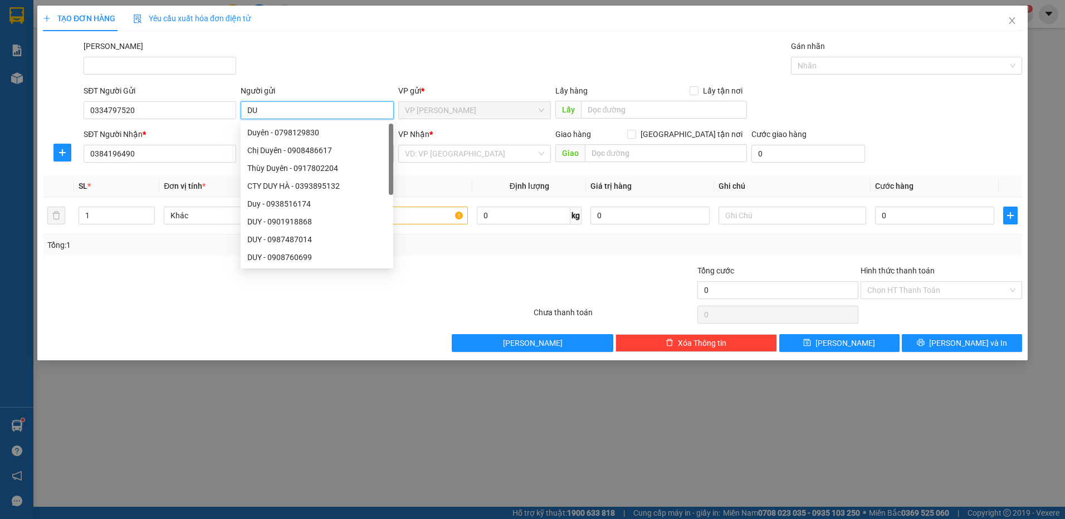
type input "D"
type input "HIỀN"
click at [301, 409] on div "TẠO ĐƠN HÀNG Yêu cầu xuất hóa đơn điện tử Transit Pickup Surcharge Ids Transit …" at bounding box center [532, 259] width 1065 height 519
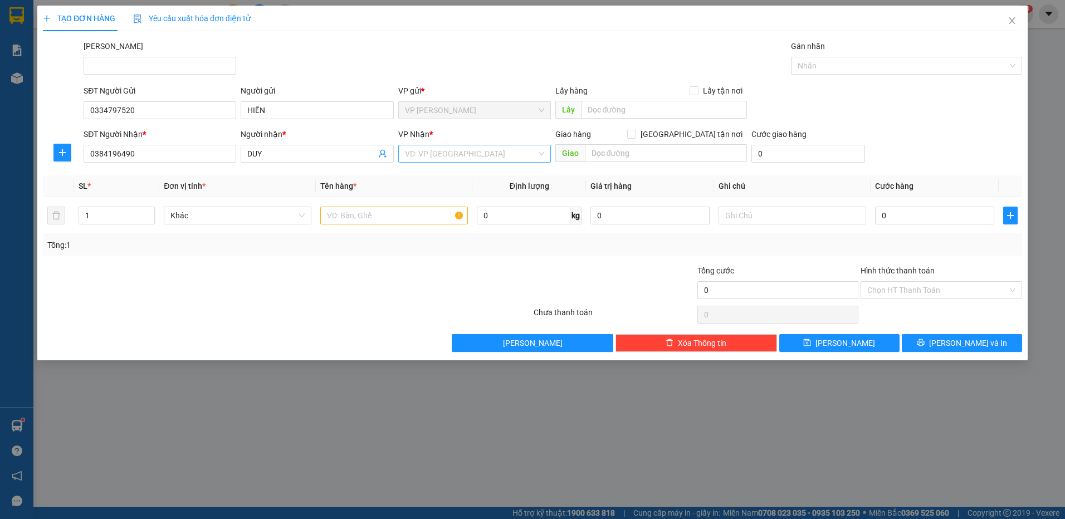
click at [445, 157] on input "search" at bounding box center [470, 153] width 131 height 17
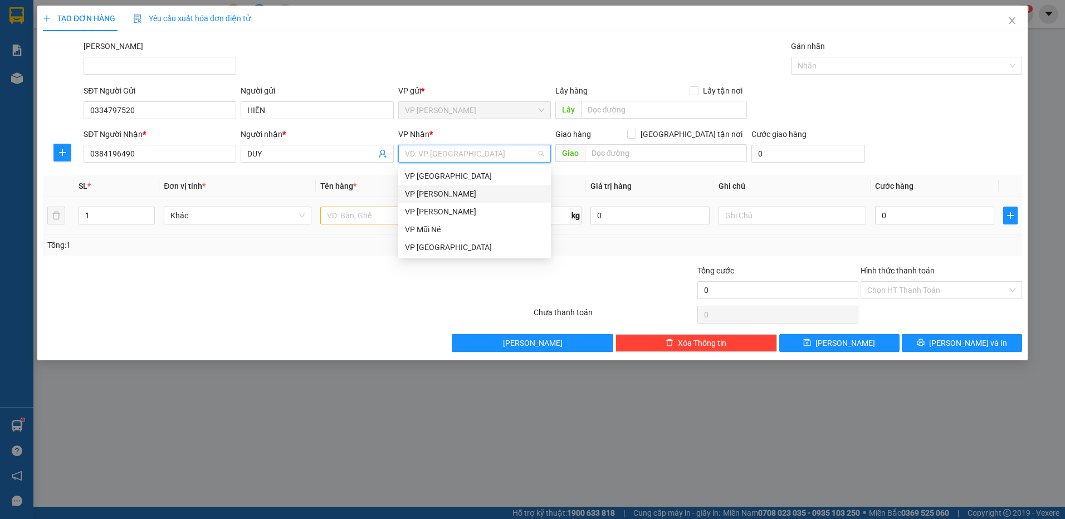
drag, startPoint x: 472, startPoint y: 197, endPoint x: 441, endPoint y: 223, distance: 39.9
click at [472, 201] on div "VP [PERSON_NAME]" at bounding box center [474, 194] width 153 height 18
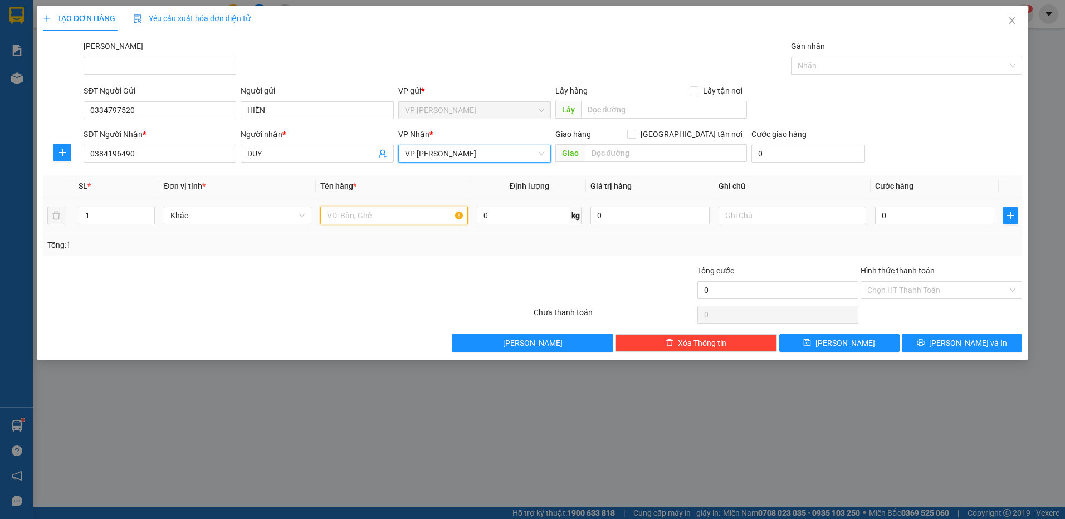
click at [360, 221] on input "text" at bounding box center [394, 216] width 148 height 18
type input "THÙNG XỐP"
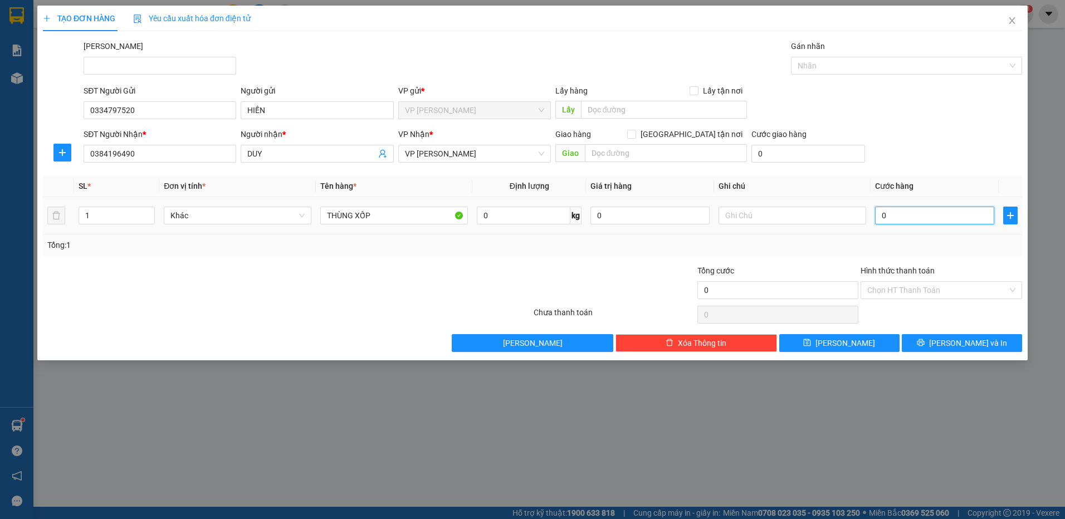
click at [888, 214] on input "0" at bounding box center [934, 216] width 119 height 18
type input "3"
type input "30"
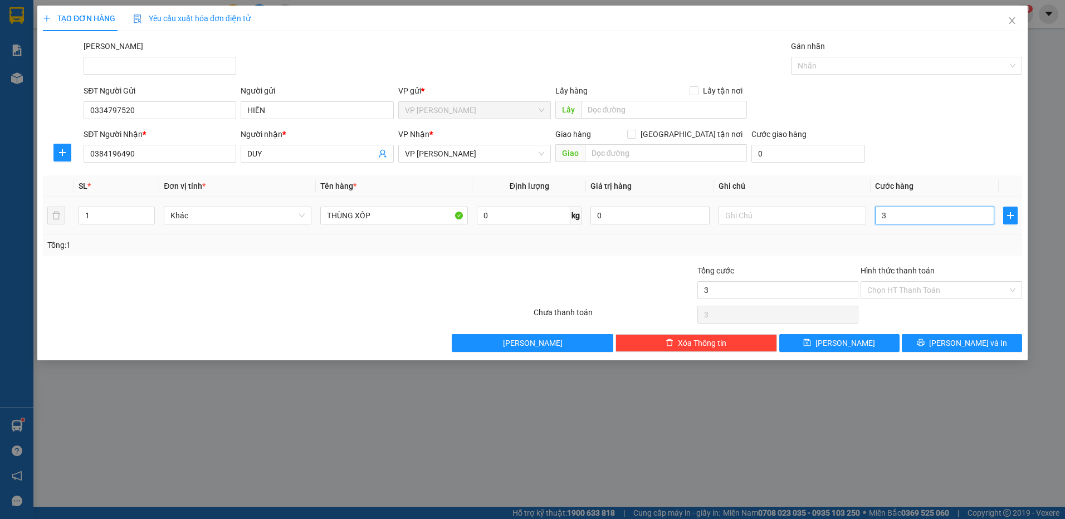
type input "30"
type input "30.000"
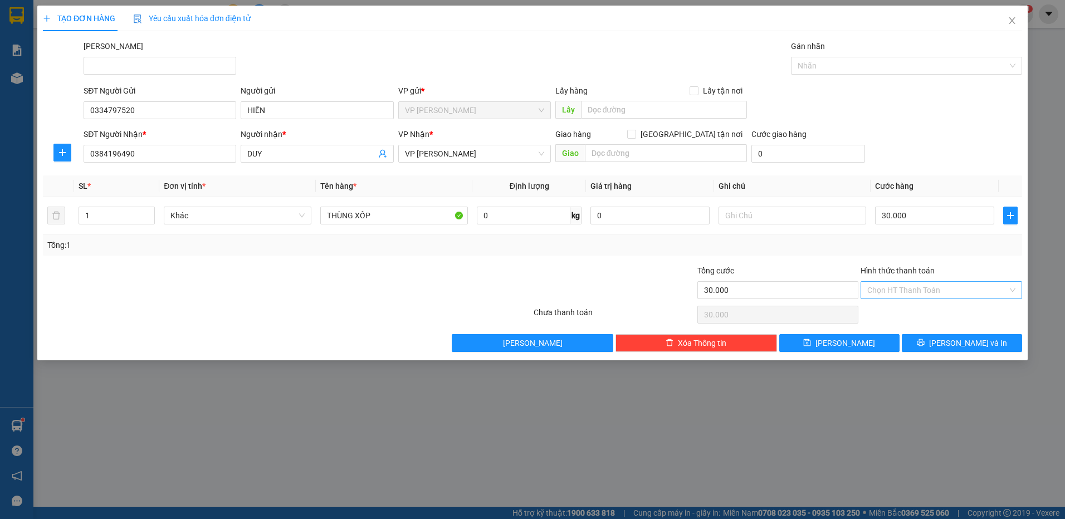
drag, startPoint x: 918, startPoint y: 289, endPoint x: 916, endPoint y: 284, distance: 5.8
click at [917, 289] on input "Hình thức thanh toán" at bounding box center [937, 290] width 140 height 17
drag, startPoint x: 930, startPoint y: 313, endPoint x: 924, endPoint y: 337, distance: 24.6
click at [930, 313] on div "Tại văn phòng" at bounding box center [941, 312] width 148 height 12
click at [920, 343] on button "[PERSON_NAME] và In" at bounding box center [962, 343] width 120 height 18
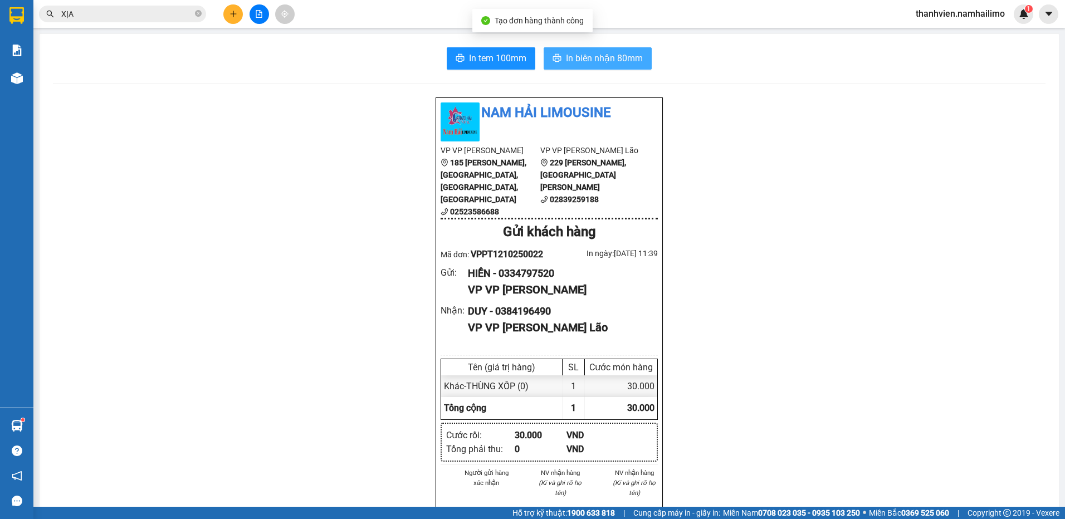
drag, startPoint x: 627, startPoint y: 57, endPoint x: 616, endPoint y: 66, distance: 14.6
click at [627, 56] on span "In biên nhận 80mm" at bounding box center [604, 58] width 77 height 14
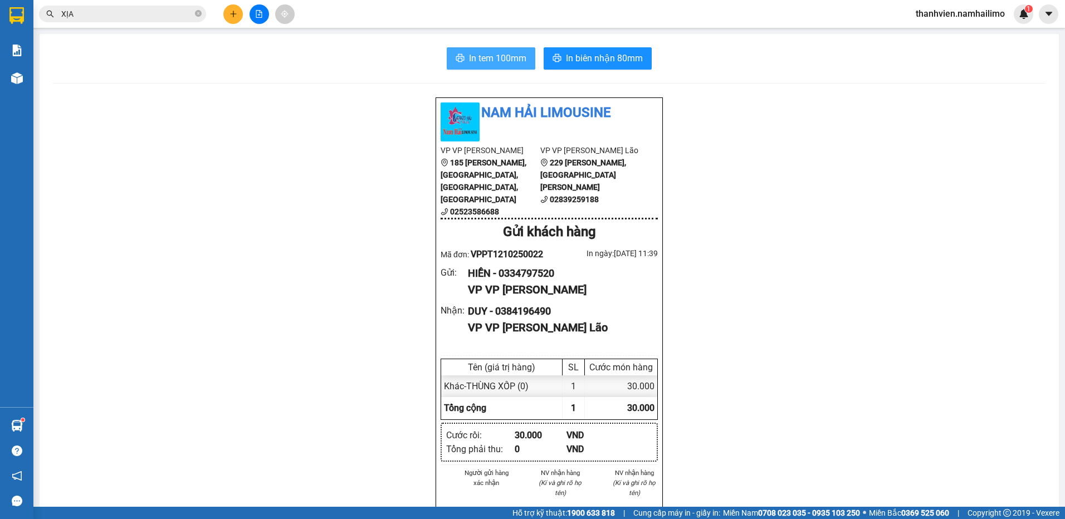
click at [505, 53] on span "In tem 100mm" at bounding box center [497, 58] width 57 height 14
click at [265, 15] on button at bounding box center [259, 13] width 19 height 19
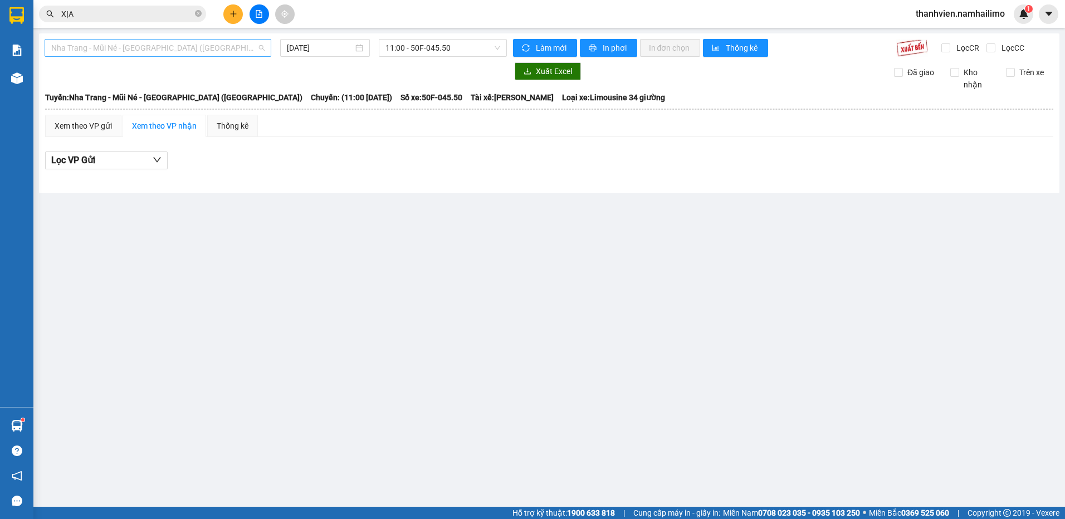
click at [197, 42] on span "Nha Trang - Mũi Né - [GEOGRAPHIC_DATA] ([GEOGRAPHIC_DATA])" at bounding box center [157, 48] width 213 height 17
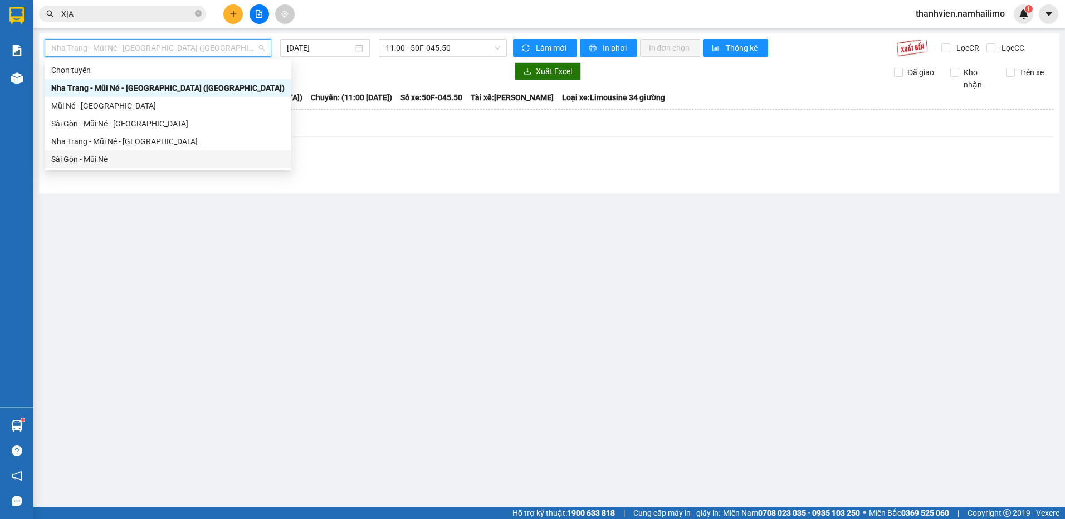
click at [142, 159] on div "Sài Gòn - Mũi Né" at bounding box center [167, 159] width 233 height 12
type input "[DATE]"
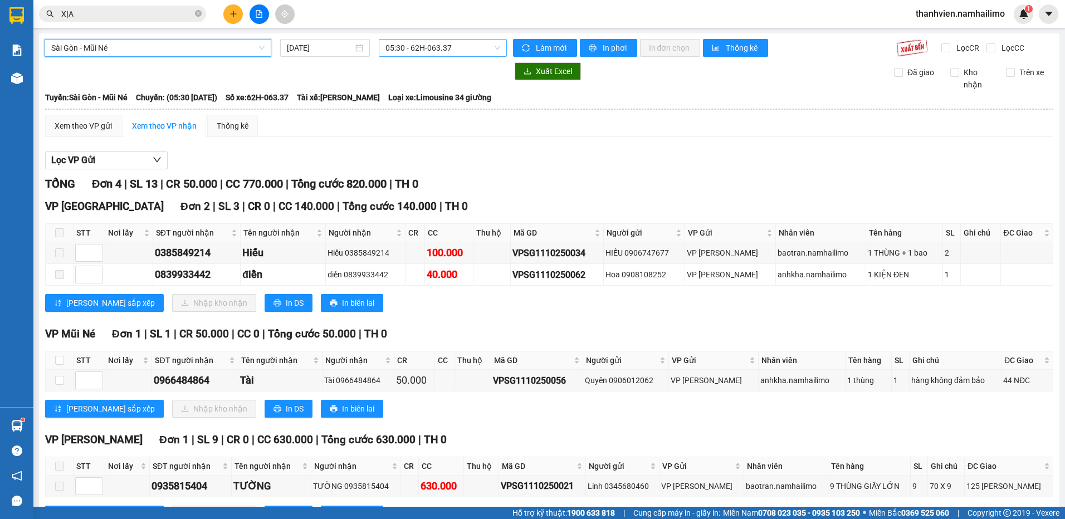
click at [473, 46] on span "05:30 - 62H-063.37" at bounding box center [443, 48] width 115 height 17
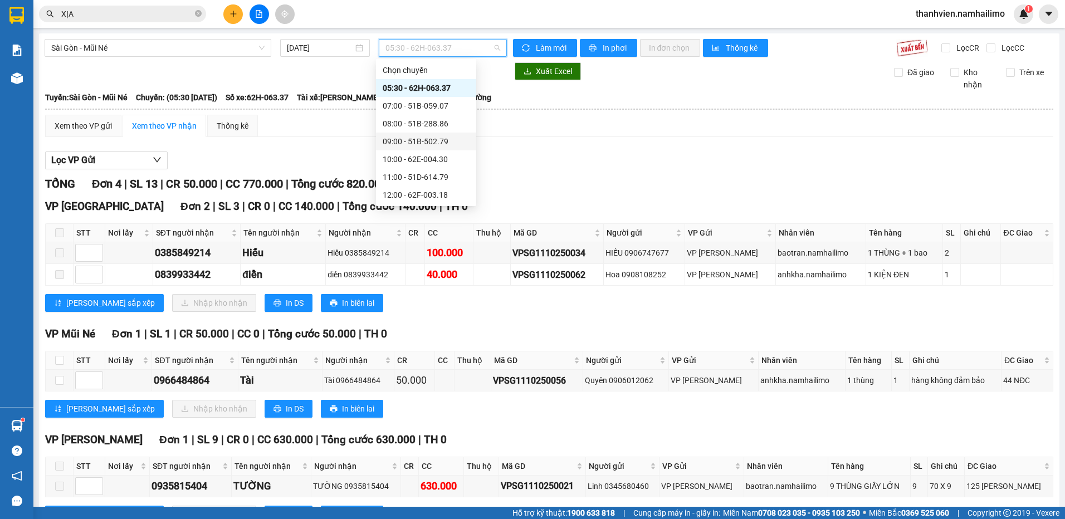
click at [447, 142] on div "09:00 - 51B-502.79" at bounding box center [426, 141] width 87 height 12
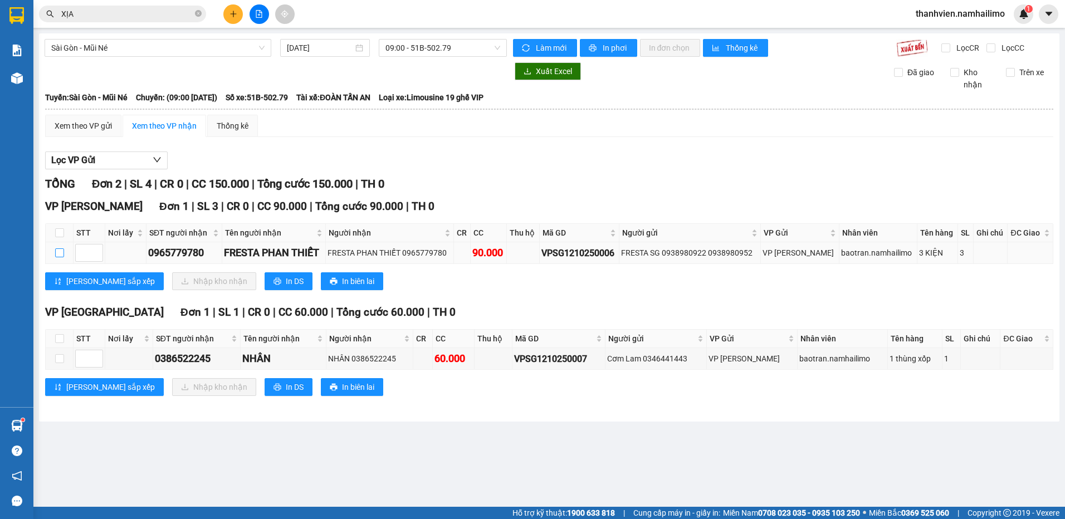
click at [60, 252] on input "checkbox" at bounding box center [59, 252] width 9 height 9
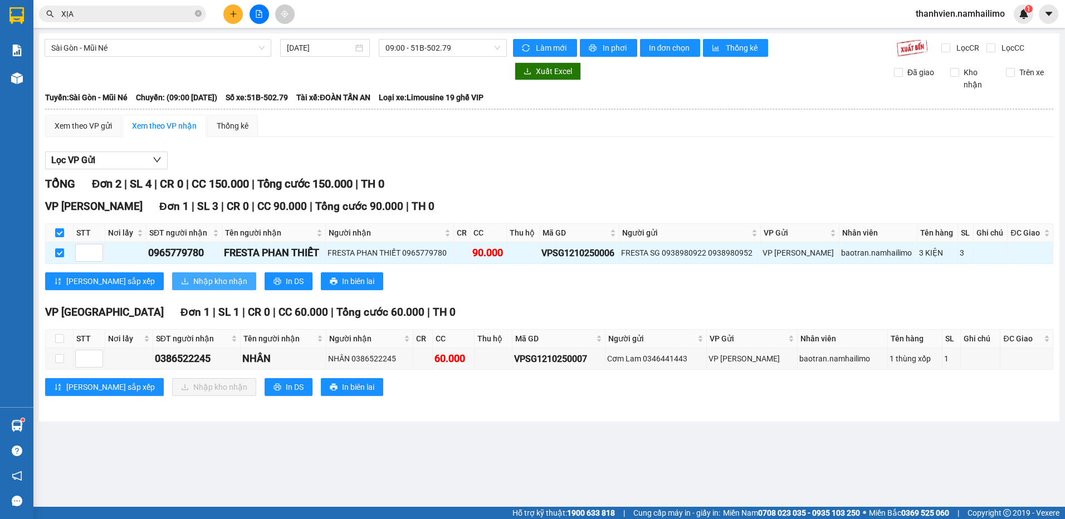
click at [193, 284] on span "Nhập kho nhận" at bounding box center [220, 281] width 54 height 12
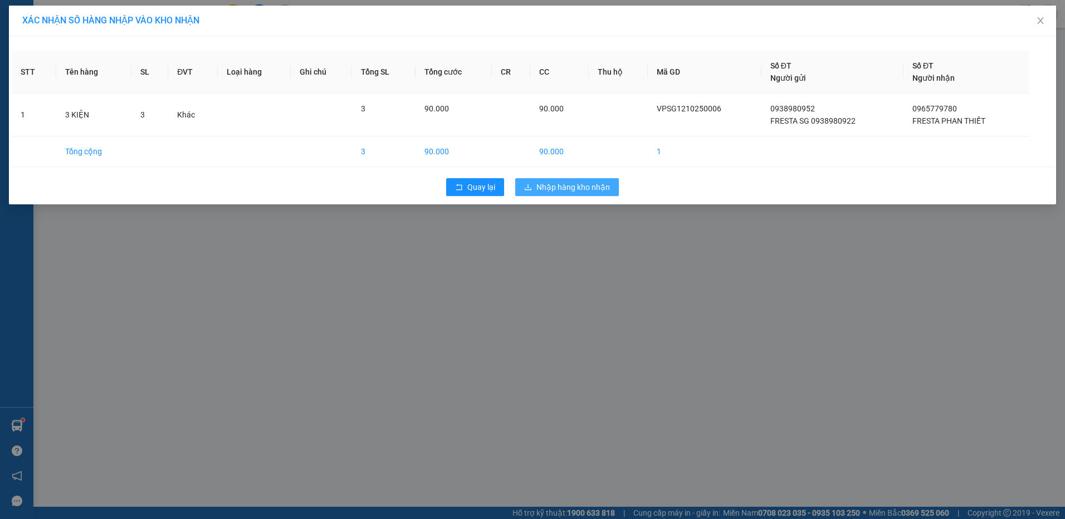
drag, startPoint x: 599, startPoint y: 186, endPoint x: 591, endPoint y: 219, distance: 33.9
click at [598, 188] on span "Nhập hàng kho nhận" at bounding box center [574, 187] width 74 height 12
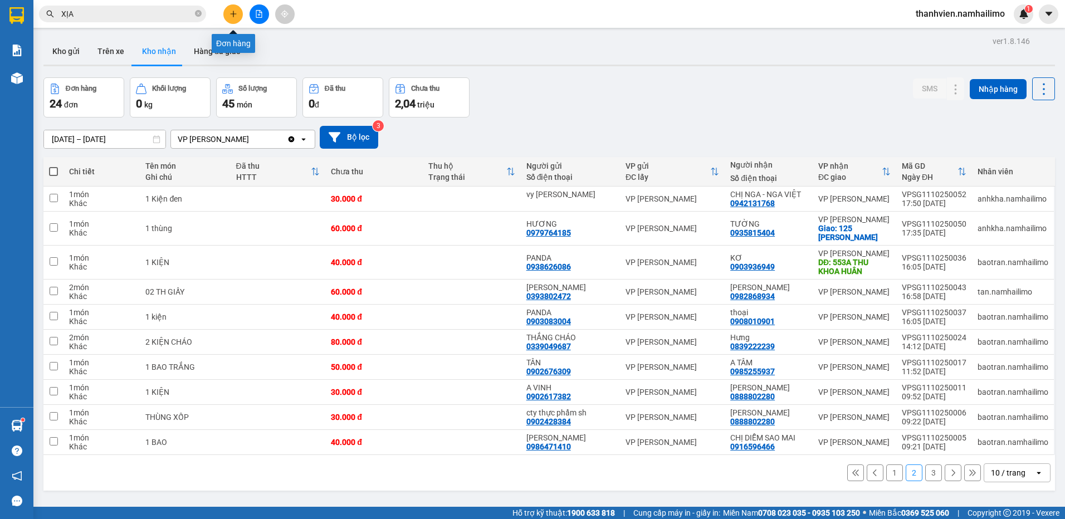
click at [236, 14] on icon "plus" at bounding box center [234, 14] width 8 height 8
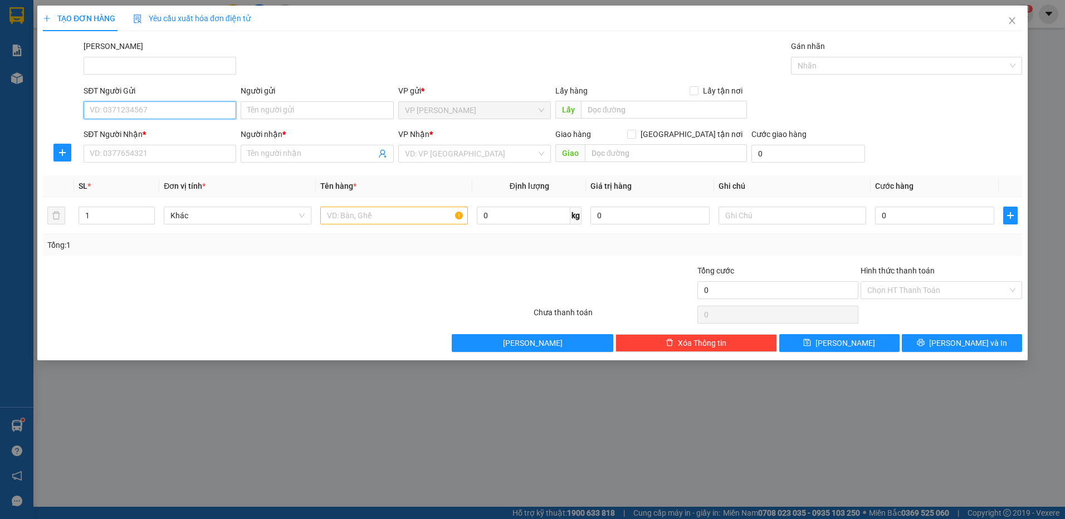
click at [139, 111] on input "SĐT Người Gửi" at bounding box center [160, 110] width 153 height 18
type input "0706641111"
click at [282, 119] on input "Người gửi" at bounding box center [317, 110] width 153 height 18
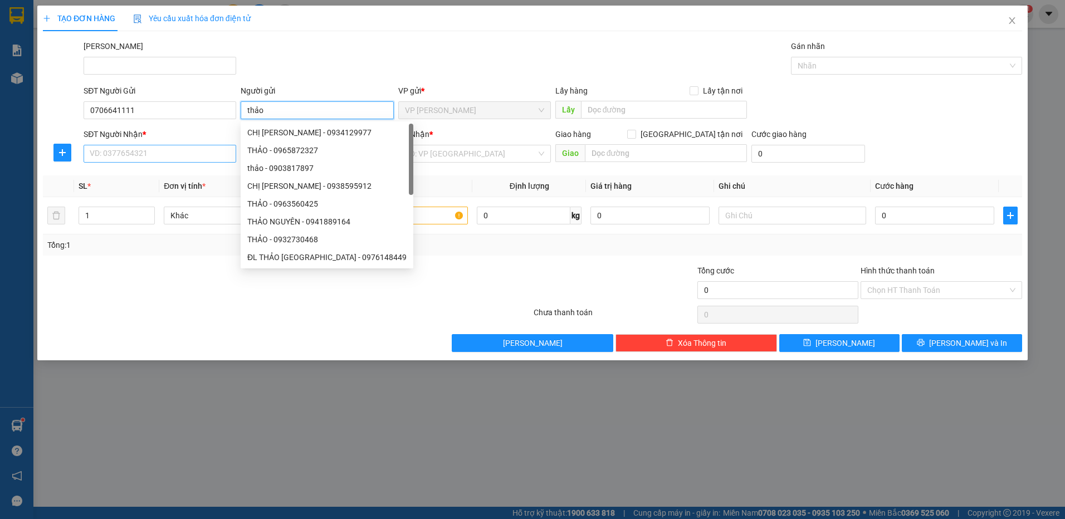
type input "thảo"
drag, startPoint x: 163, startPoint y: 150, endPoint x: 188, endPoint y: 159, distance: 26.6
click at [172, 153] on input "SĐT Người Nhận *" at bounding box center [160, 154] width 153 height 18
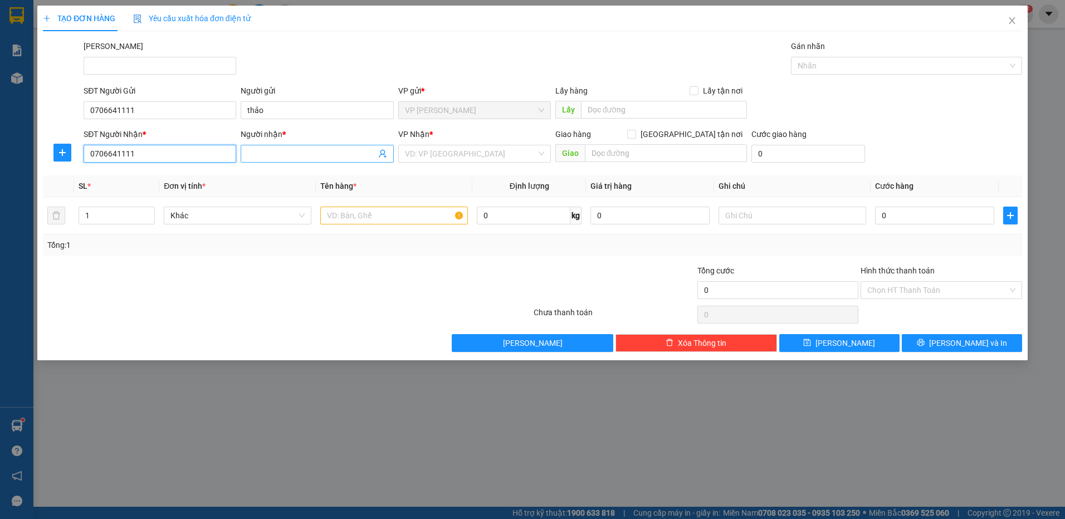
type input "0706641111"
click at [263, 153] on input "Người nhận *" at bounding box center [311, 154] width 128 height 12
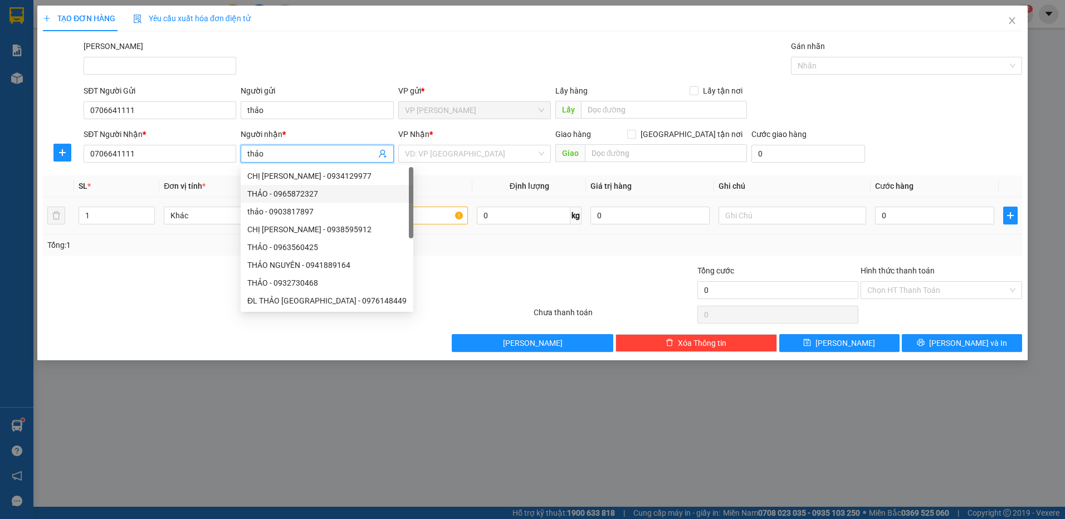
type input "thảo"
click at [444, 217] on input "text" at bounding box center [394, 216] width 148 height 18
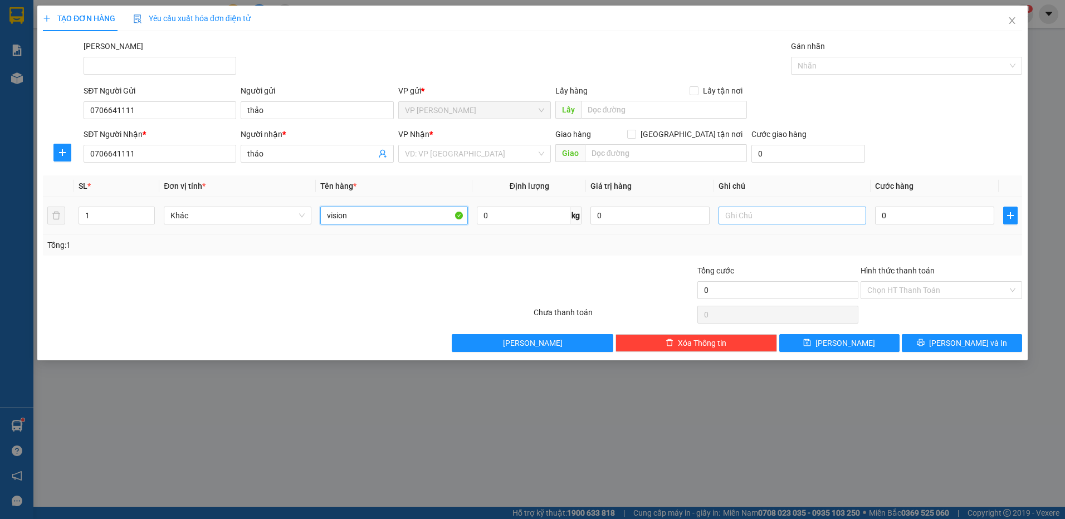
type input "vision"
click at [751, 222] on input "text" at bounding box center [793, 216] width 148 height 18
type input "xe theo khách"
click at [915, 217] on input "0" at bounding box center [934, 216] width 119 height 18
type input "3"
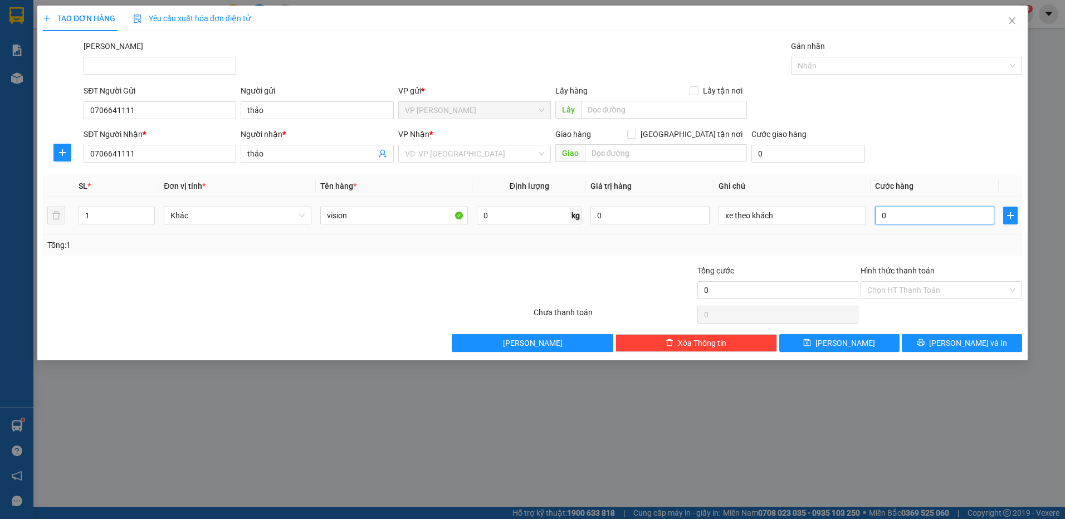
type input "3"
type input "30"
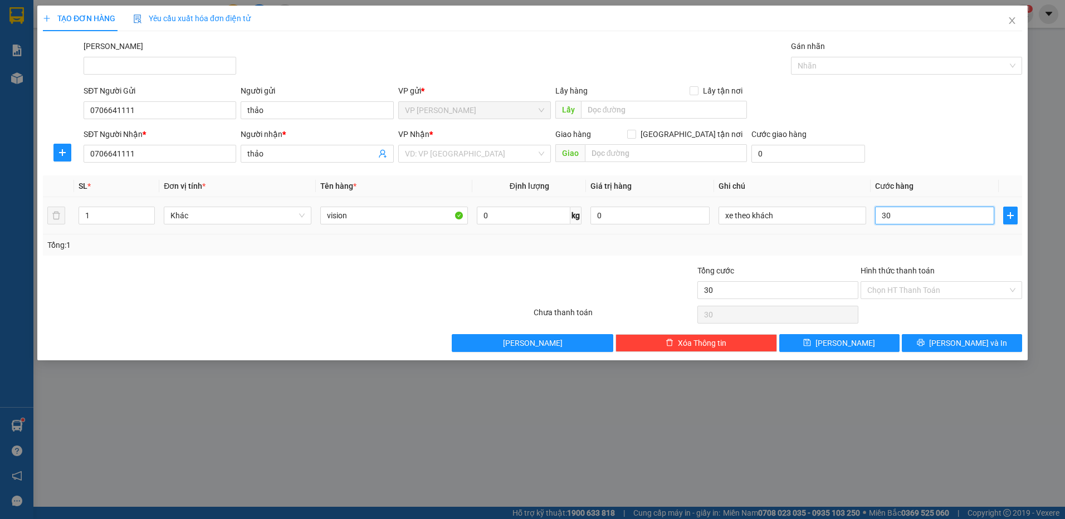
type input "300"
type input "300.000"
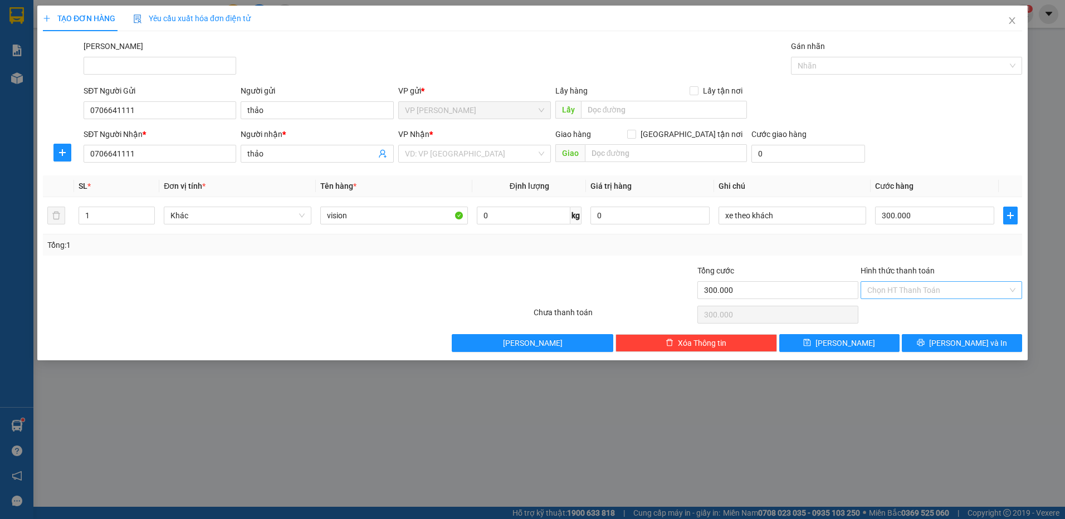
click at [925, 290] on input "Hình thức thanh toán" at bounding box center [937, 290] width 140 height 17
click at [920, 314] on div "Tại văn phòng" at bounding box center [941, 312] width 148 height 12
type input "0"
click at [924, 346] on button "[PERSON_NAME] và In" at bounding box center [962, 343] width 120 height 18
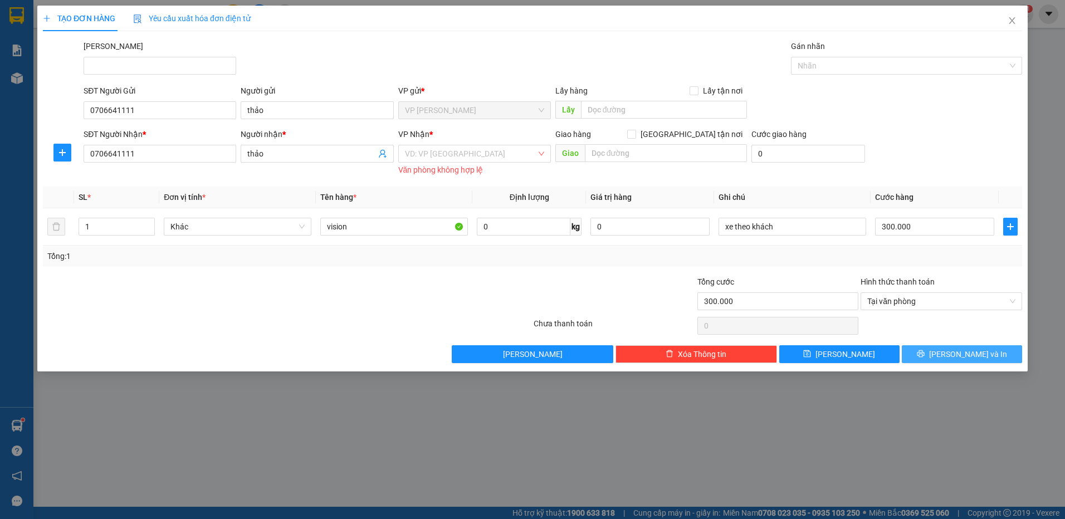
drag, startPoint x: 932, startPoint y: 354, endPoint x: 925, endPoint y: 355, distance: 6.2
click at [931, 354] on button "[PERSON_NAME] và In" at bounding box center [962, 354] width 120 height 18
click at [919, 353] on button "[PERSON_NAME] và In" at bounding box center [962, 354] width 120 height 18
click at [999, 351] on button "[PERSON_NAME] và In" at bounding box center [962, 354] width 120 height 18
click at [1001, 352] on button "[PERSON_NAME] và In" at bounding box center [962, 354] width 120 height 18
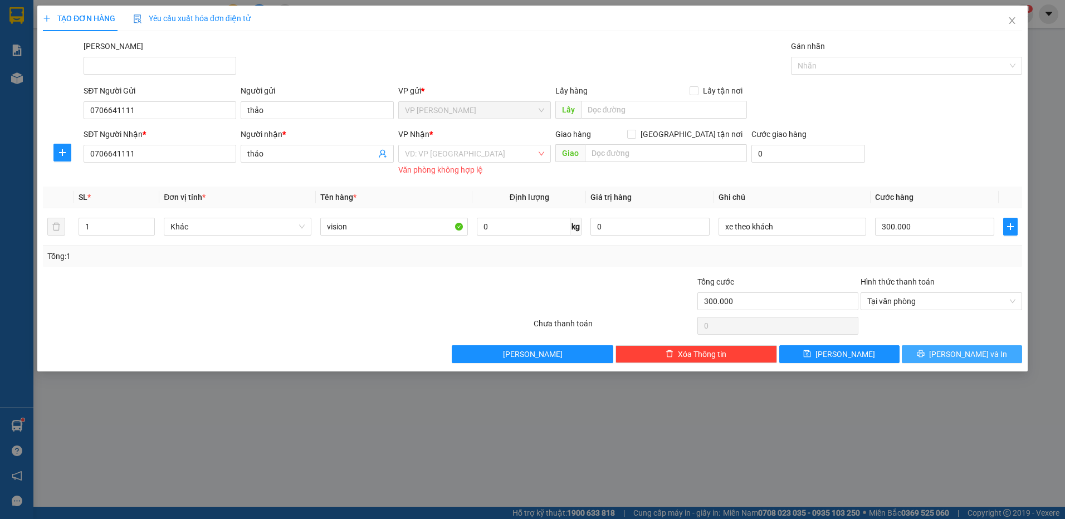
click at [1001, 352] on button "[PERSON_NAME] và In" at bounding box center [962, 354] width 120 height 18
click at [426, 154] on input "search" at bounding box center [470, 153] width 131 height 17
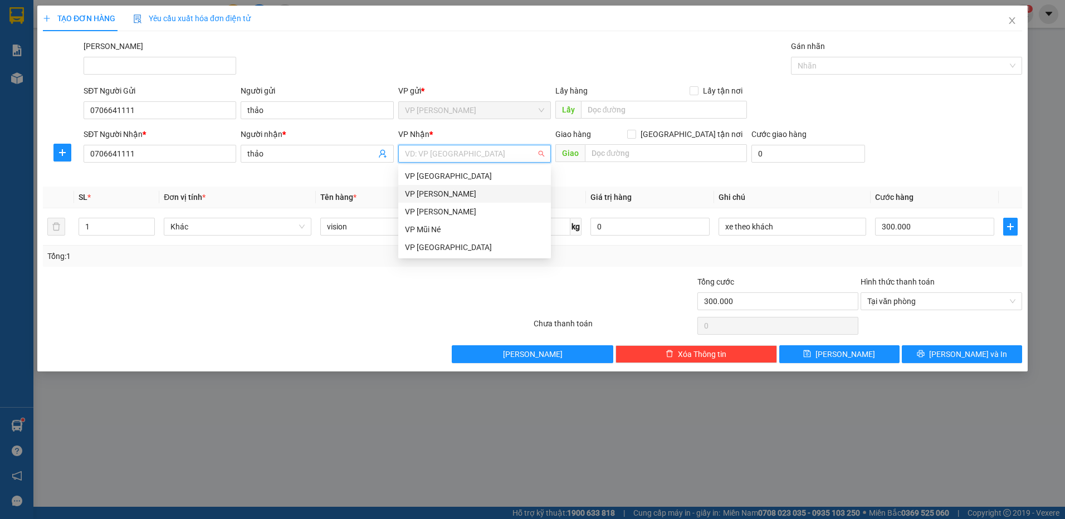
click at [457, 189] on div "VP [PERSON_NAME]" at bounding box center [474, 194] width 139 height 12
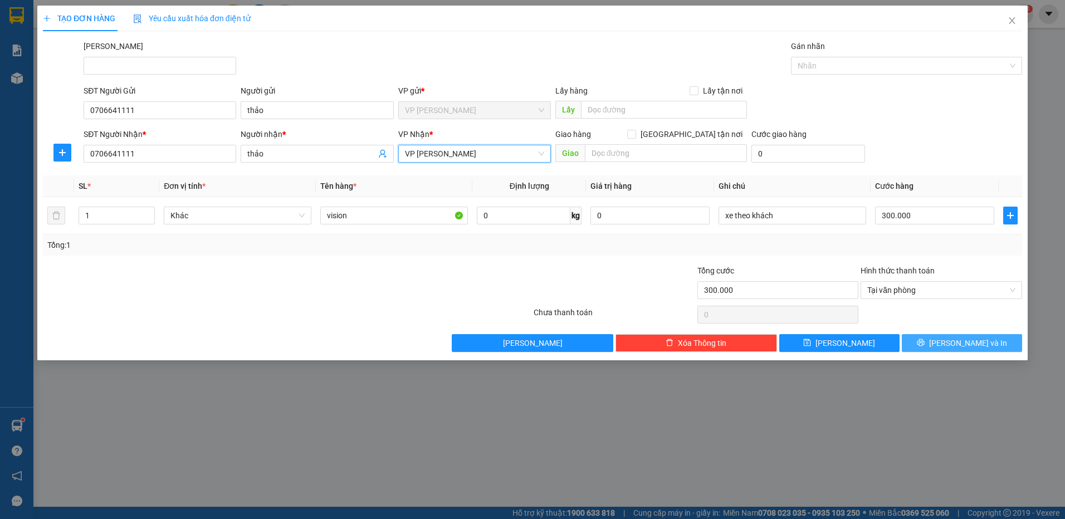
click at [929, 343] on button "[PERSON_NAME] và In" at bounding box center [962, 343] width 120 height 18
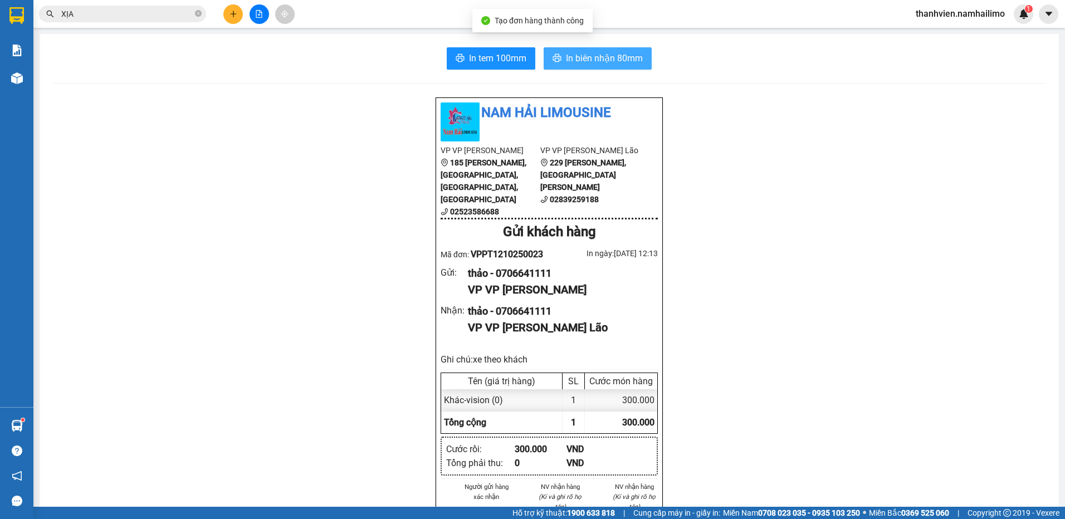
click at [607, 56] on span "In biên nhận 80mm" at bounding box center [604, 58] width 77 height 14
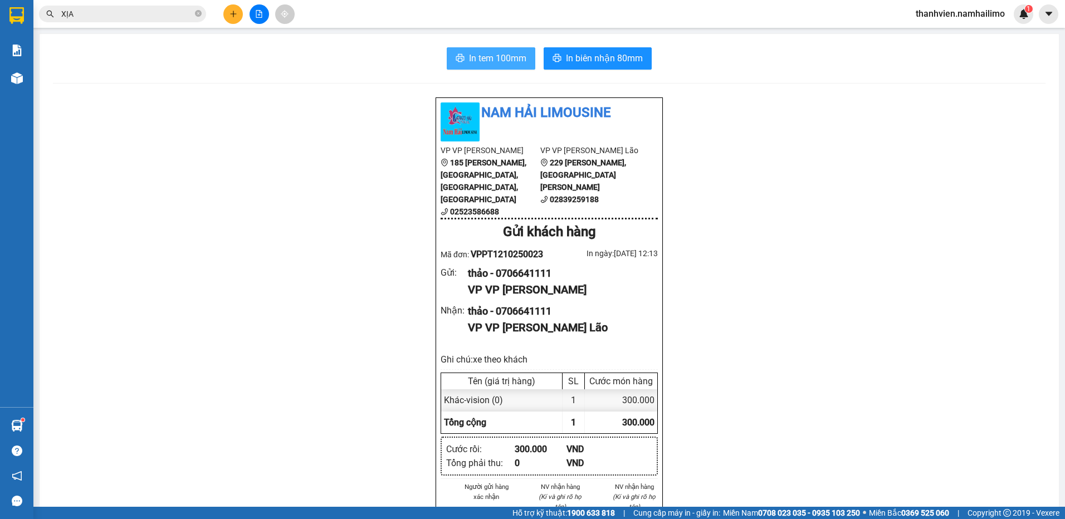
click at [512, 59] on span "In tem 100mm" at bounding box center [497, 58] width 57 height 14
